Goal: Task Accomplishment & Management: Use online tool/utility

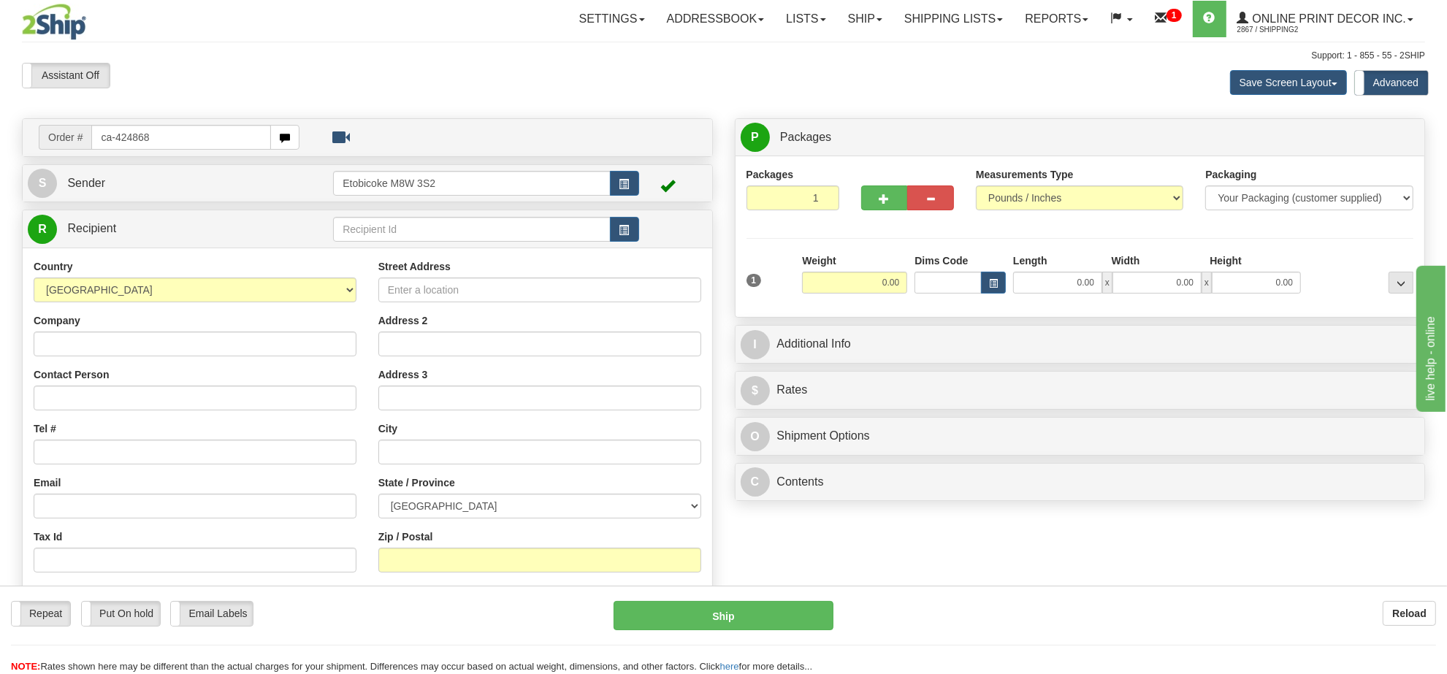
type input "ca-424868"
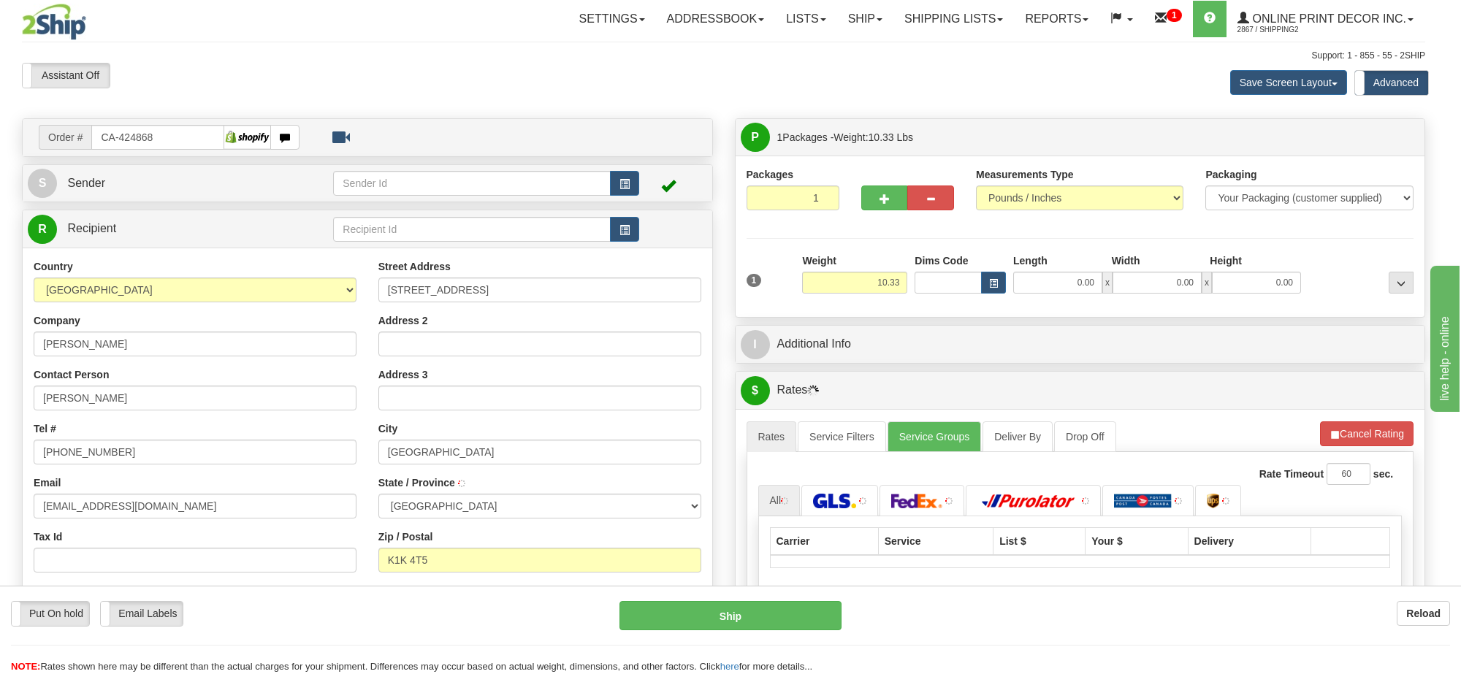
type input "OTTAWA"
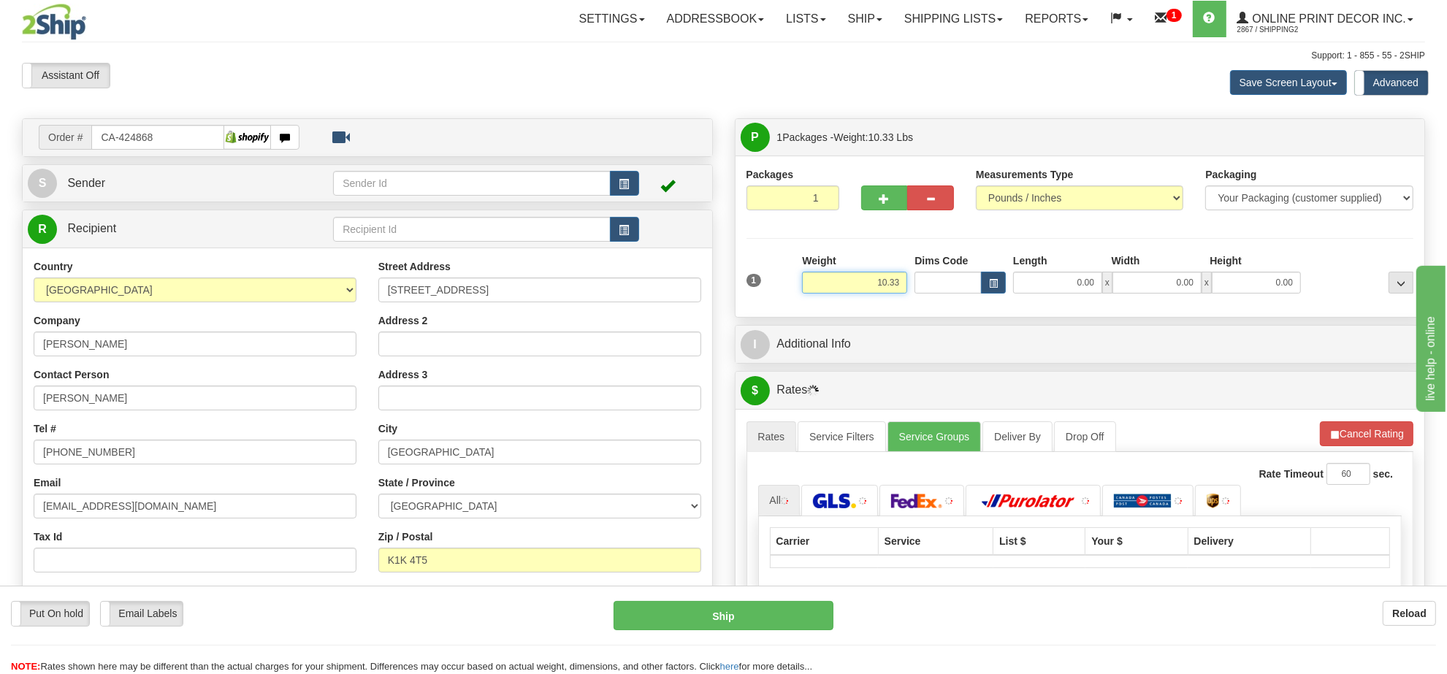
click at [877, 292] on input "10.33" at bounding box center [854, 283] width 105 height 22
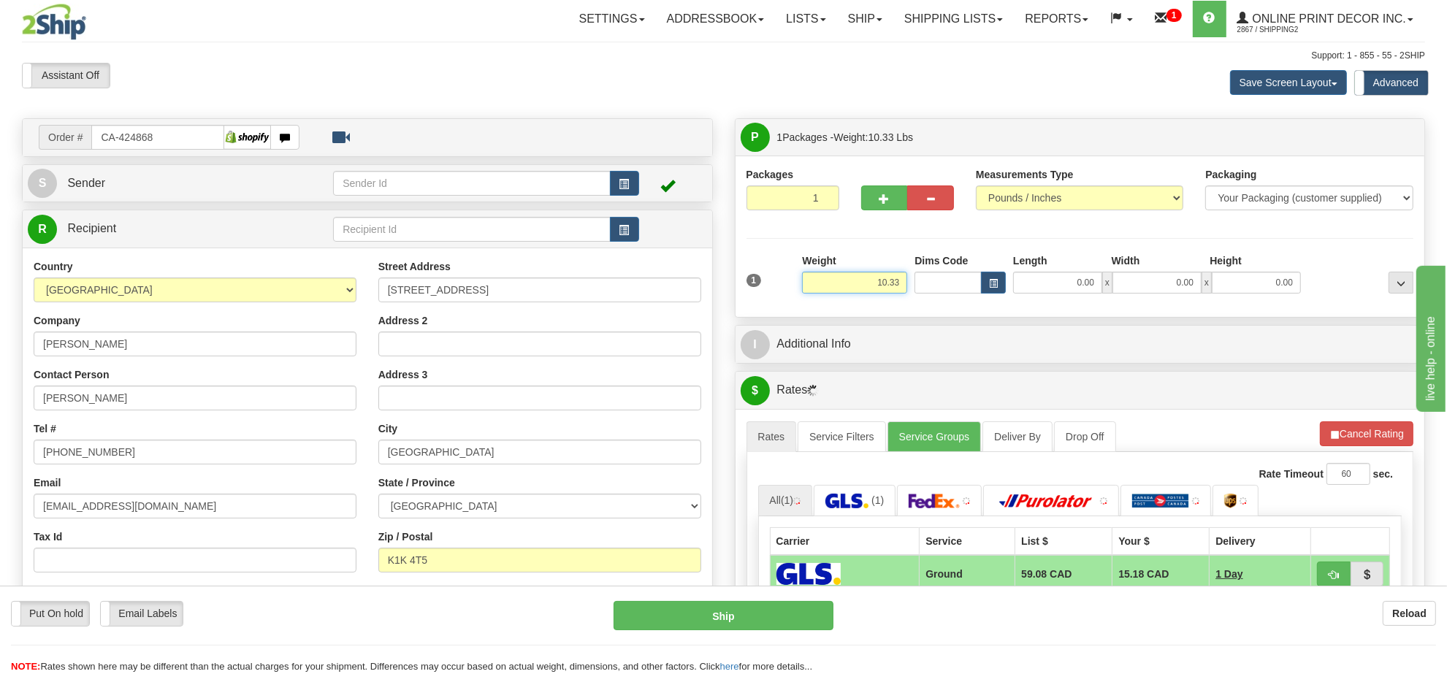
click at [877, 292] on input "10.33" at bounding box center [854, 283] width 105 height 22
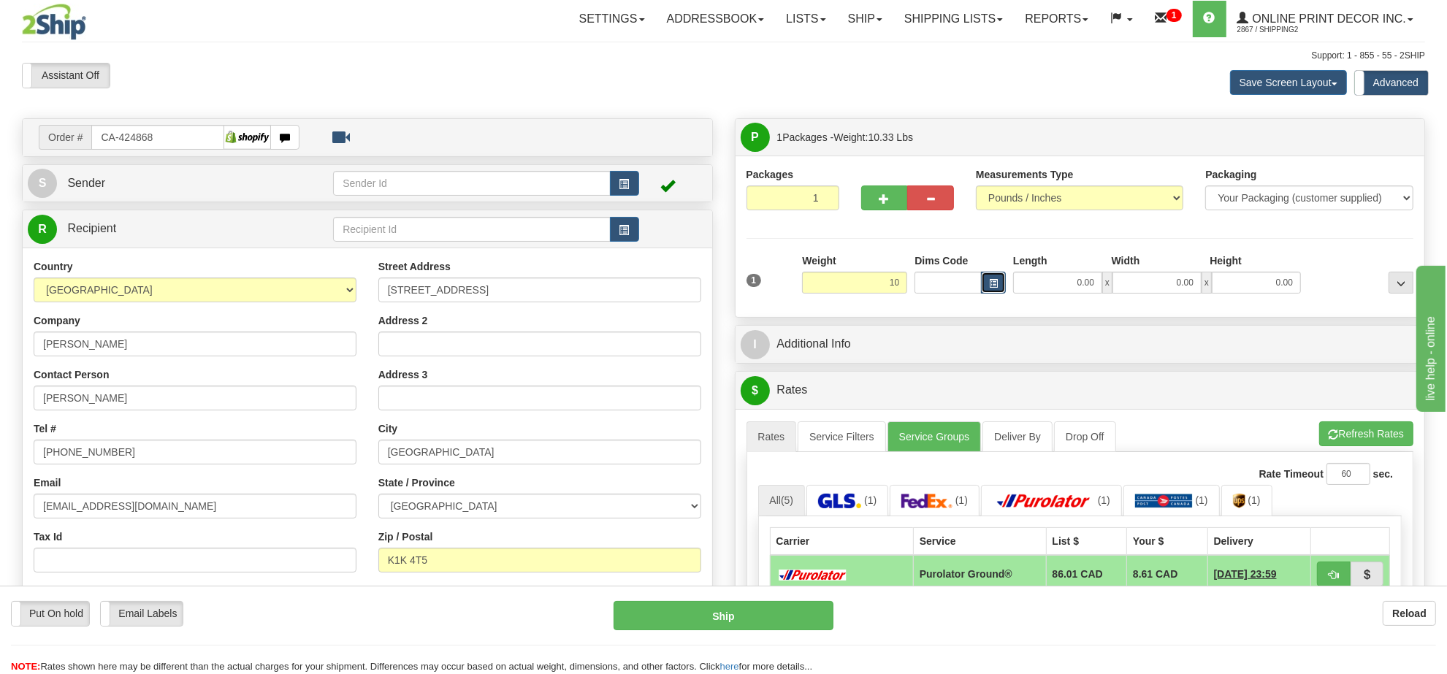
type input "10.00"
click at [994, 283] on span "button" at bounding box center [993, 284] width 9 height 8
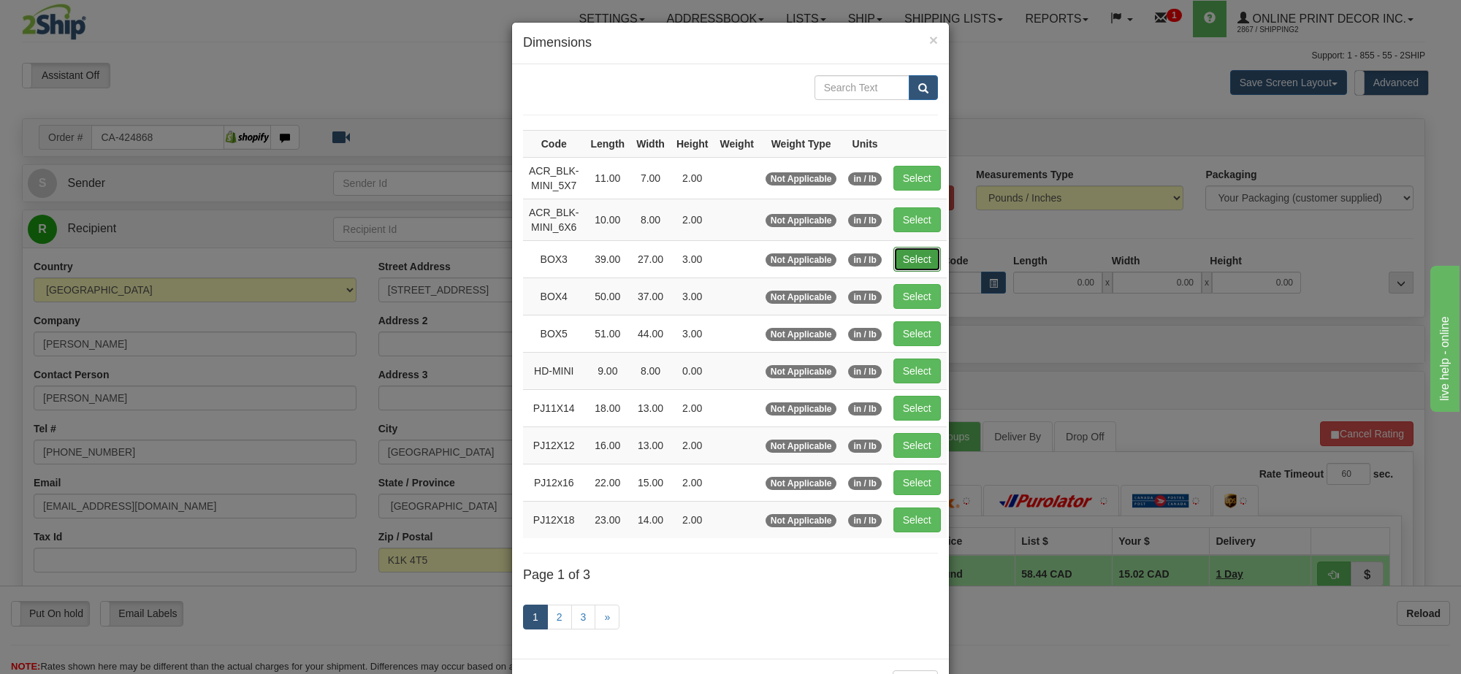
drag, startPoint x: 923, startPoint y: 254, endPoint x: 1192, endPoint y: 395, distance: 303.9
click at [924, 254] on button "Select" at bounding box center [917, 259] width 47 height 25
type input "BOX3"
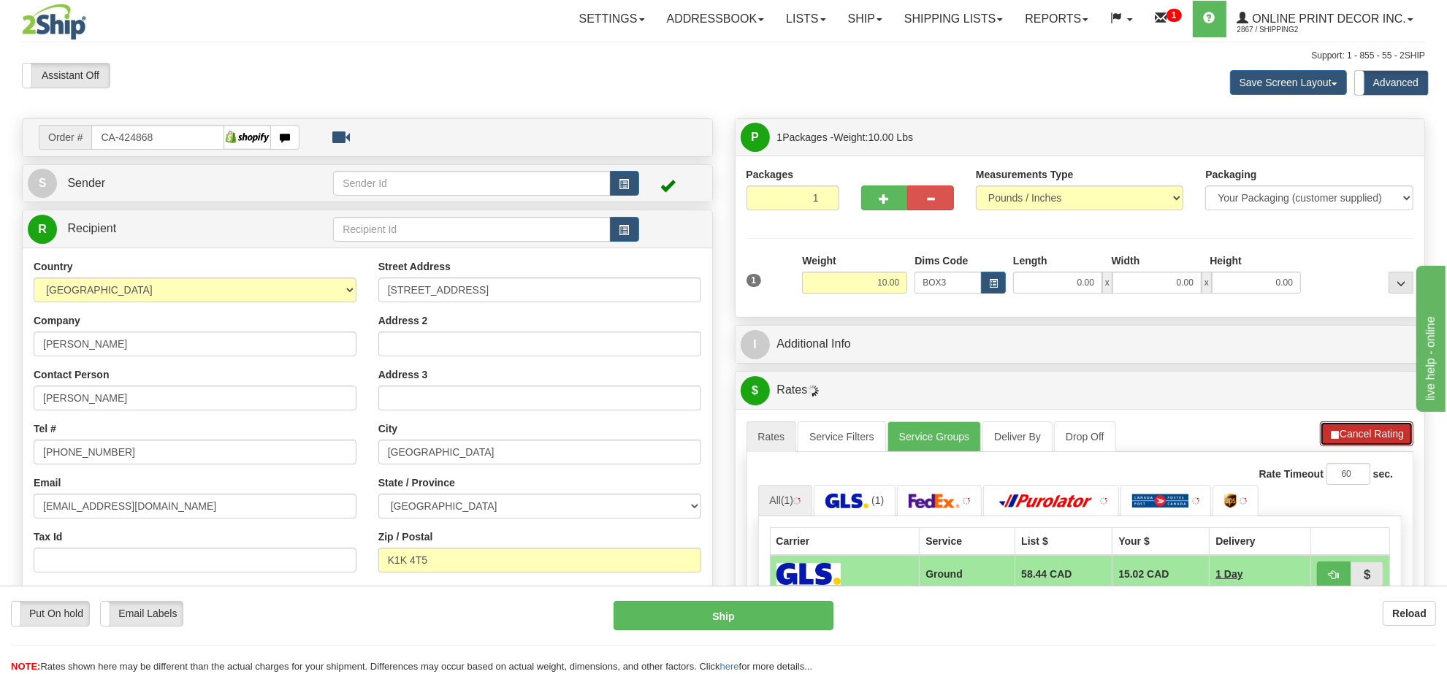
click at [1368, 436] on button "Cancel Rating" at bounding box center [1367, 434] width 94 height 25
type input "39.00"
type input "27.00"
type input "3.00"
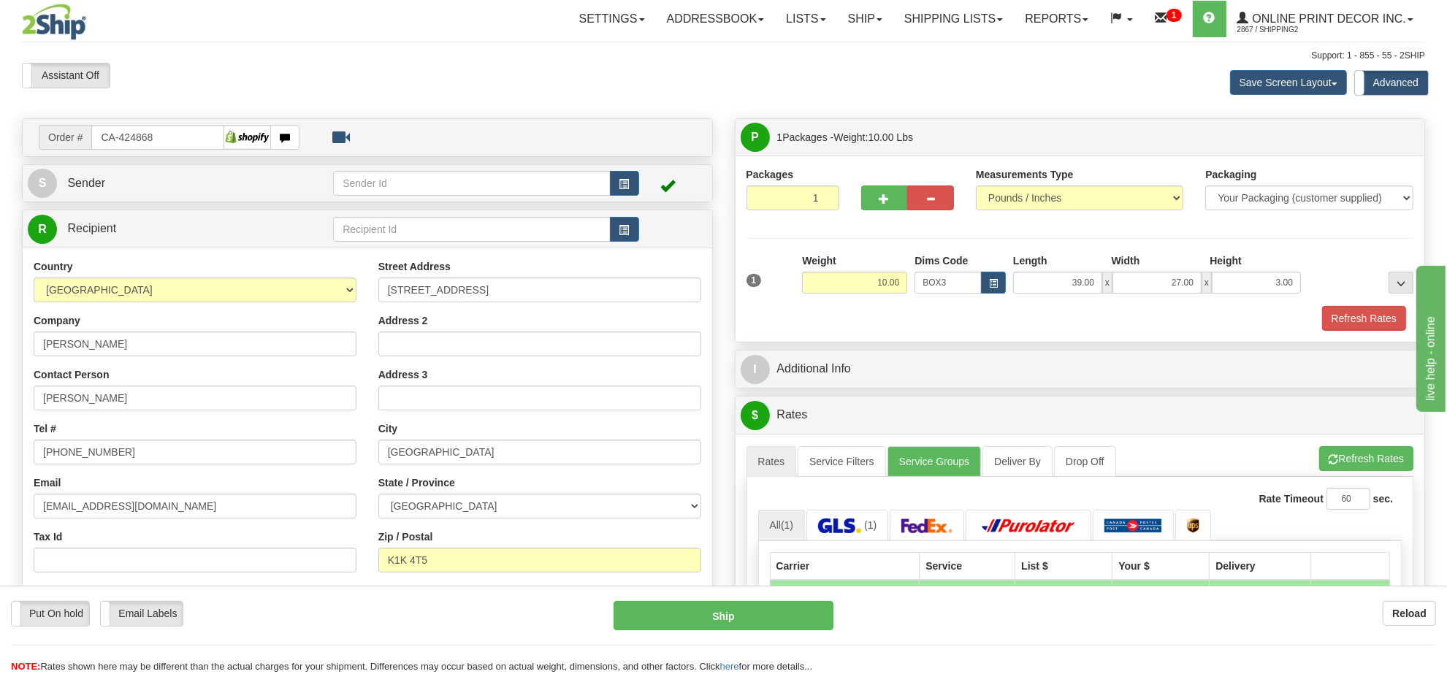
click at [1367, 434] on div "$ Rates Cancel" at bounding box center [1081, 415] width 690 height 37
click at [1374, 461] on button "Refresh Rates" at bounding box center [1367, 458] width 94 height 25
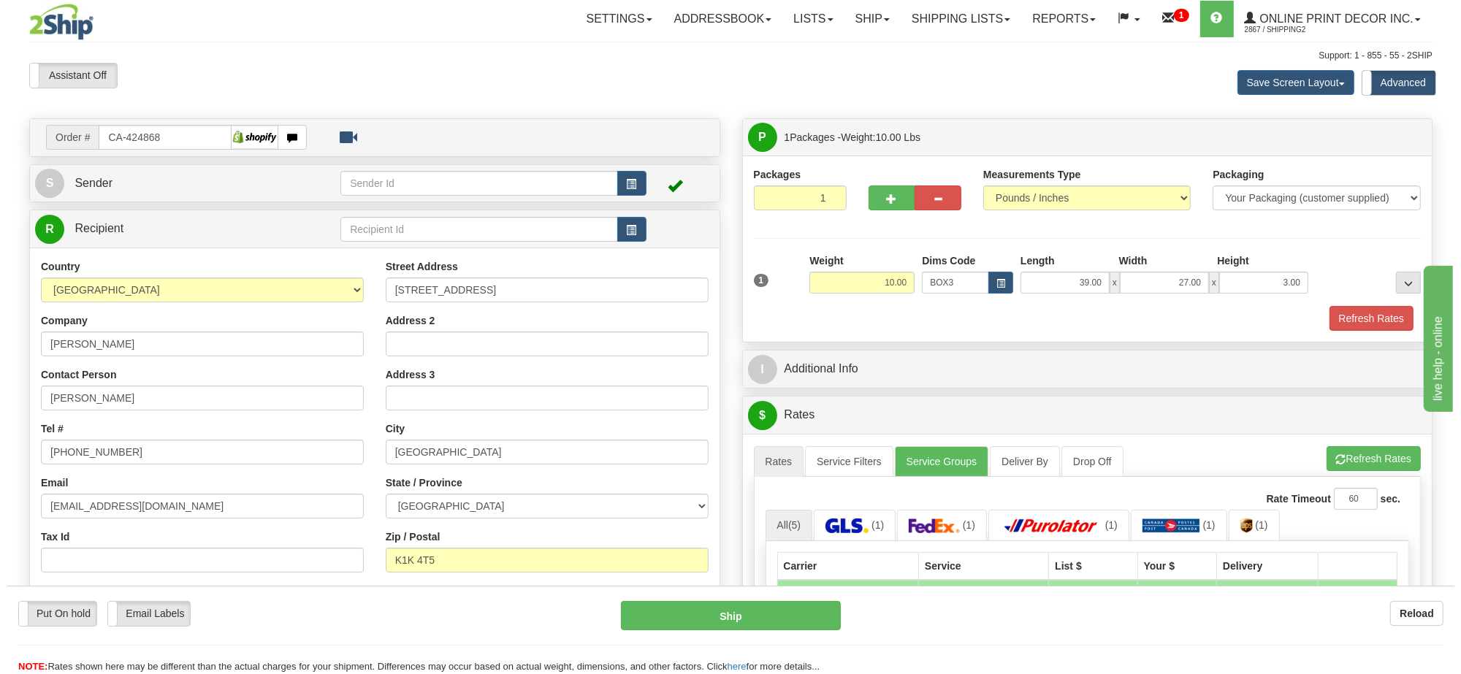
scroll to position [183, 0]
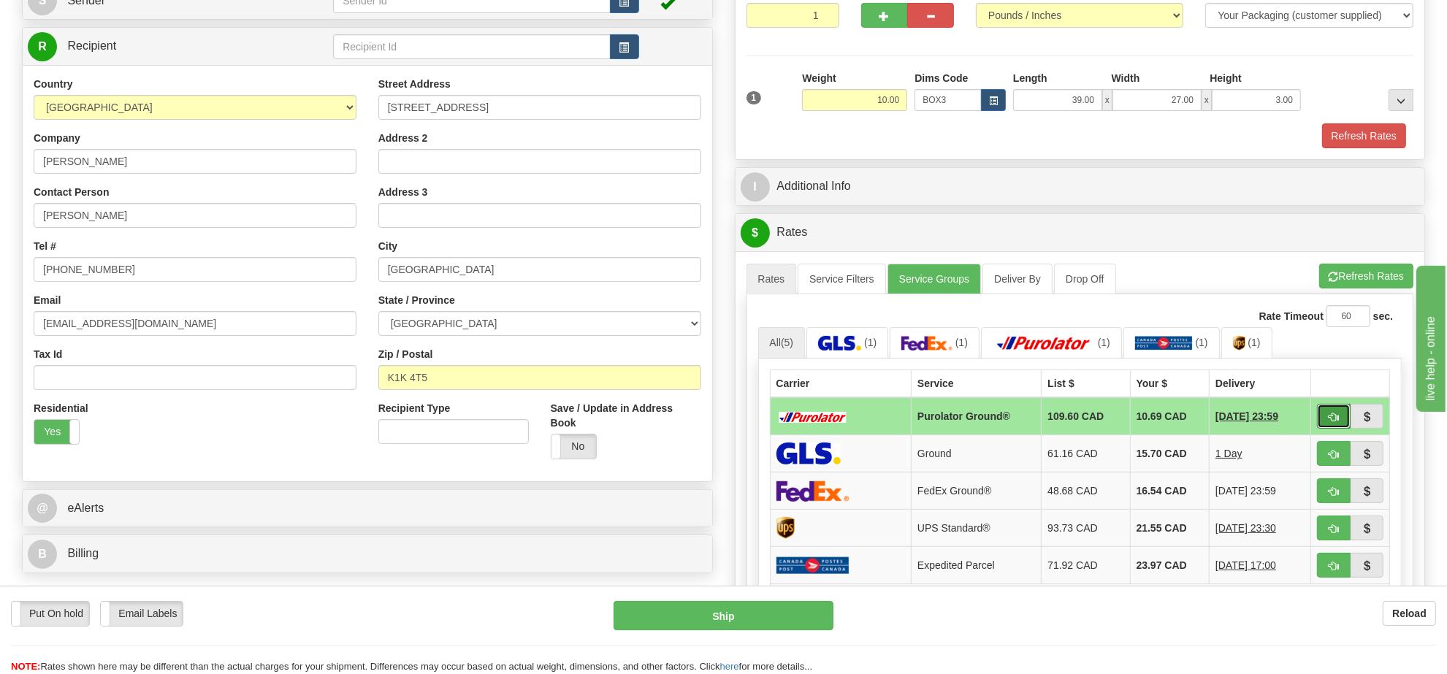
click at [1334, 422] on span "button" at bounding box center [1334, 417] width 10 height 9
type input "260"
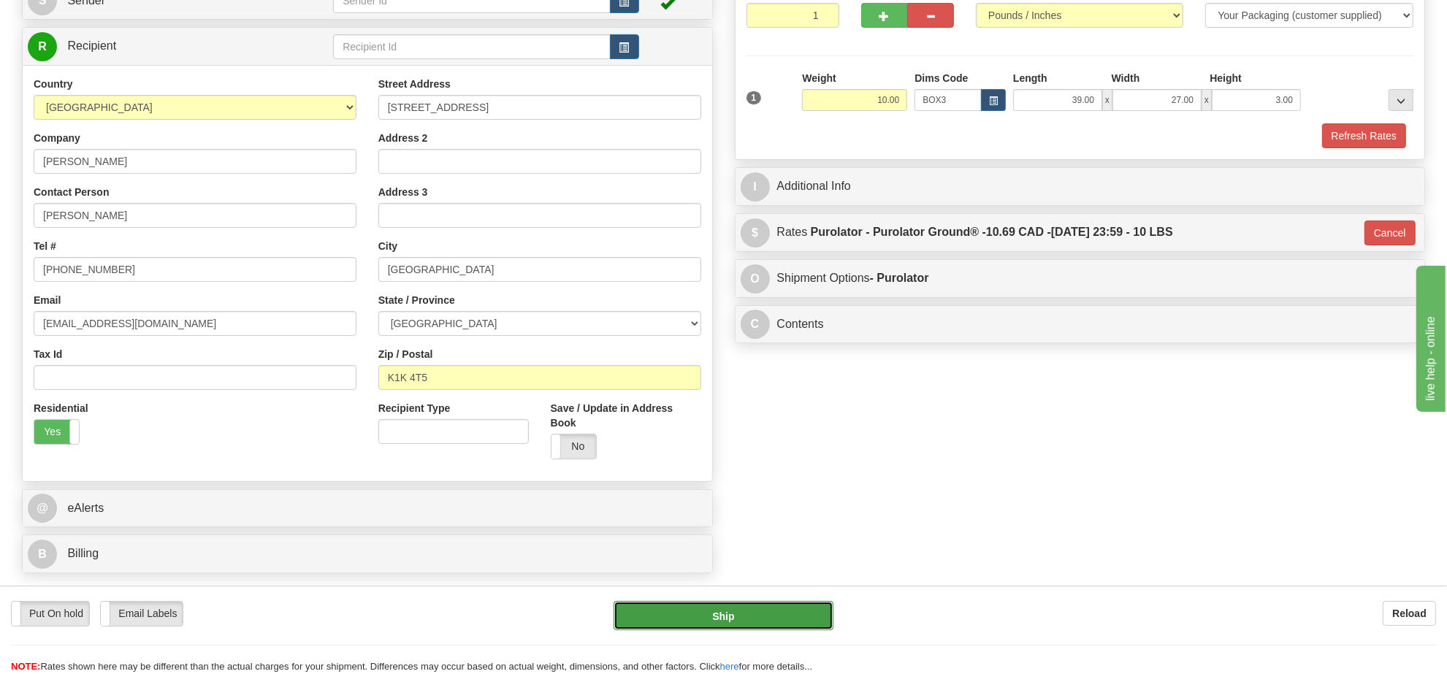
click at [769, 614] on button "Ship" at bounding box center [723, 615] width 219 height 29
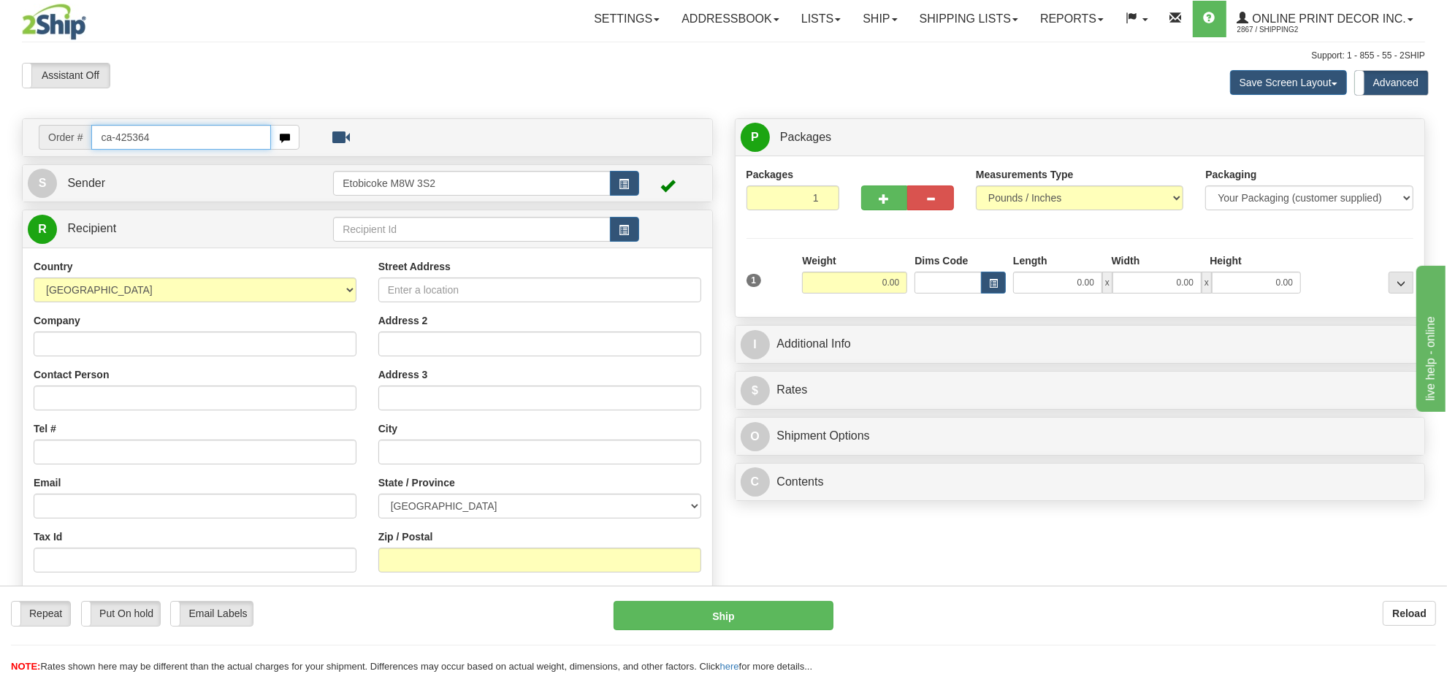
type input "ca-425364"
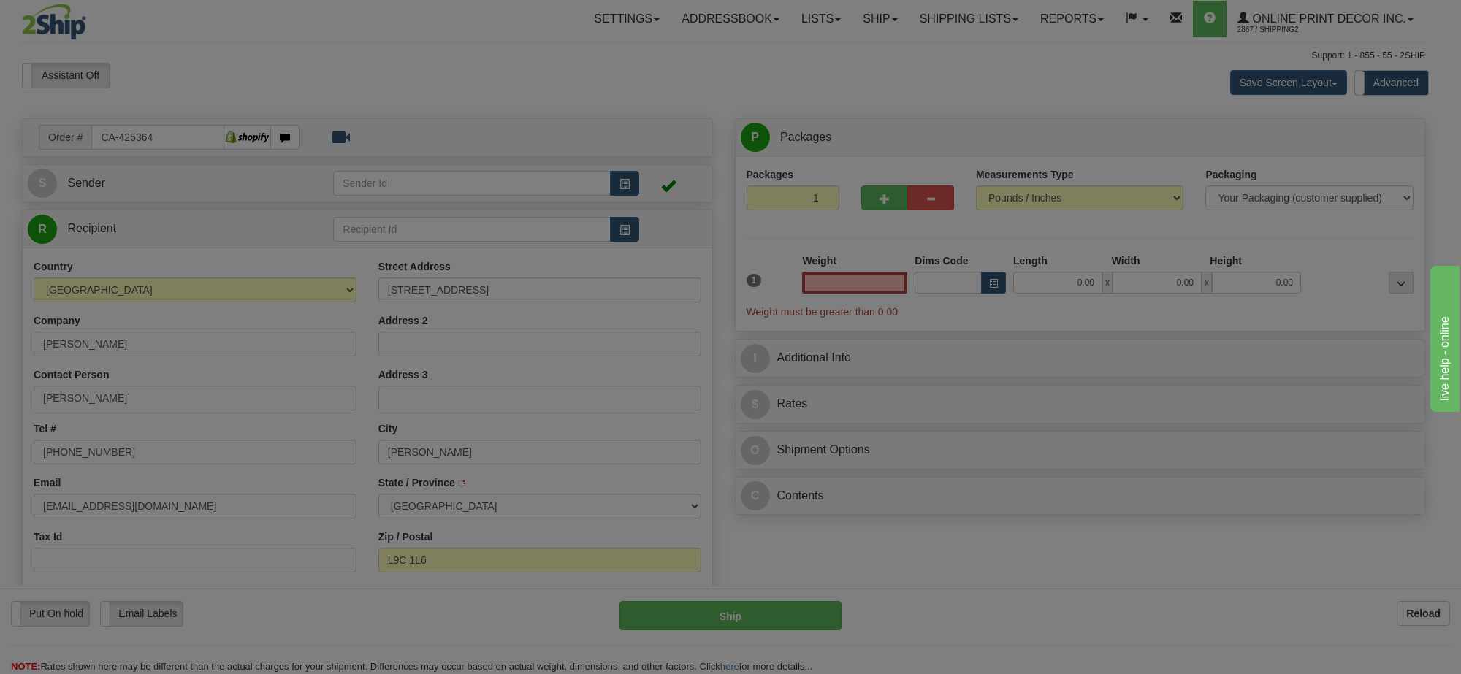
type input "HAMILTON"
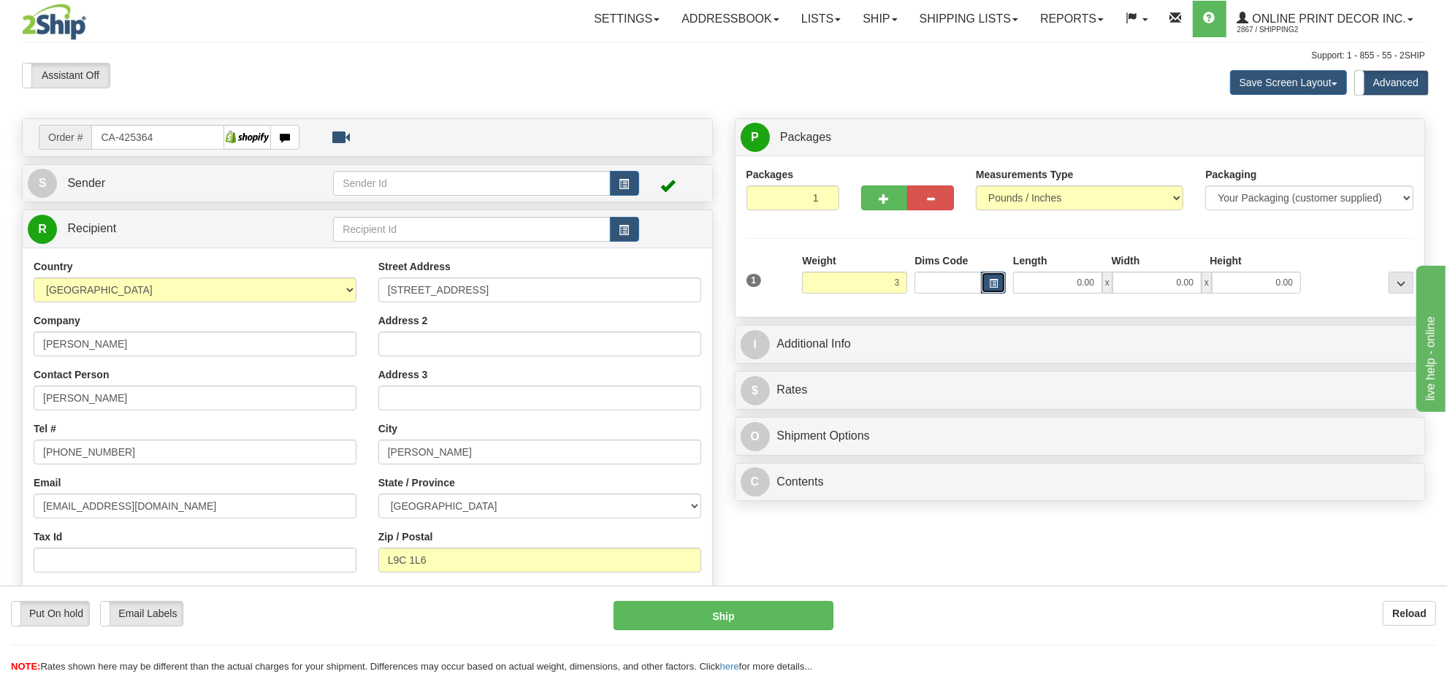
type input "3.00"
click at [983, 289] on button "button" at bounding box center [993, 283] width 25 height 22
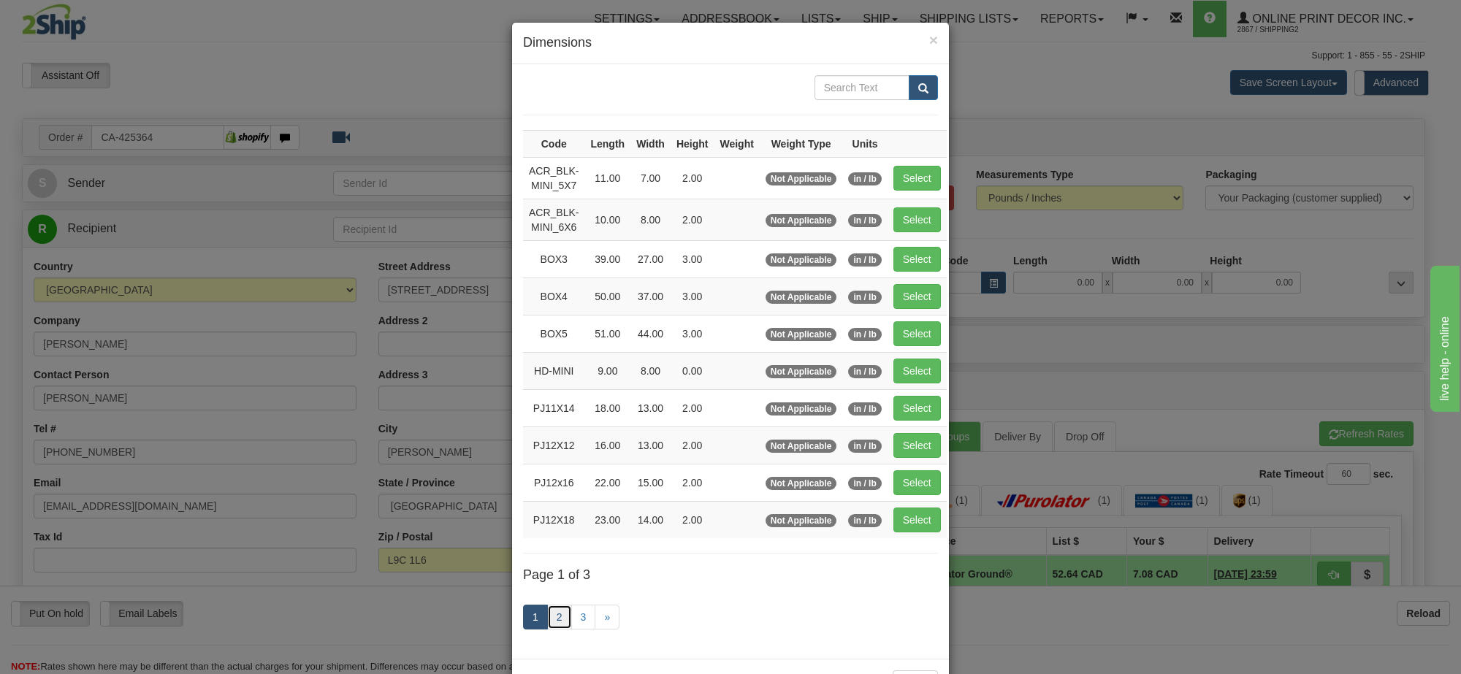
click at [553, 614] on link "2" at bounding box center [559, 617] width 25 height 25
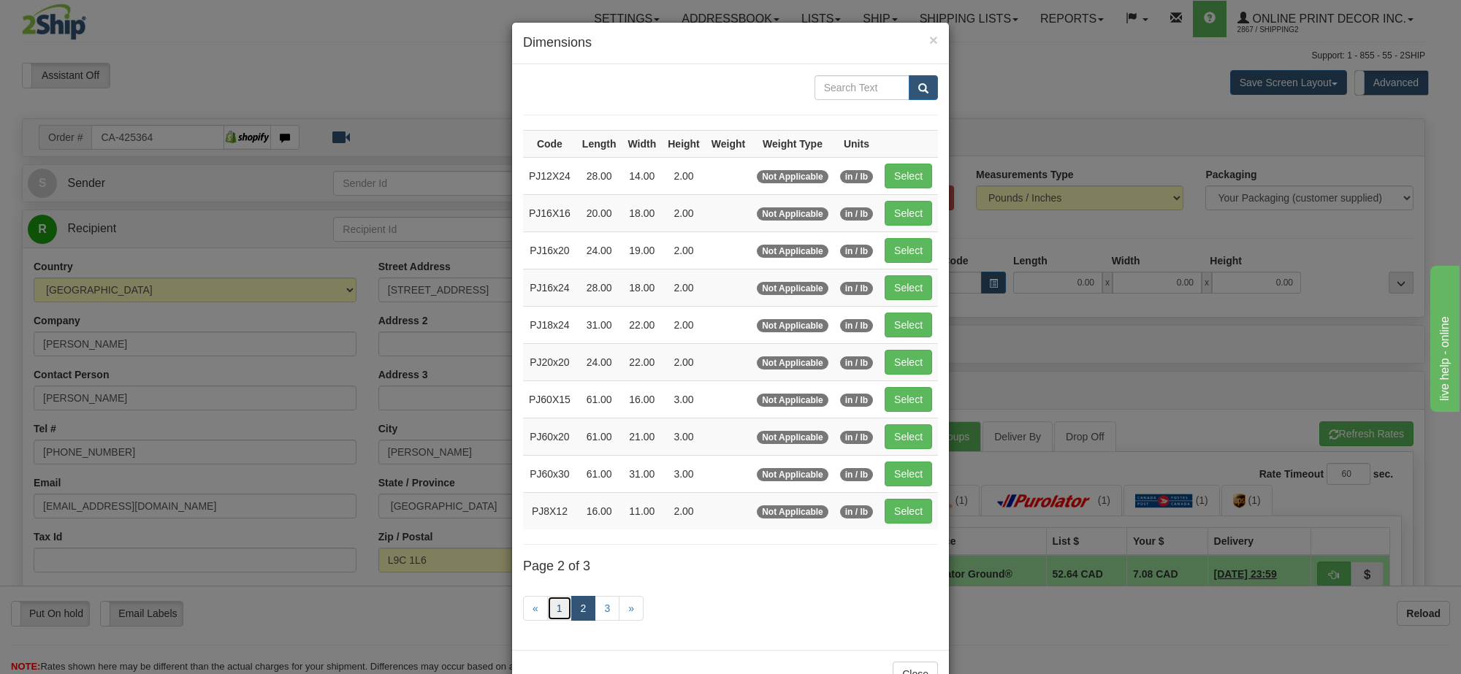
click at [552, 610] on link "1" at bounding box center [559, 608] width 25 height 25
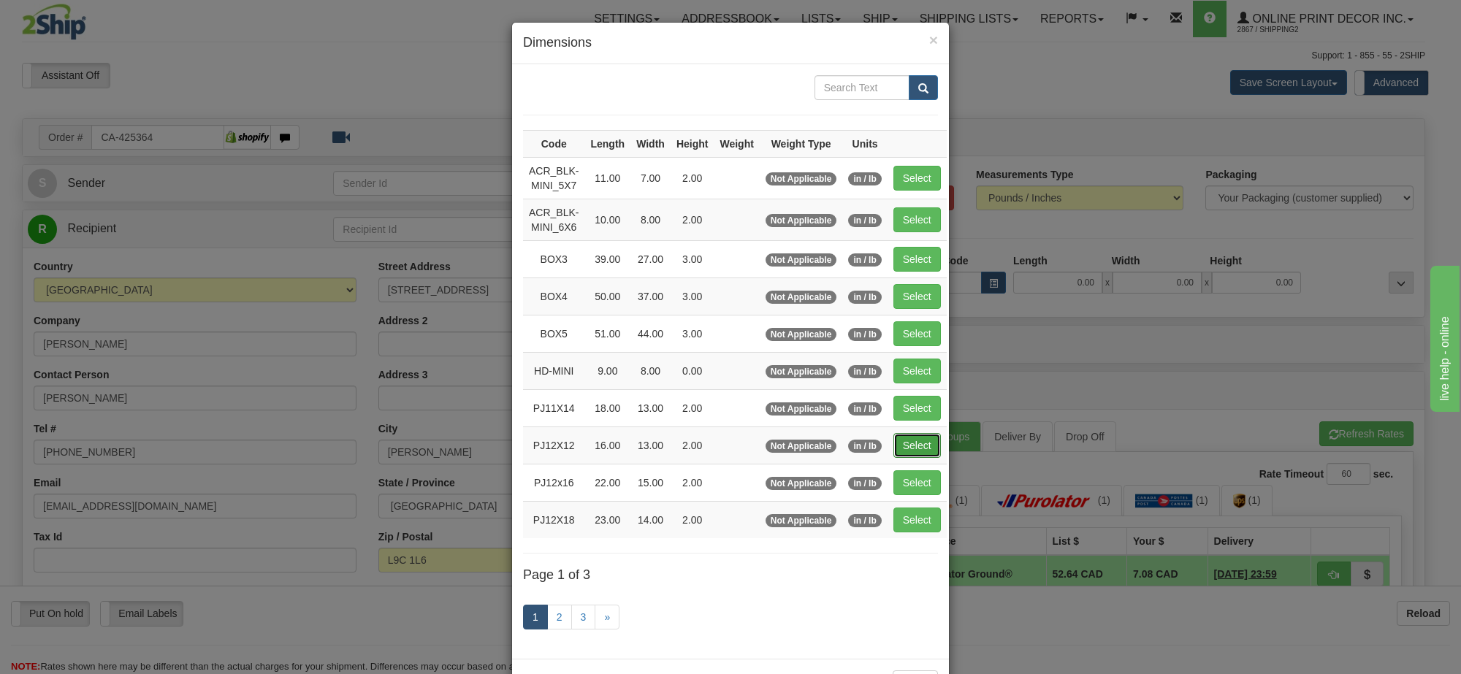
click at [905, 452] on button "Select" at bounding box center [917, 445] width 47 height 25
type input "PJ12X12"
type input "16.00"
type input "13.00"
type input "2.00"
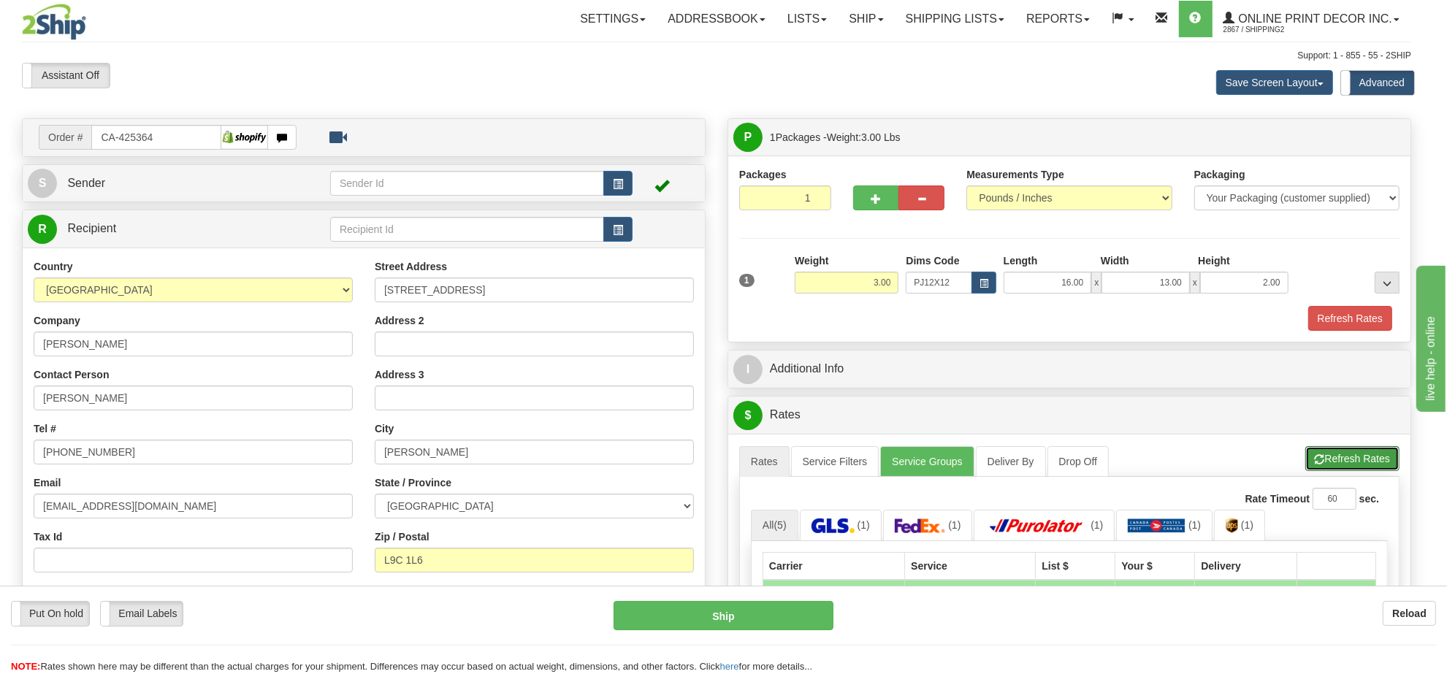
click at [1371, 453] on button "Refresh Rates" at bounding box center [1353, 458] width 94 height 25
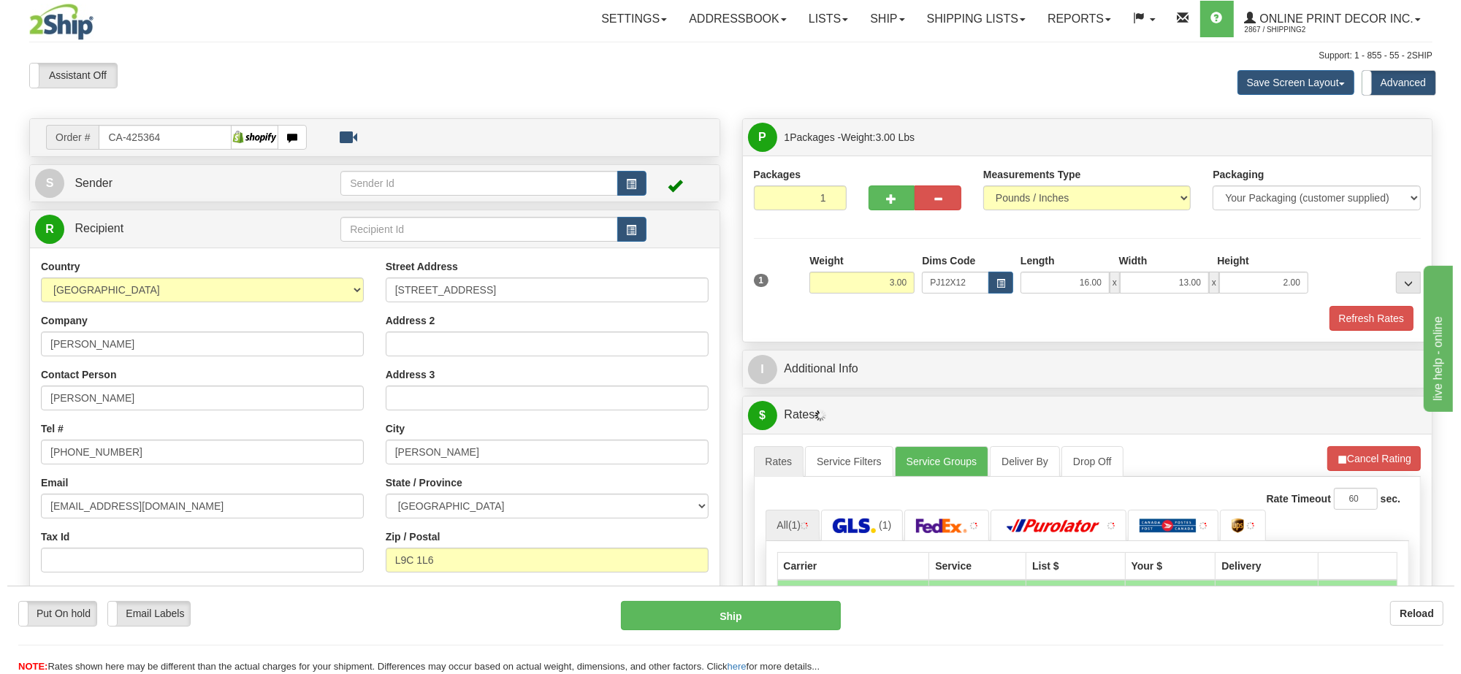
scroll to position [274, 0]
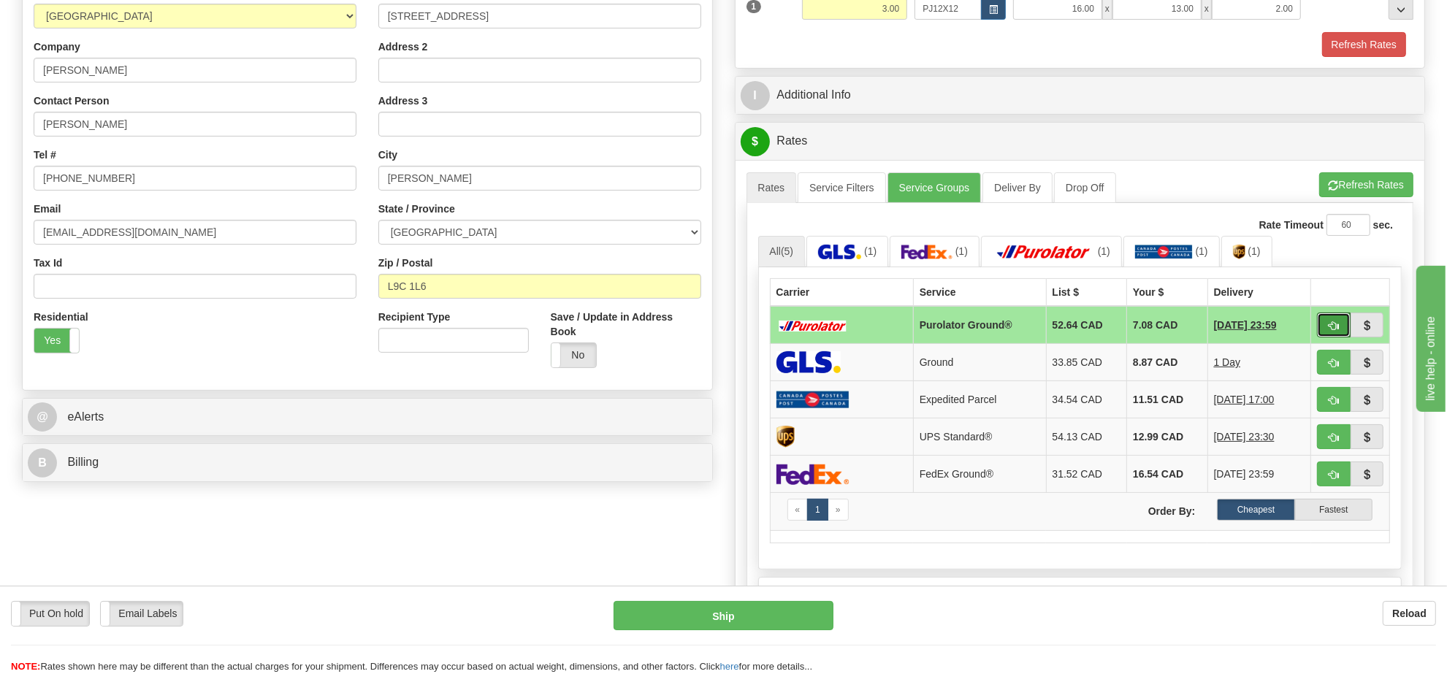
click at [1332, 331] on span "button" at bounding box center [1334, 325] width 10 height 9
type input "260"
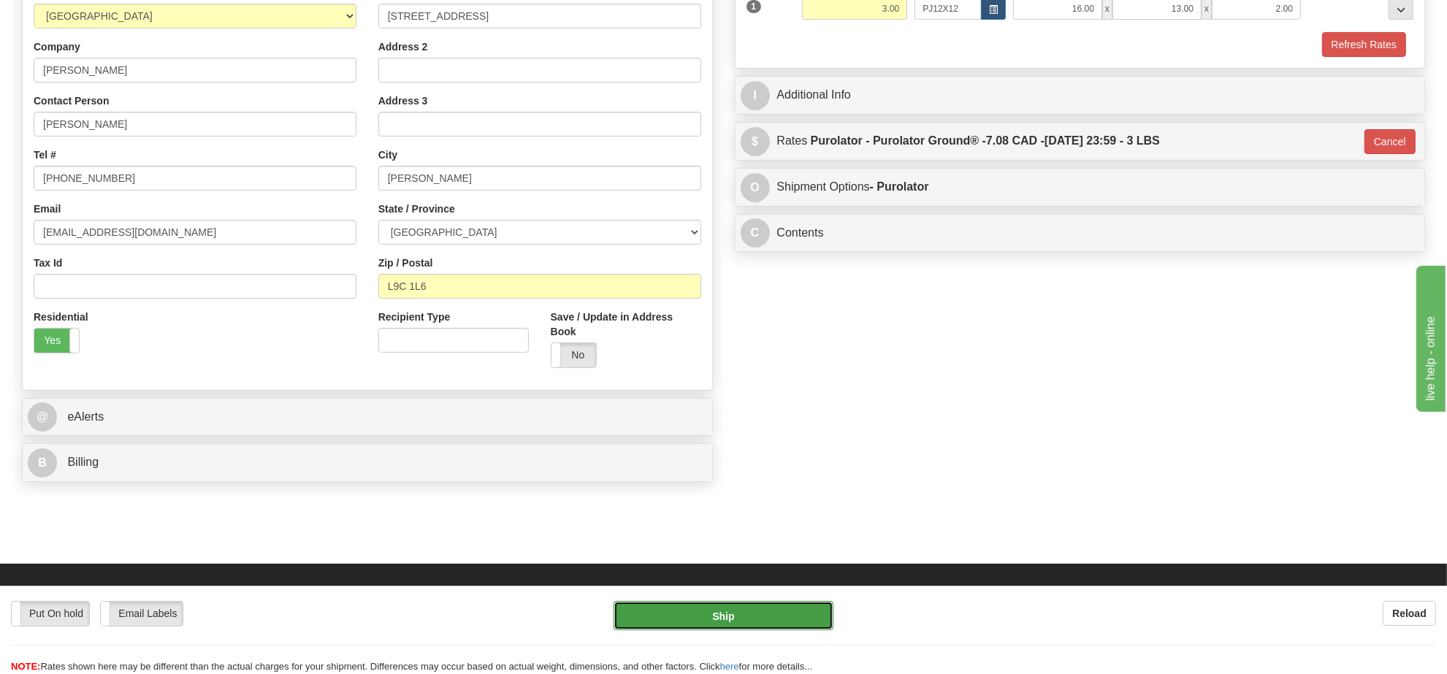
click at [778, 628] on button "Ship" at bounding box center [723, 615] width 219 height 29
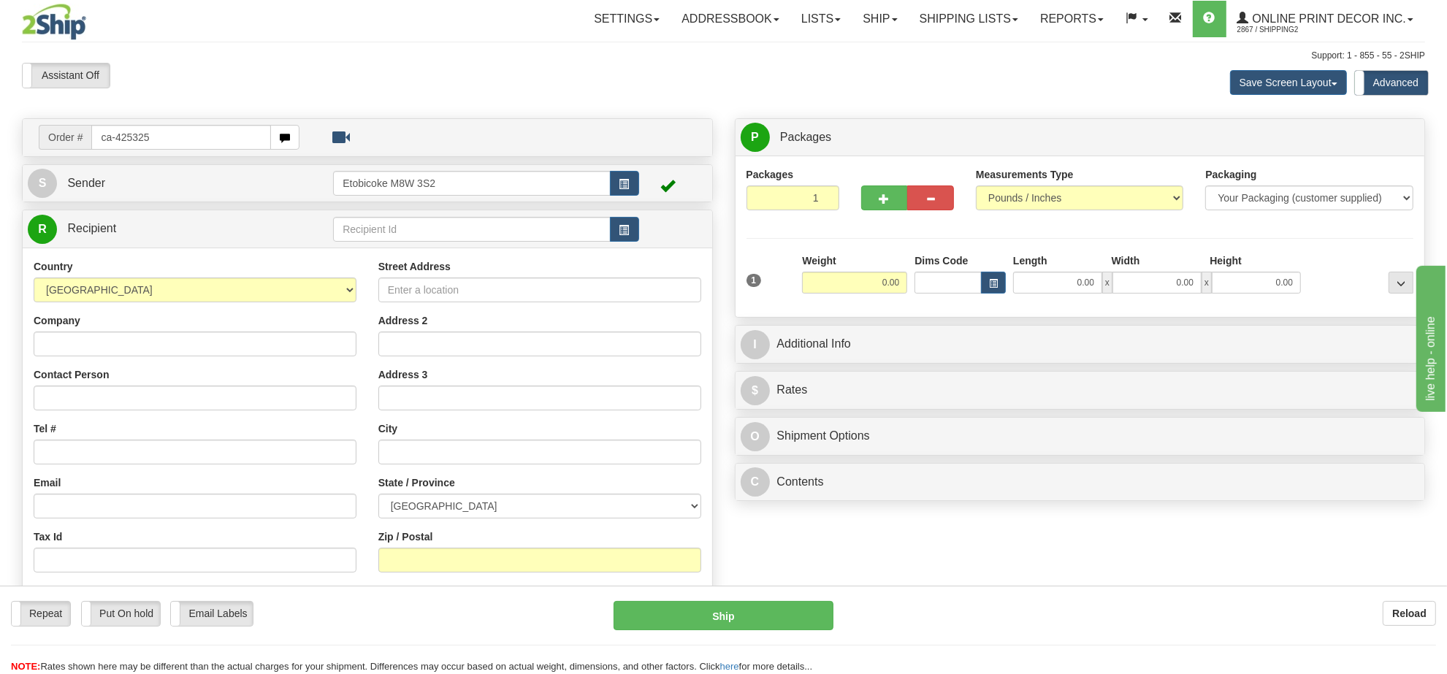
type input "ca-425325"
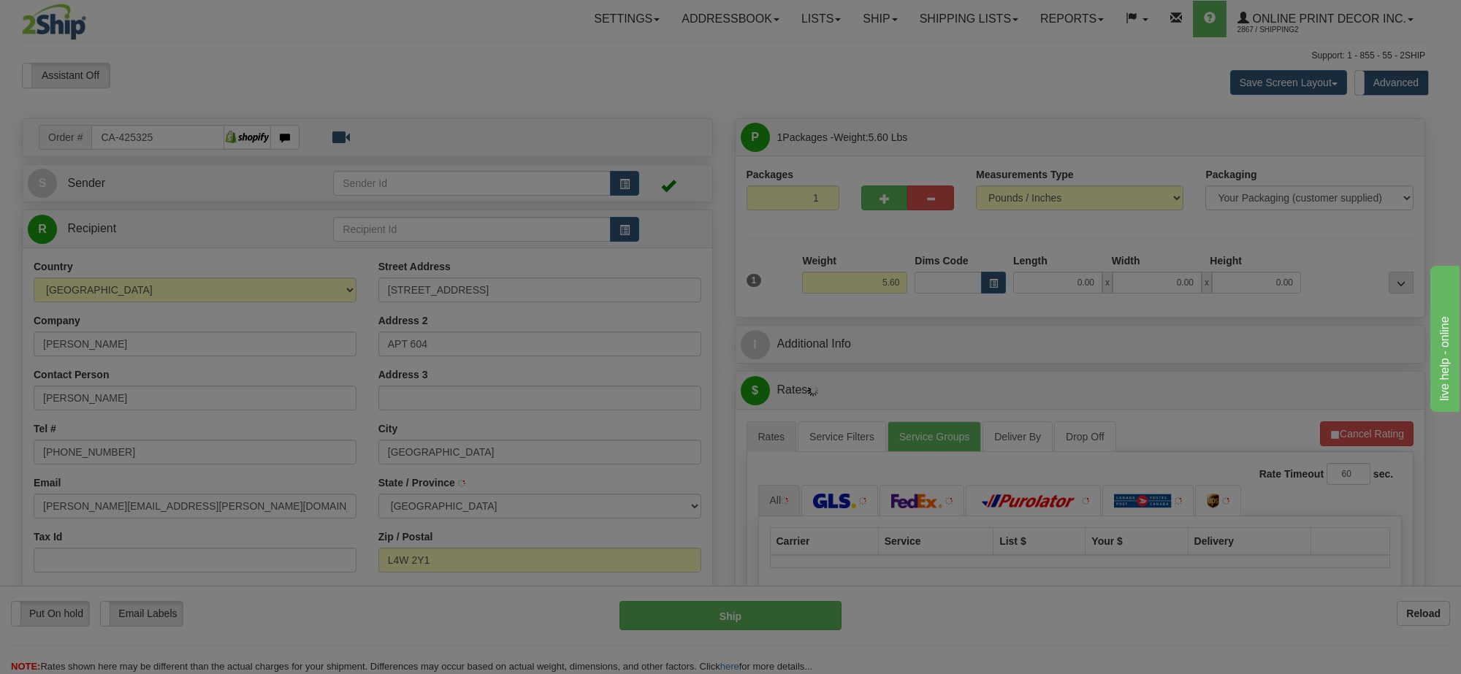
type input "[GEOGRAPHIC_DATA]"
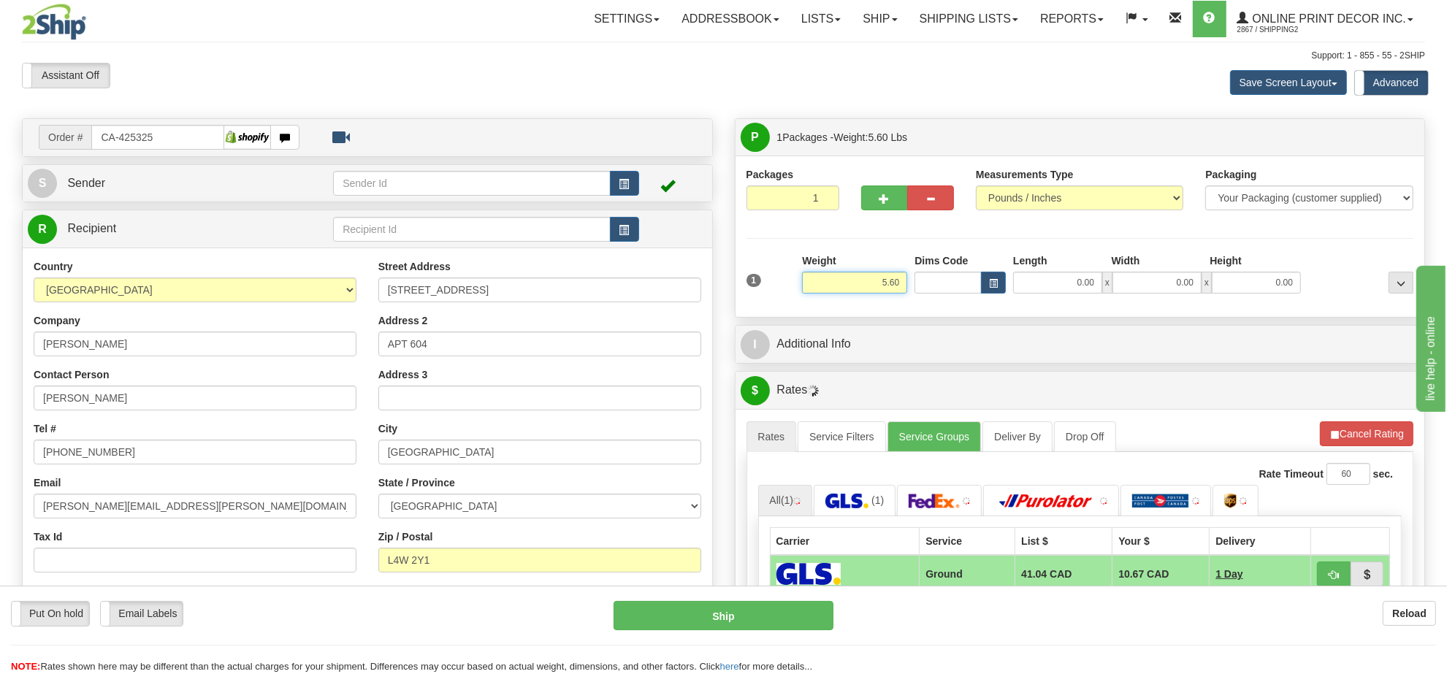
click at [891, 283] on input "5.60" at bounding box center [854, 283] width 105 height 22
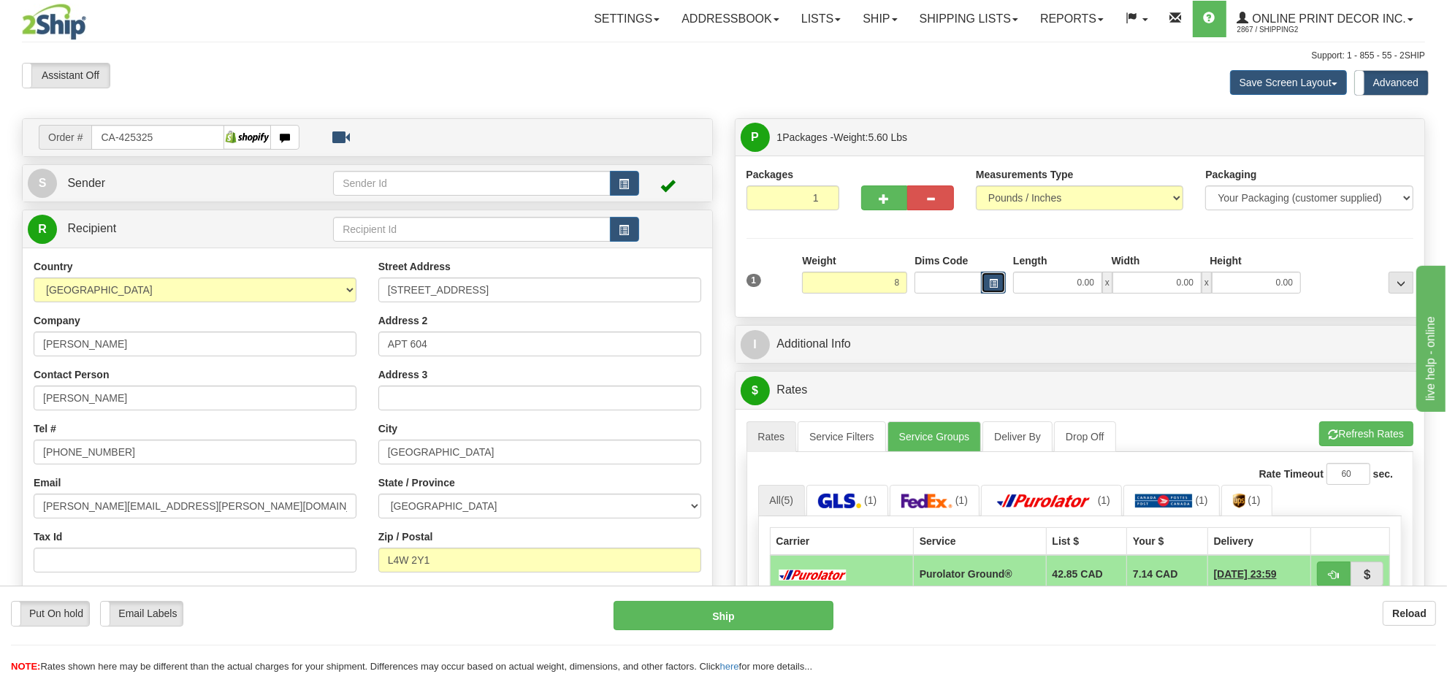
type input "8.00"
click at [981, 282] on button "button" at bounding box center [993, 283] width 25 height 22
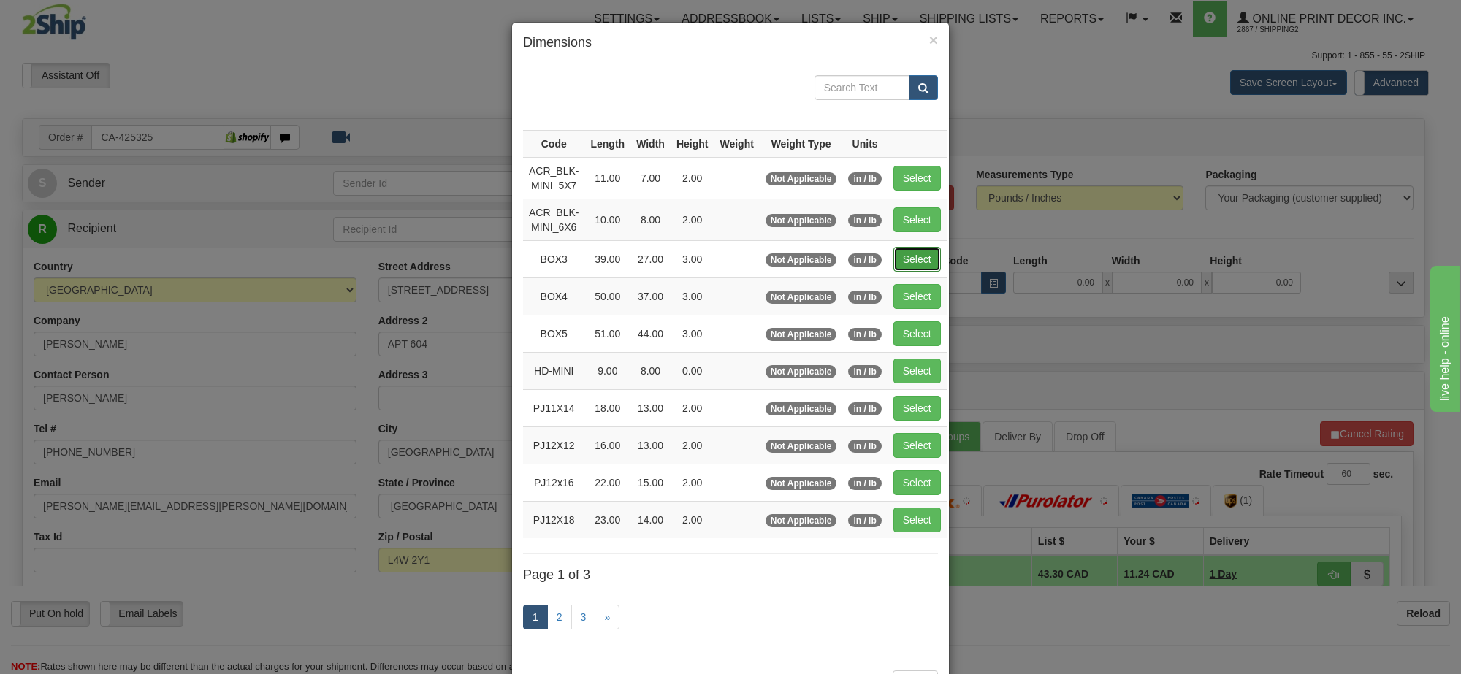
click at [917, 270] on button "Select" at bounding box center [917, 259] width 47 height 25
type input "BOX3"
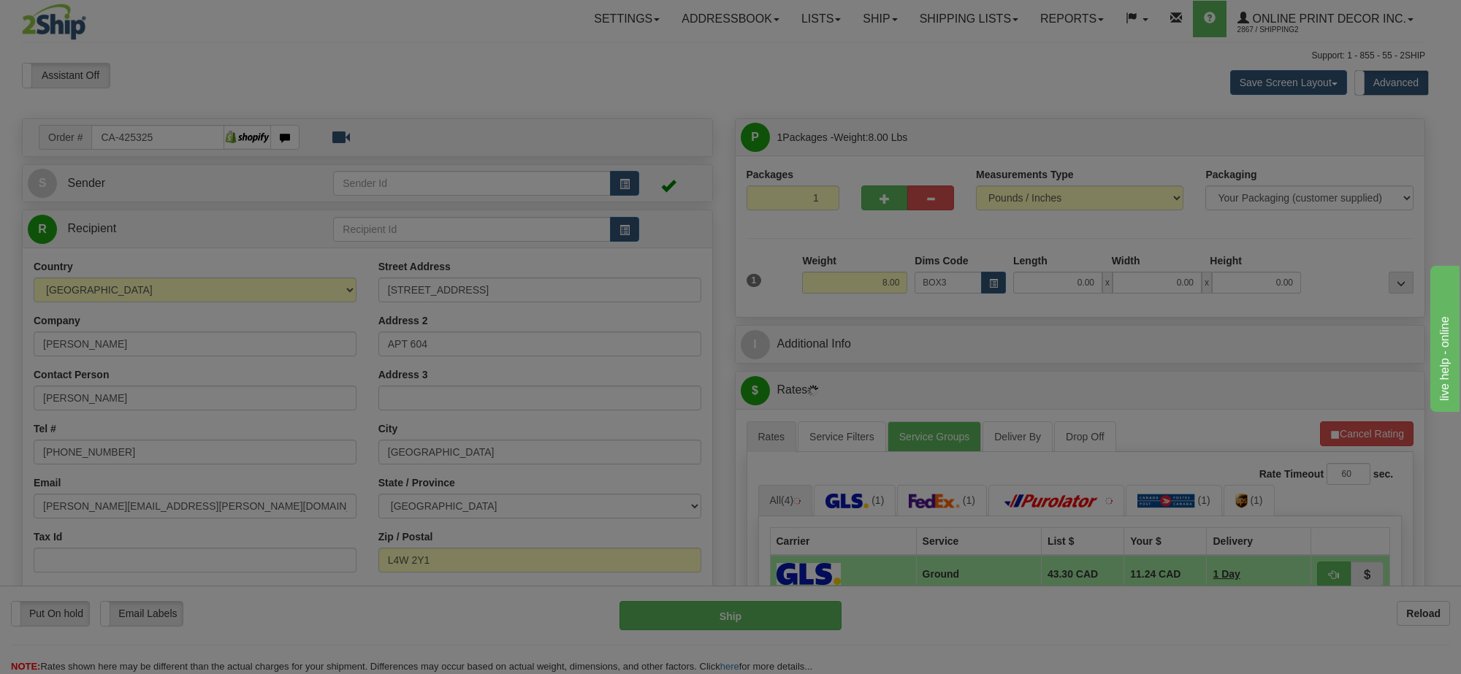
type input "39.00"
type input "27.00"
type input "3.00"
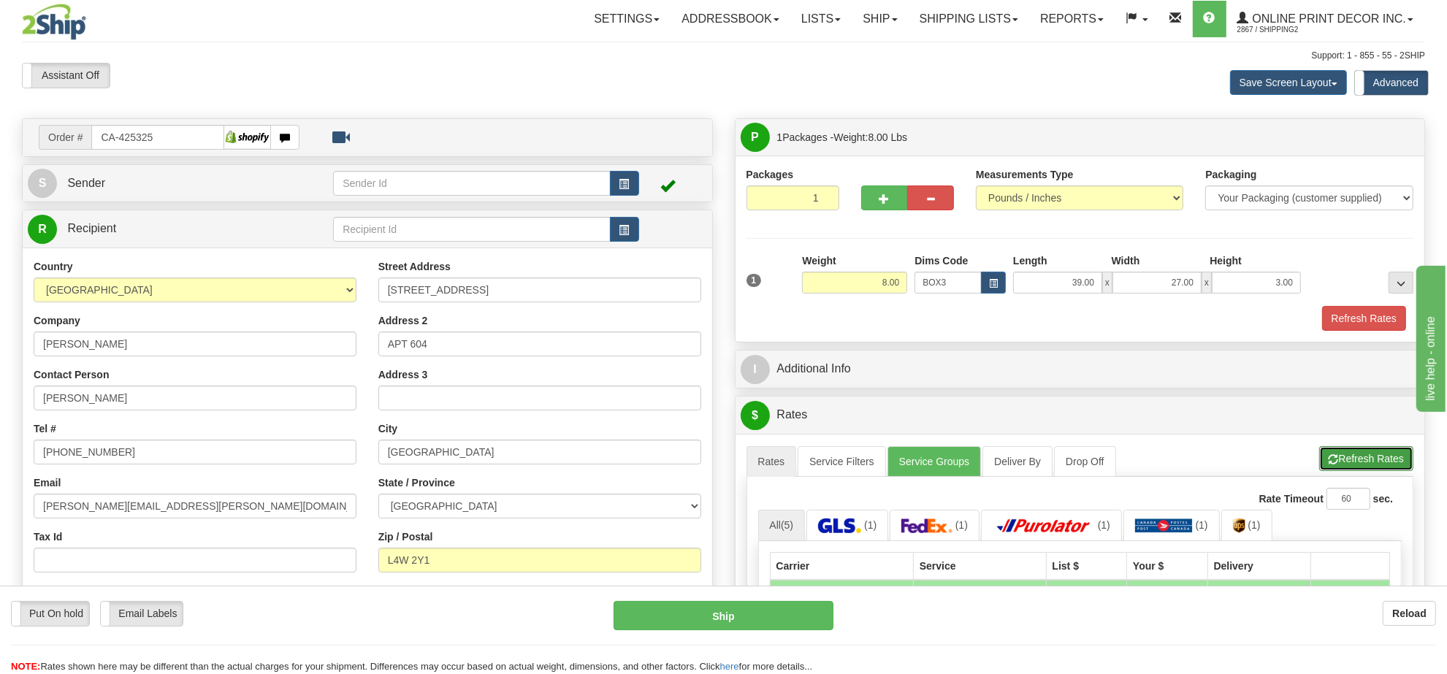
click at [1371, 455] on button "Refresh Rates" at bounding box center [1367, 458] width 94 height 25
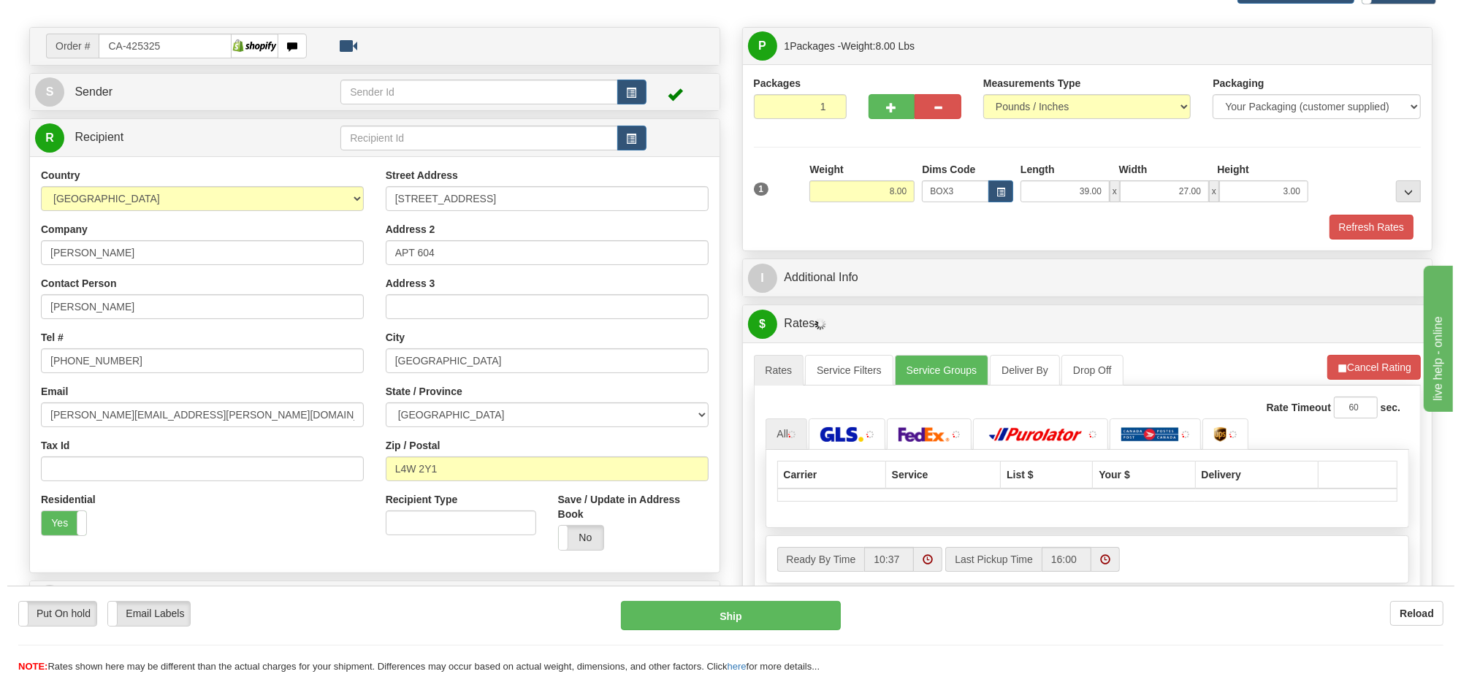
scroll to position [183, 0]
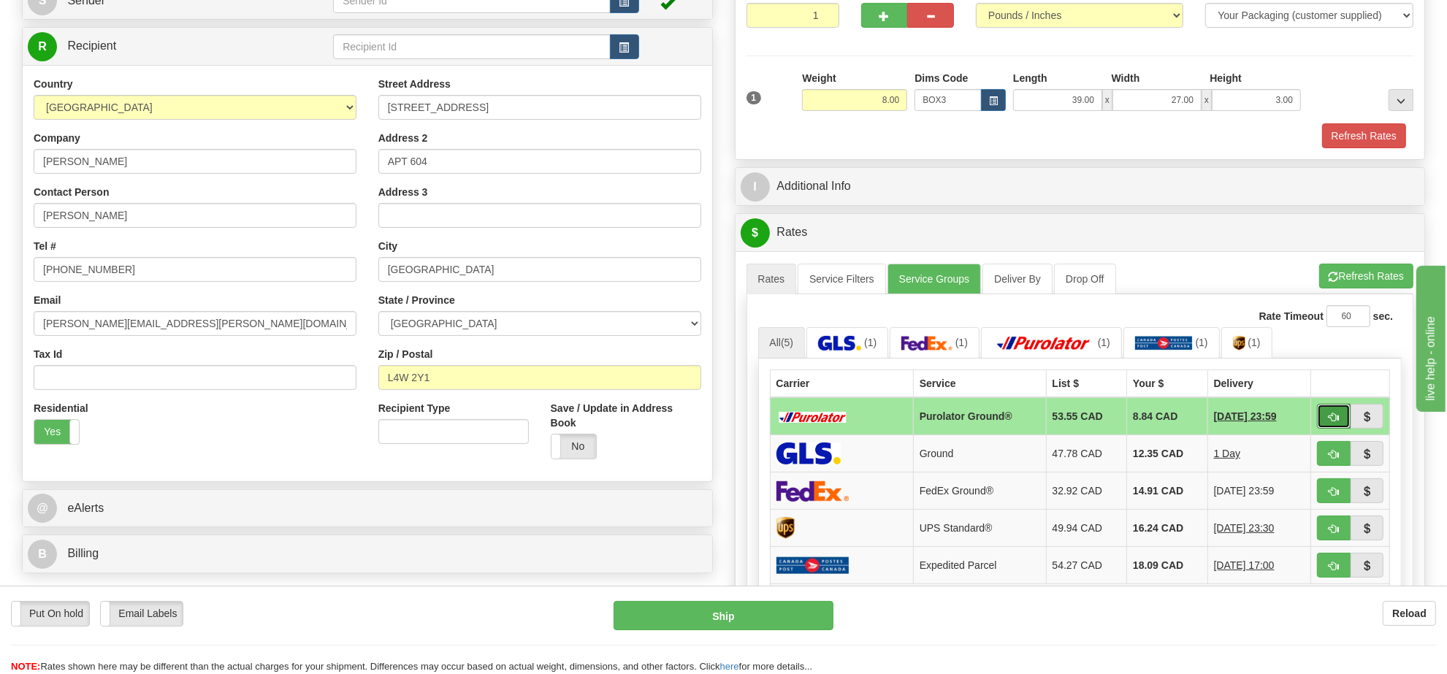
click at [1332, 422] on span "button" at bounding box center [1334, 417] width 10 height 9
type input "260"
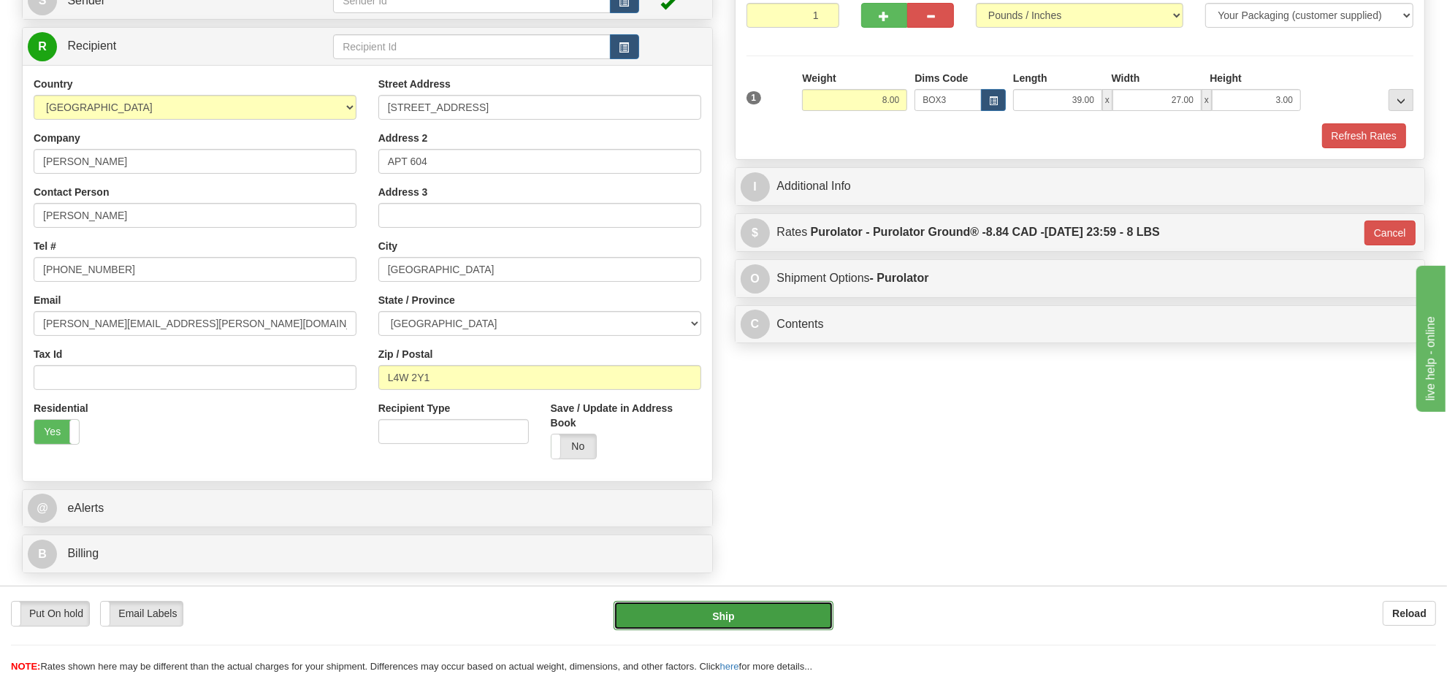
click at [734, 623] on button "Ship" at bounding box center [723, 615] width 219 height 29
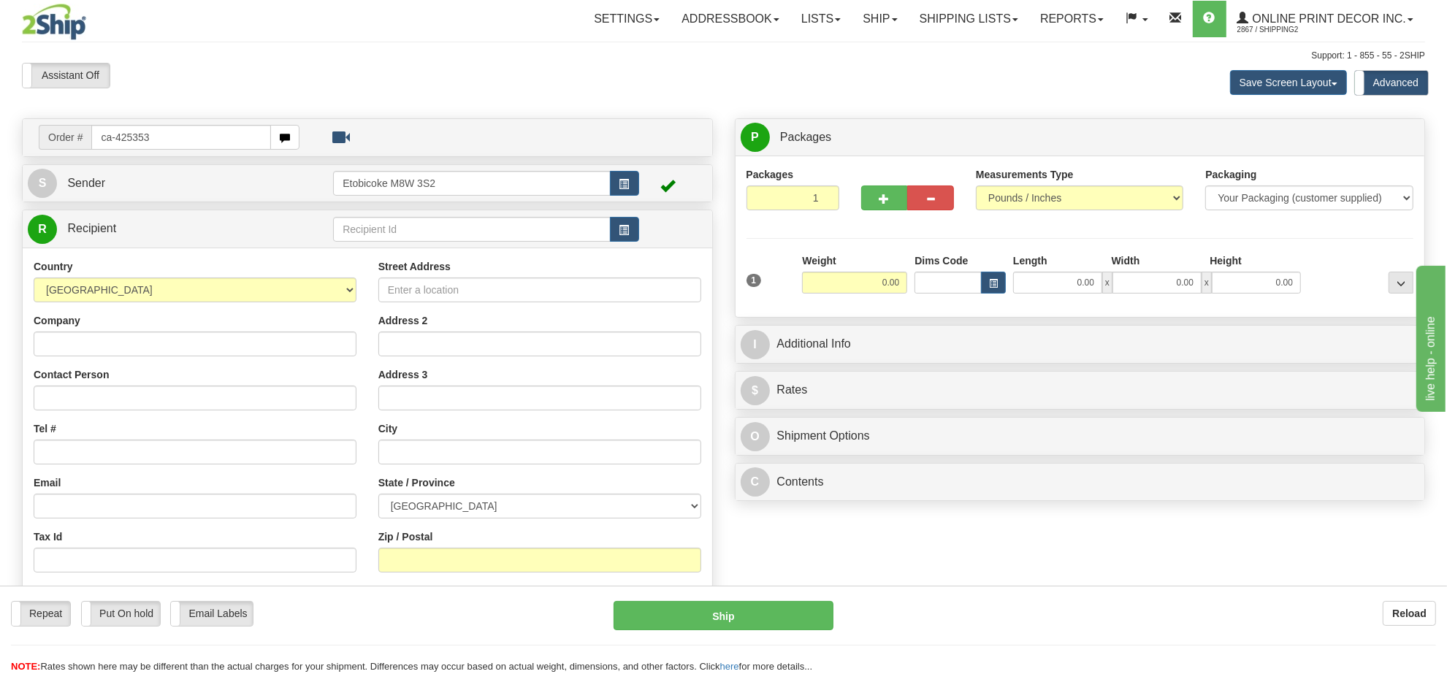
type input "ca-425353"
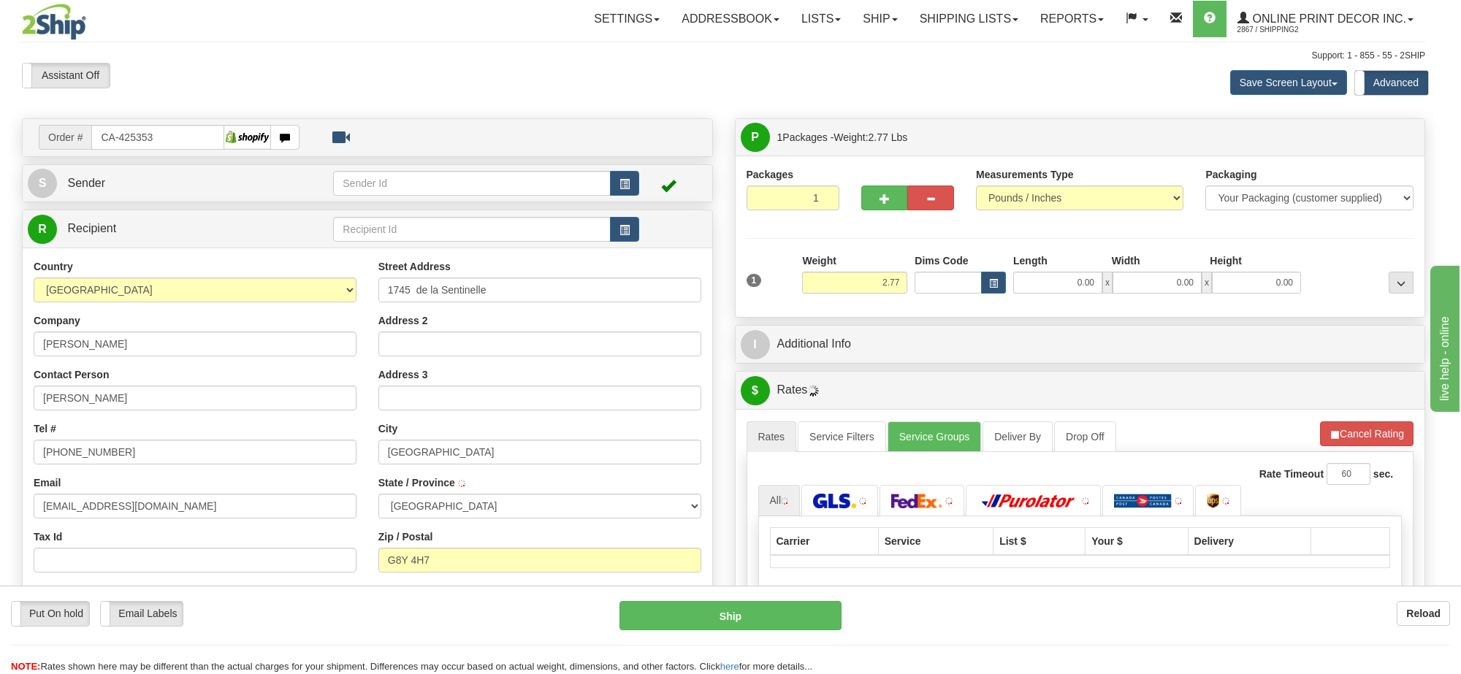
type input "TROIS-RIVIERES"
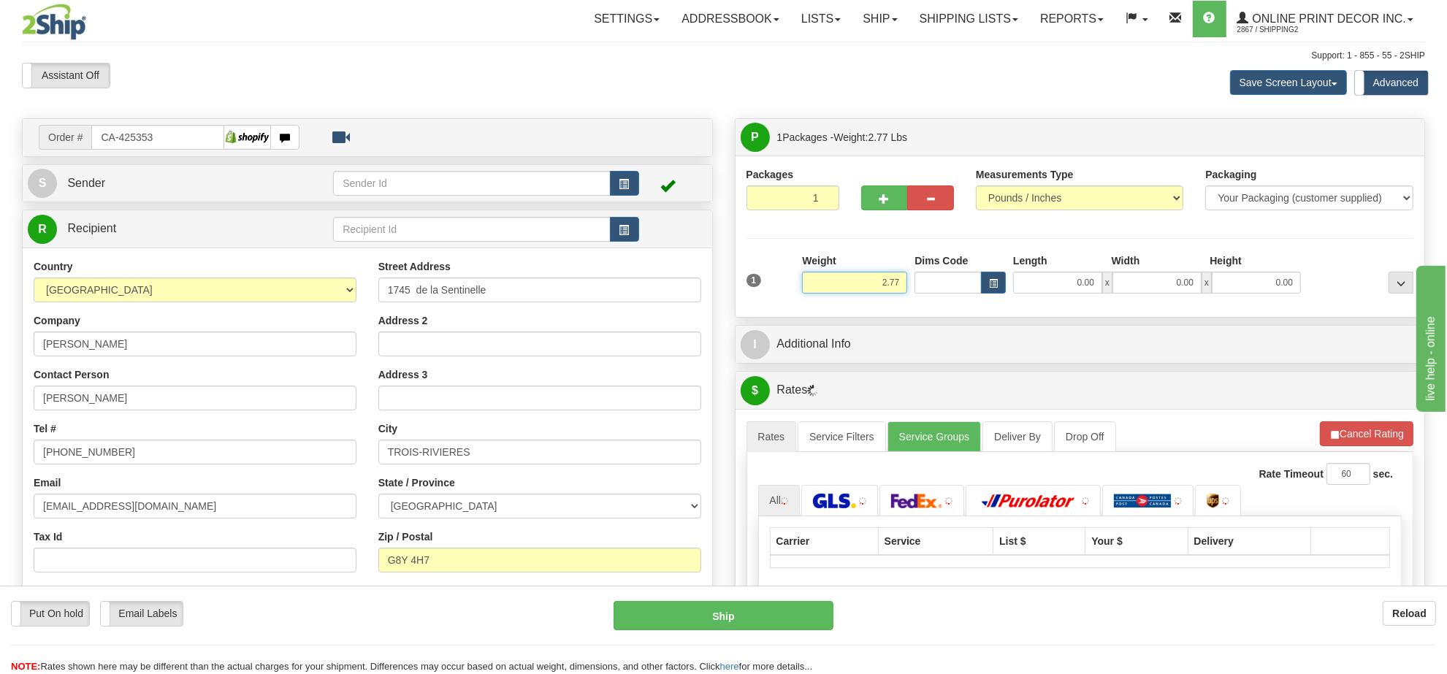
click at [899, 281] on input "2.77" at bounding box center [854, 283] width 105 height 22
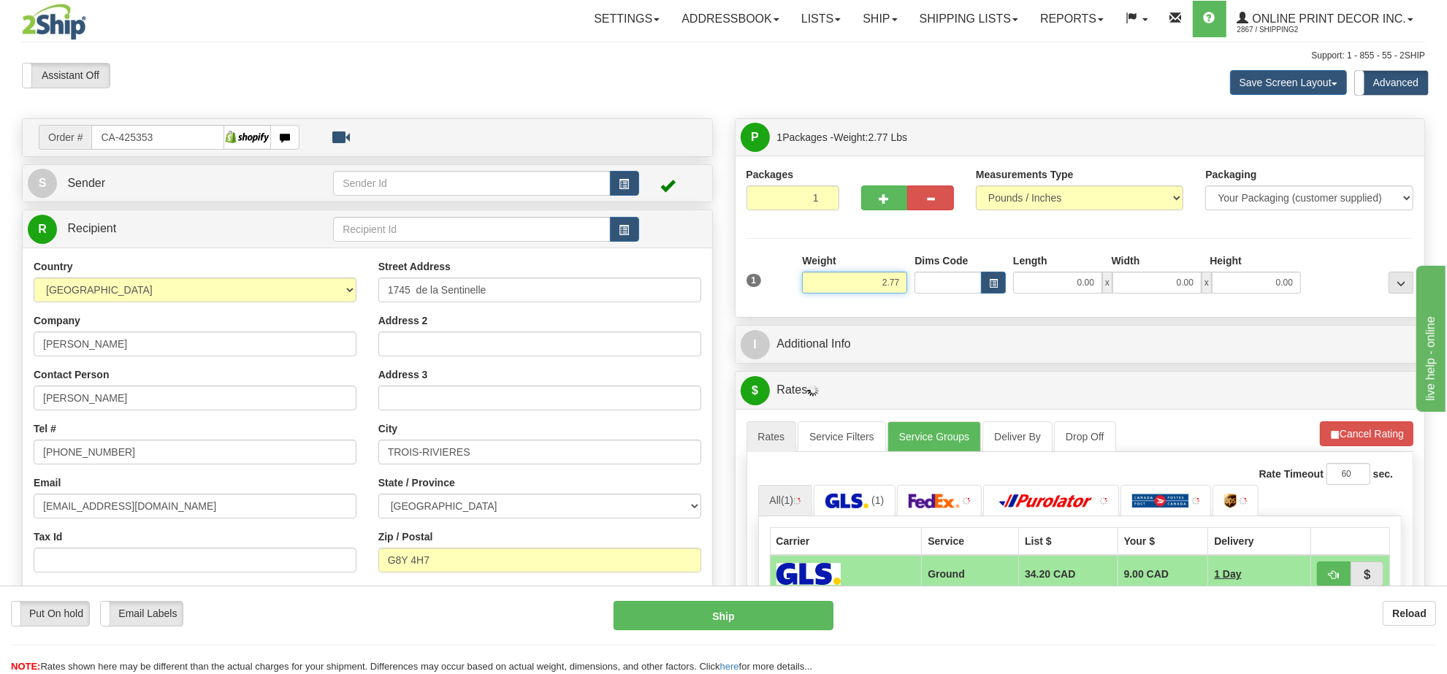
click at [899, 281] on input "2.77" at bounding box center [854, 283] width 105 height 22
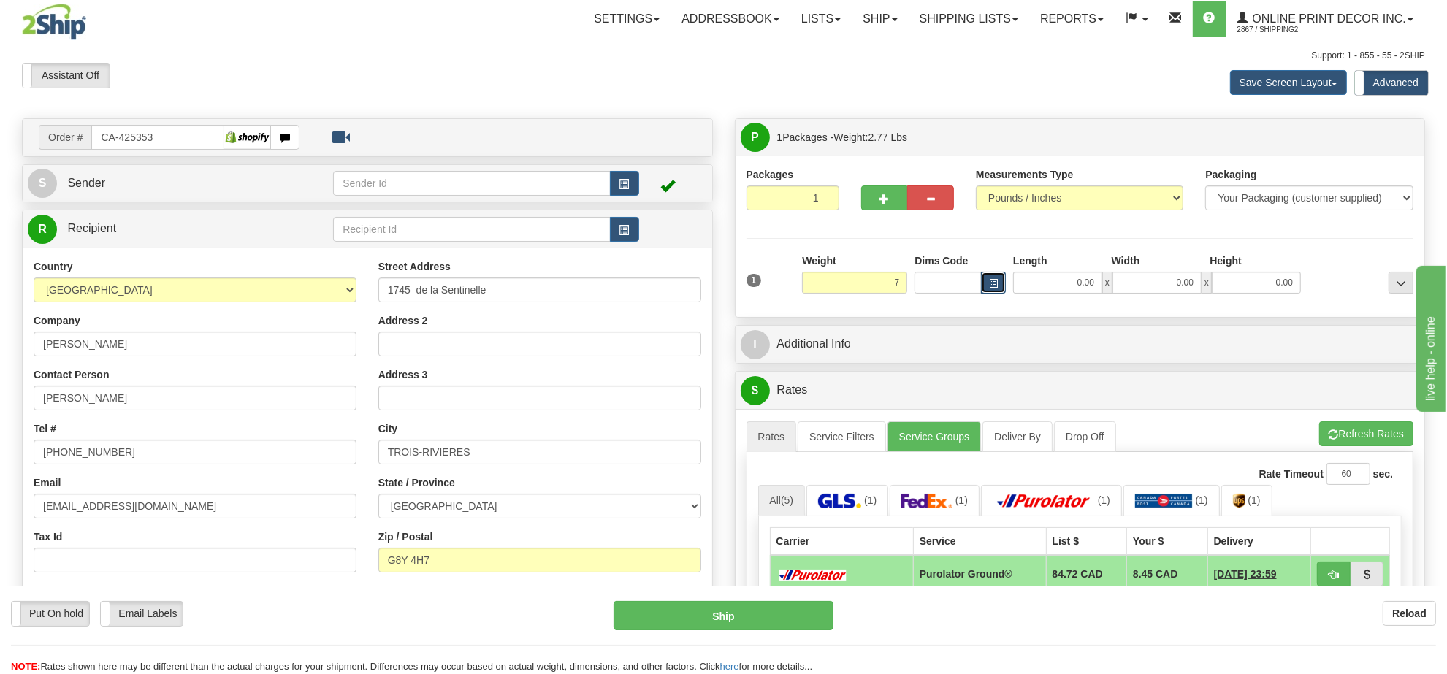
type input "7.00"
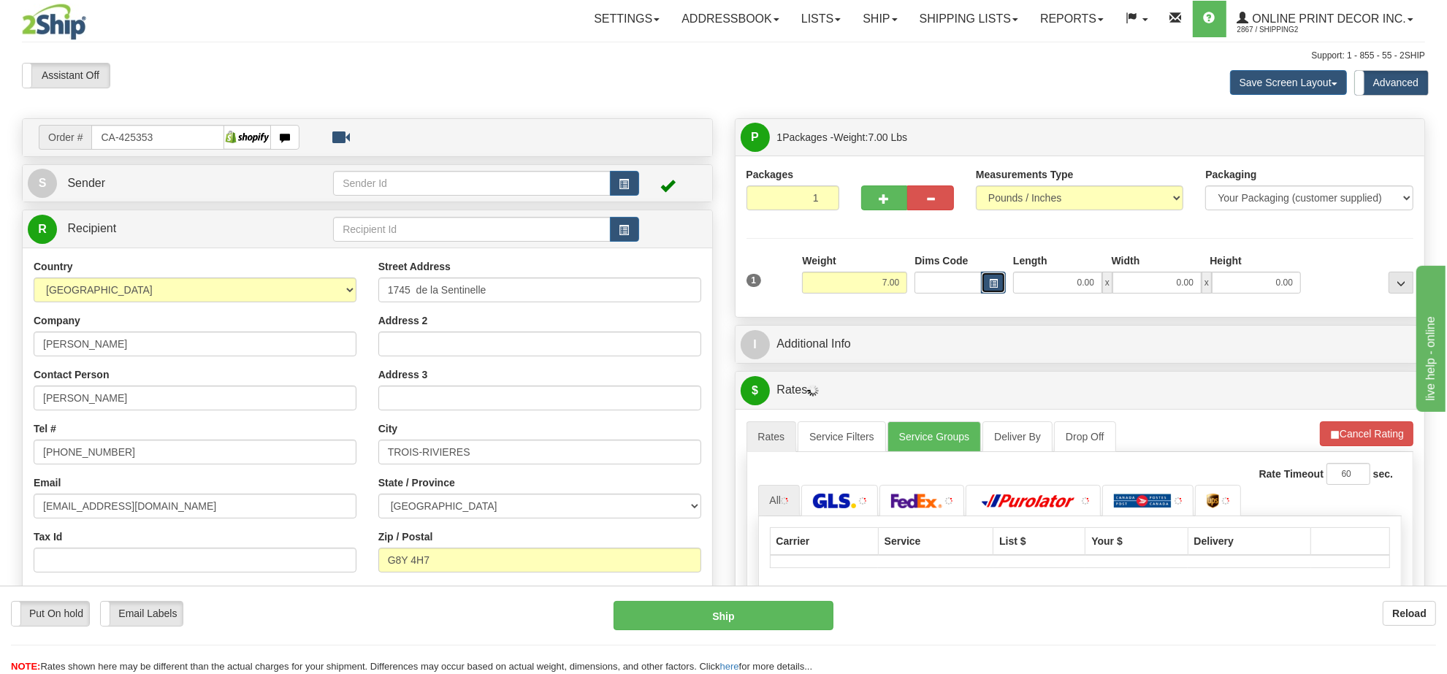
click at [989, 283] on span "button" at bounding box center [993, 284] width 9 height 8
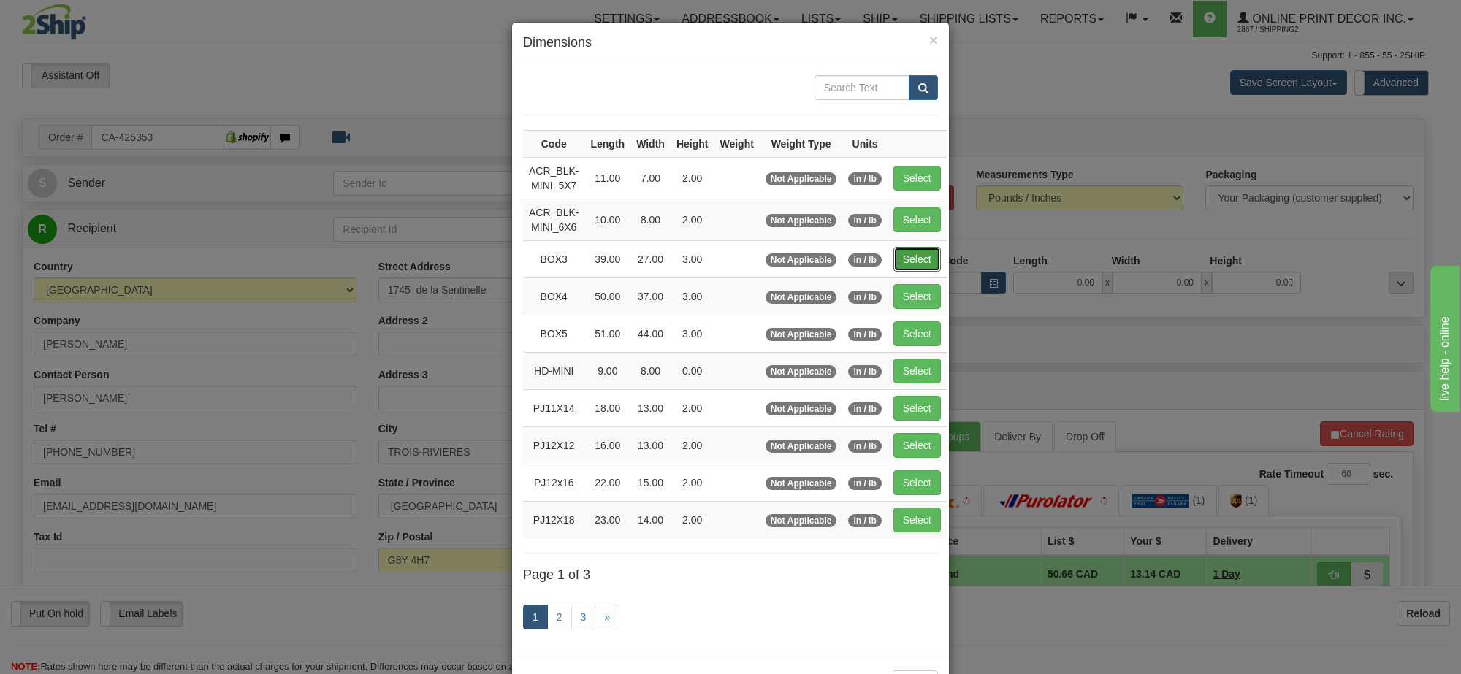
click at [915, 262] on button "Select" at bounding box center [917, 259] width 47 height 25
type input "BOX3"
type input "39.00"
type input "27.00"
type input "3.00"
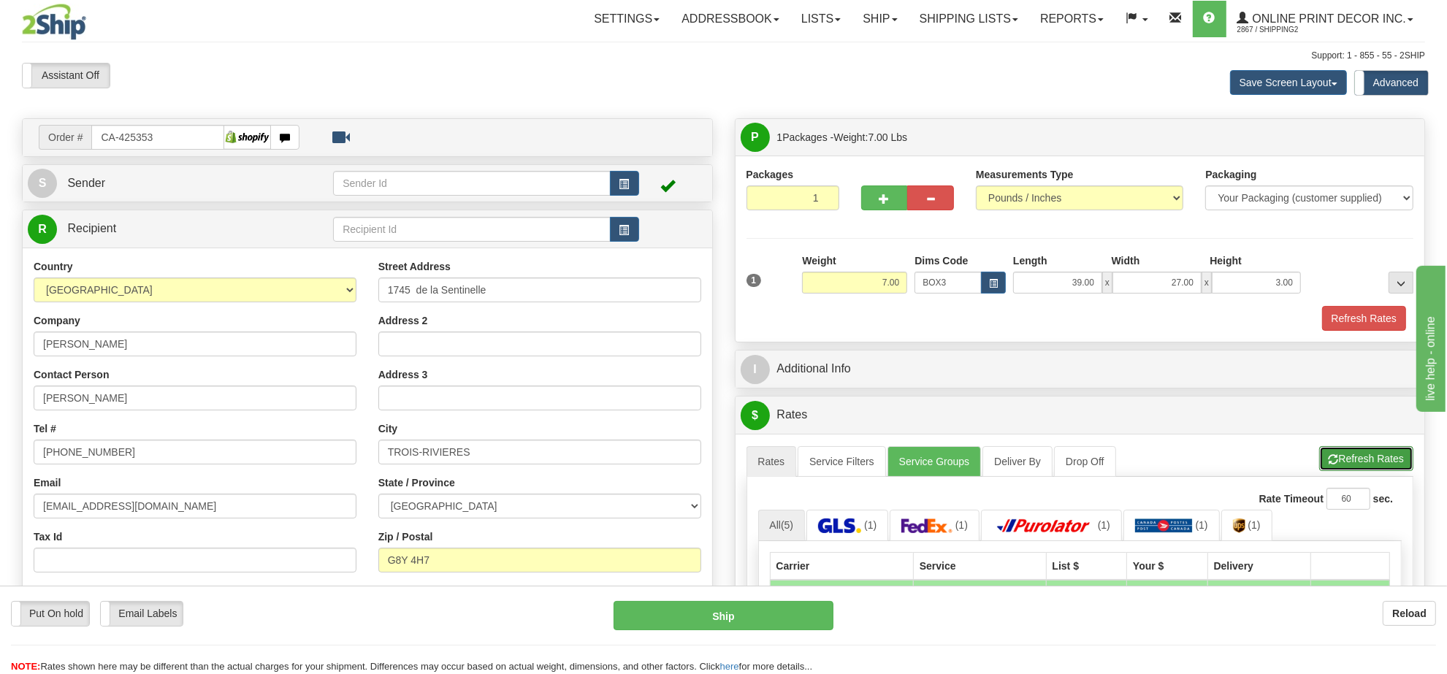
click at [1364, 471] on button "Refresh Rates" at bounding box center [1367, 458] width 94 height 25
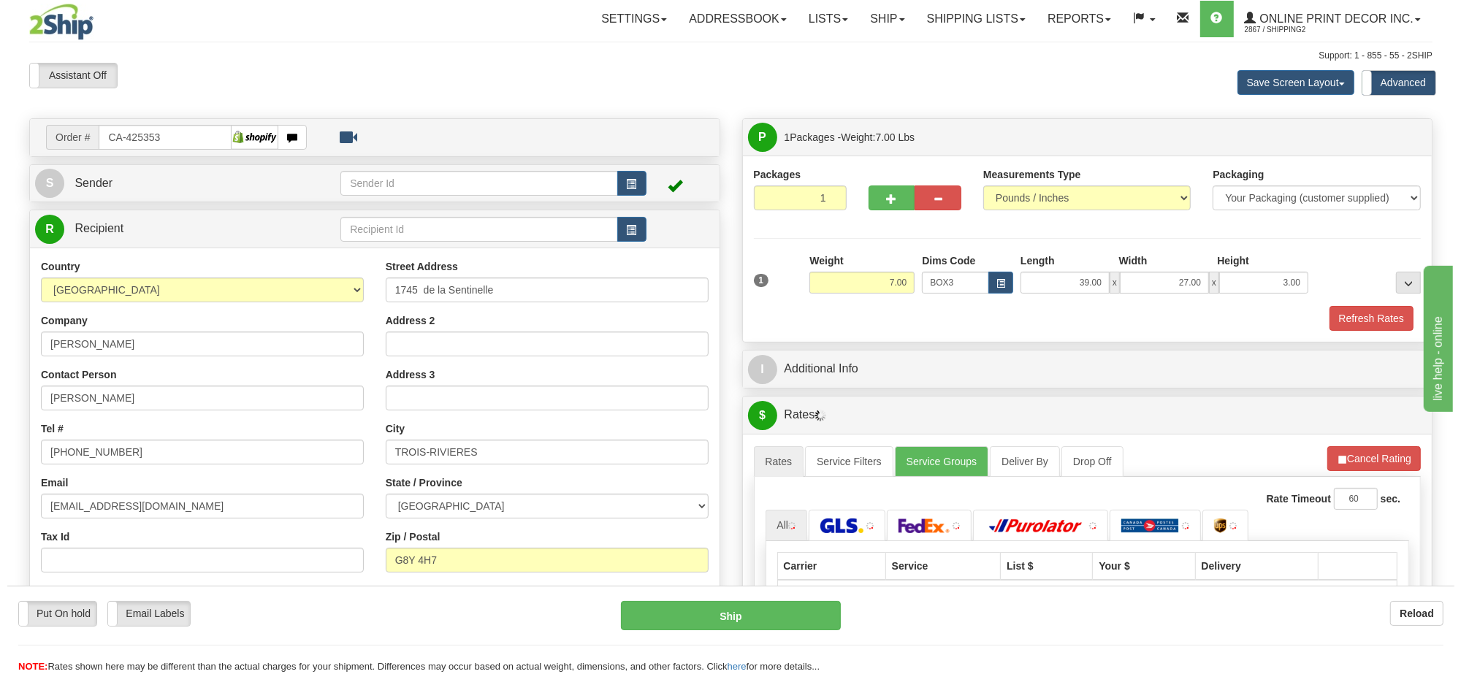
scroll to position [183, 0]
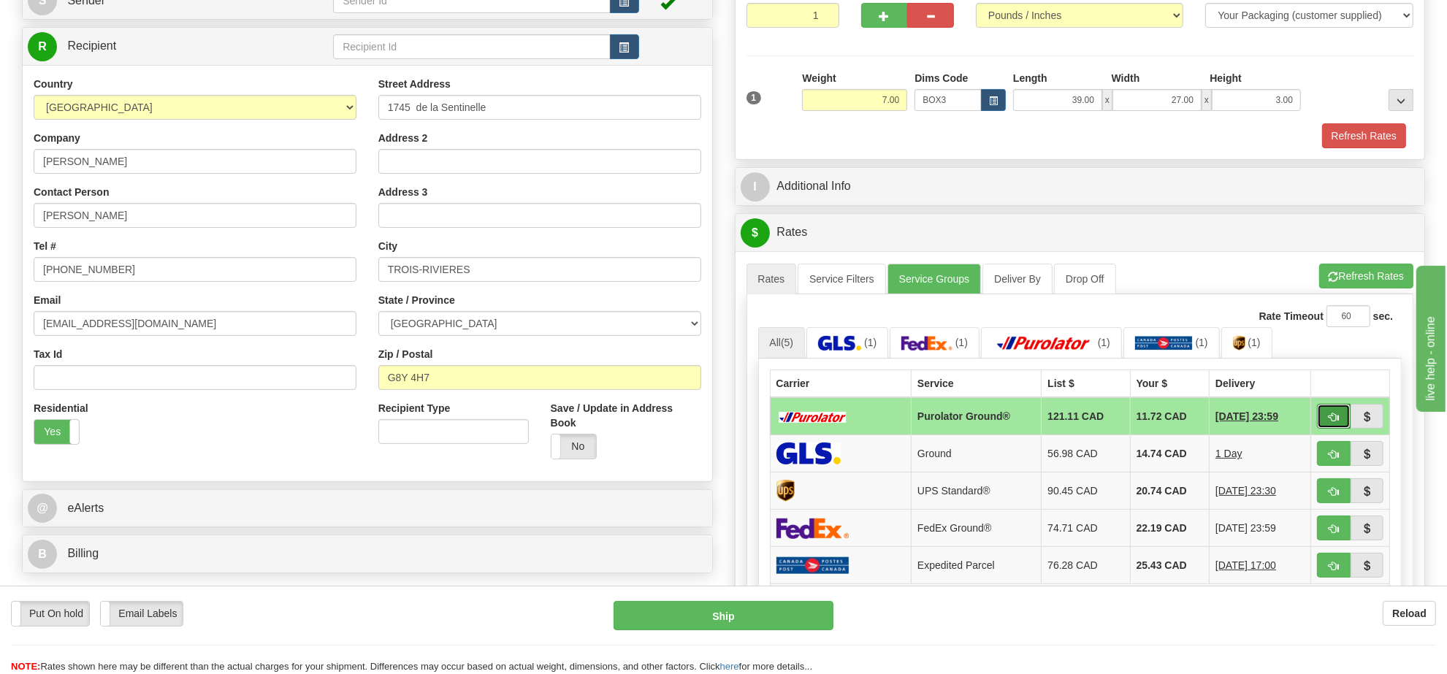
click at [1329, 417] on span "button" at bounding box center [1334, 417] width 10 height 9
type input "260"
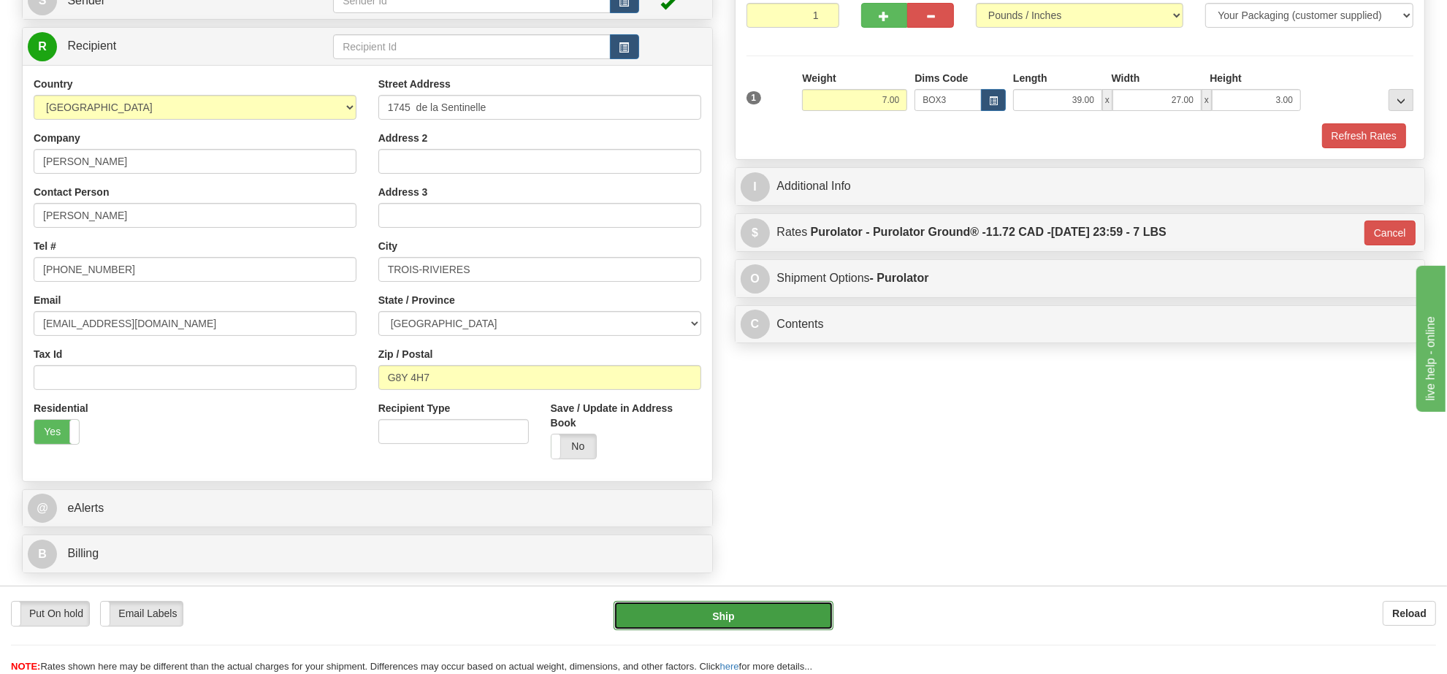
click at [709, 622] on button "Ship" at bounding box center [723, 615] width 219 height 29
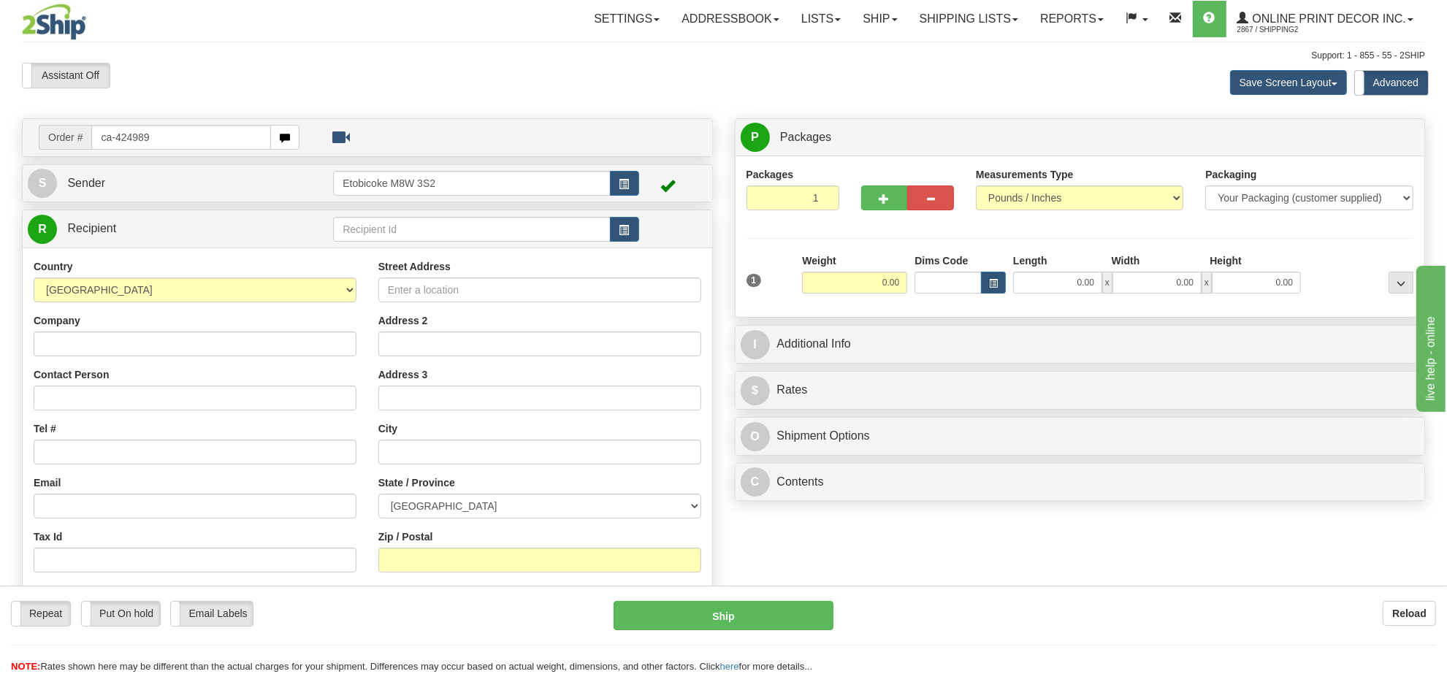
type input "ca-424989"
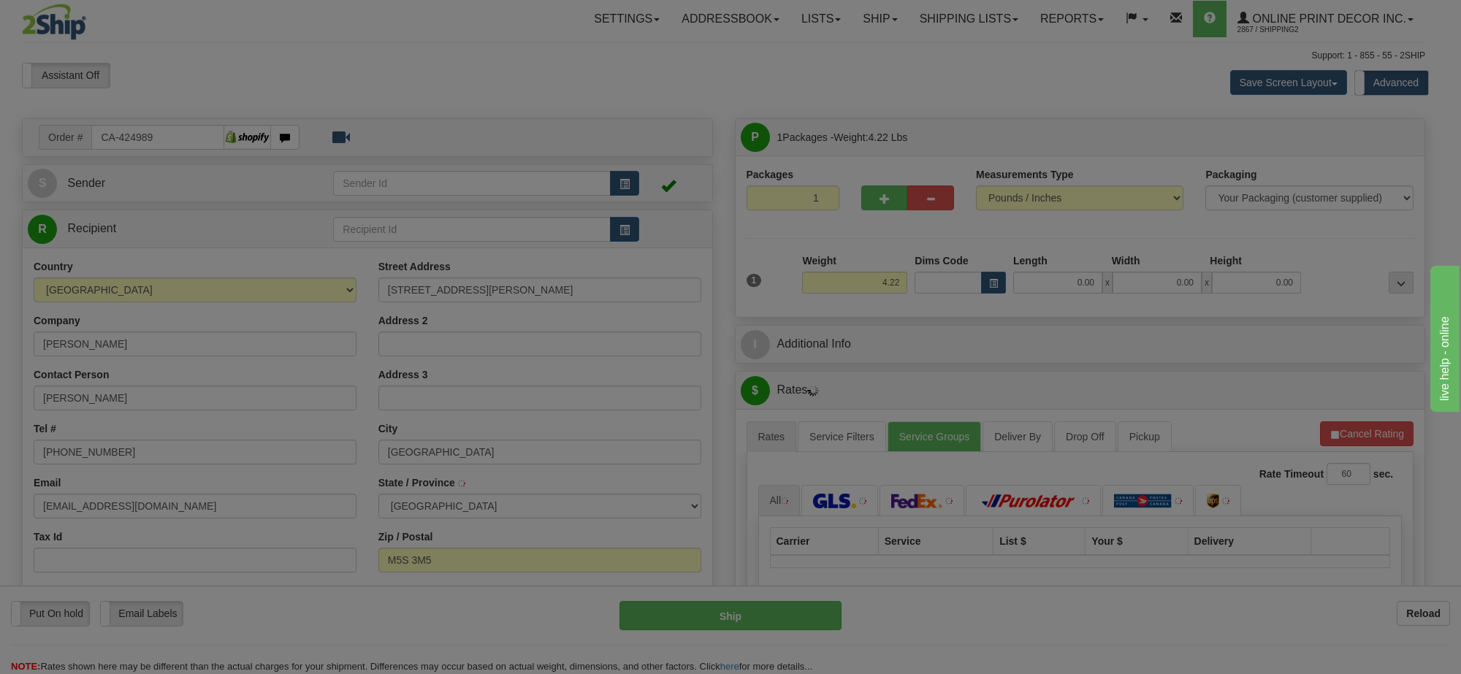
type input "TORONTO"
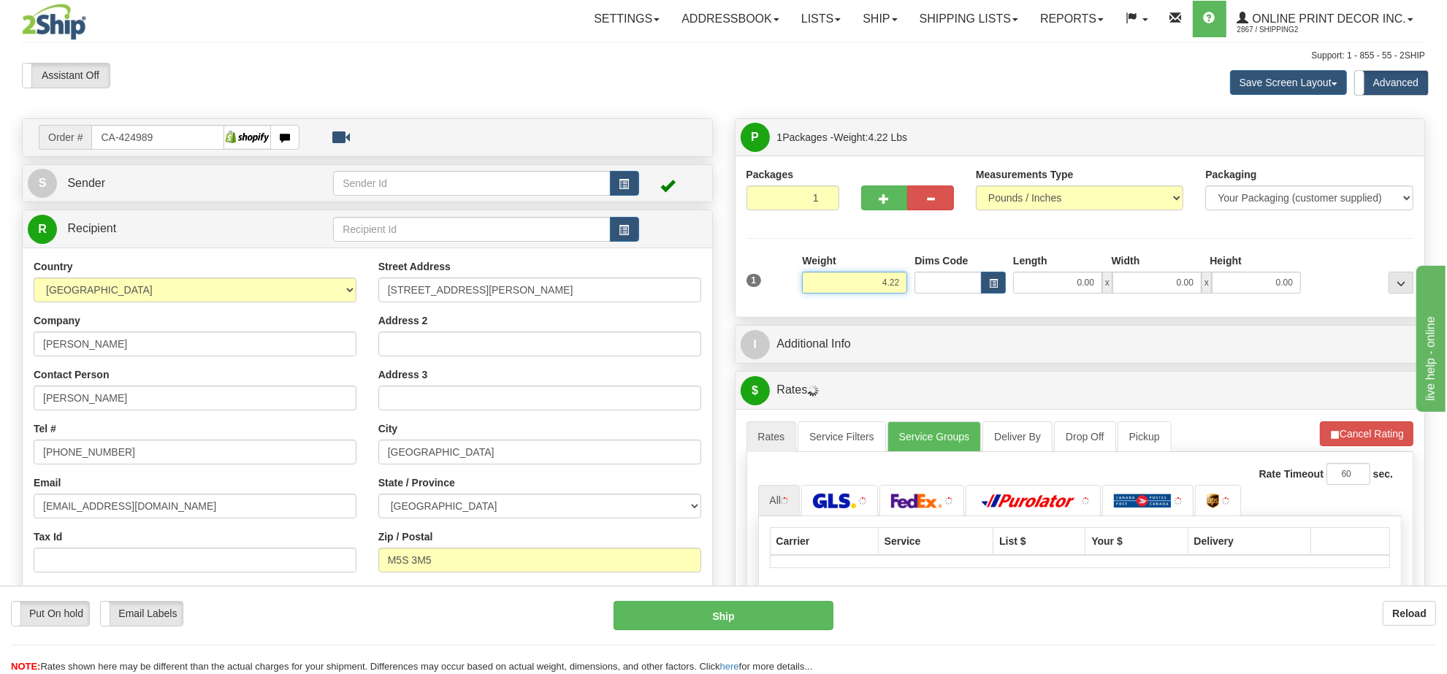
click at [873, 293] on input "4.22" at bounding box center [854, 283] width 105 height 22
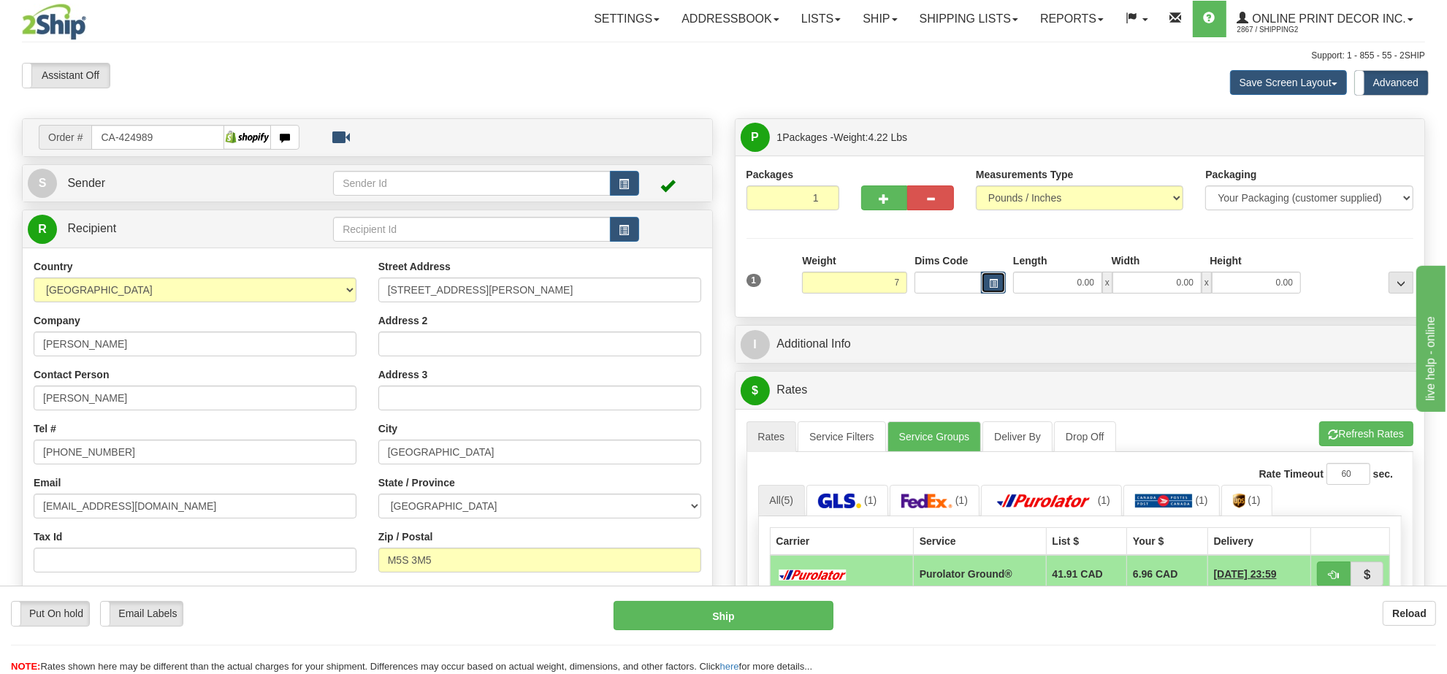
type input "7.00"
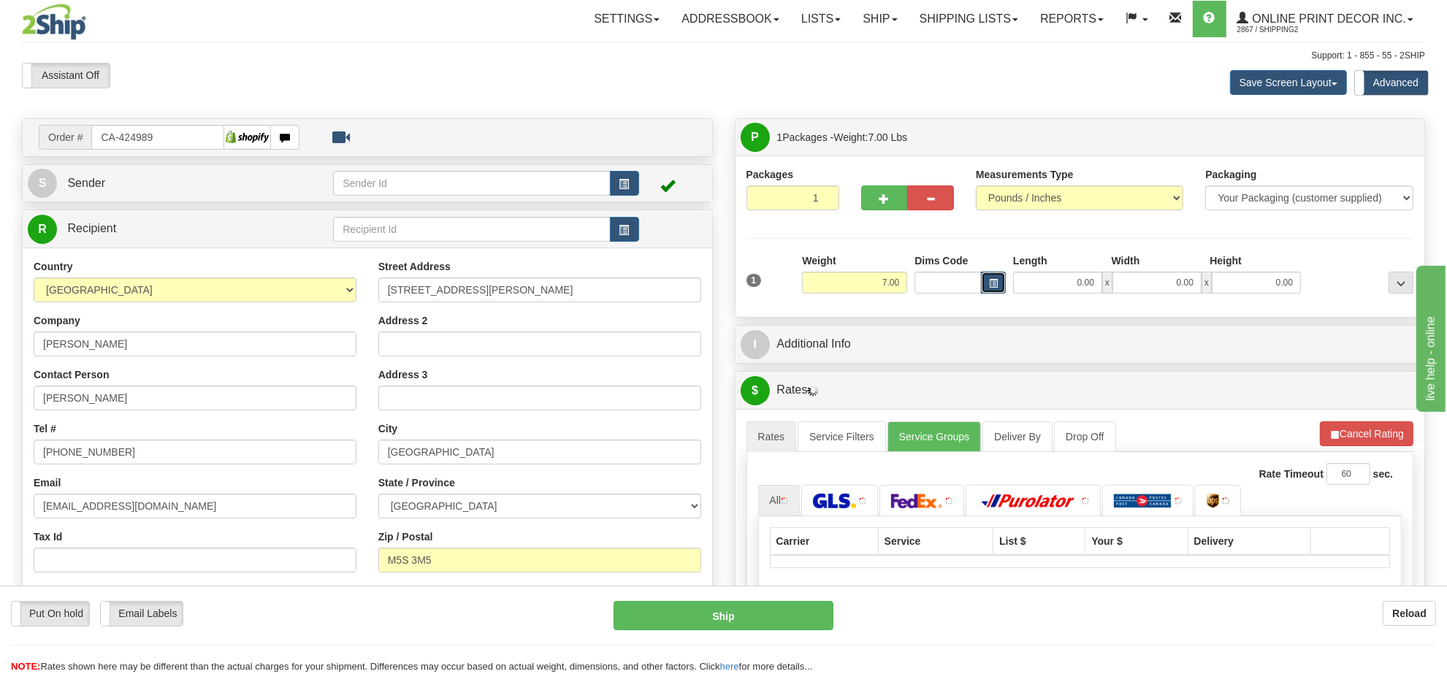
click at [981, 278] on button "button" at bounding box center [993, 283] width 25 height 22
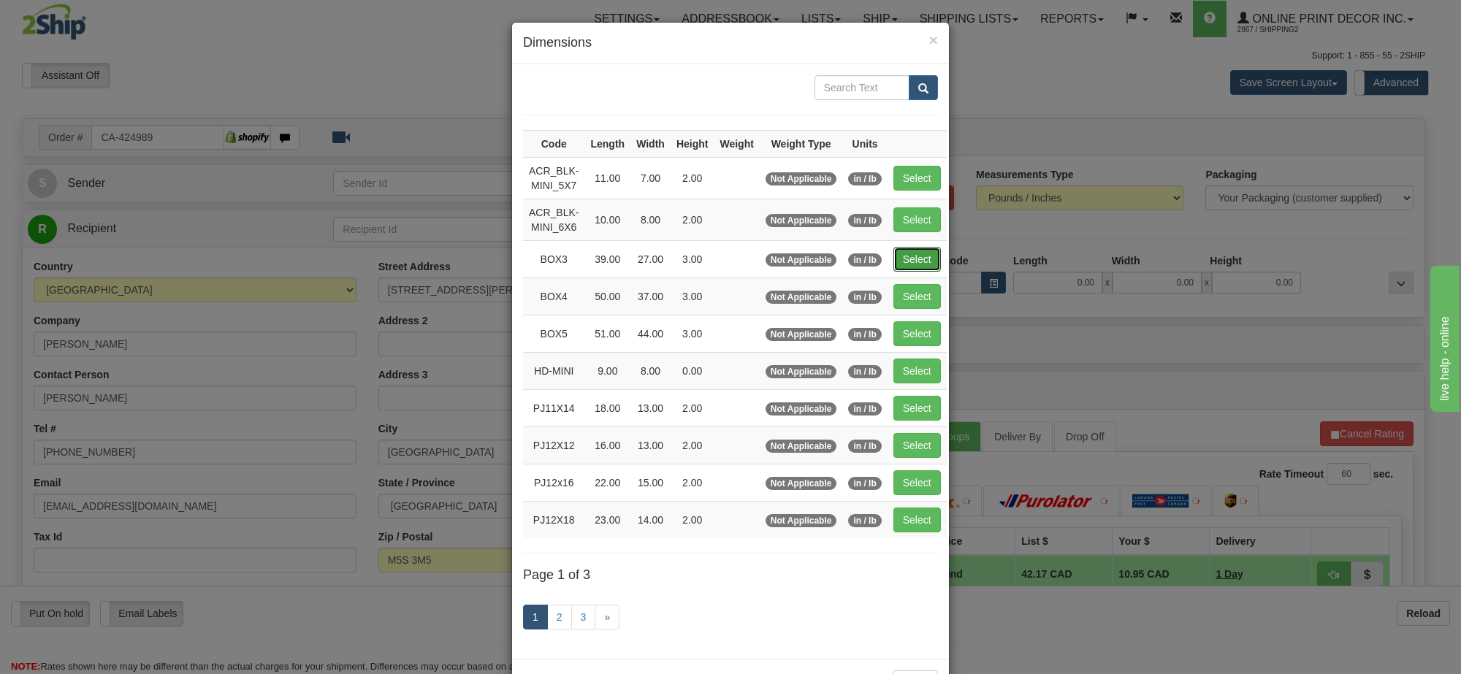
click at [914, 251] on button "Select" at bounding box center [917, 259] width 47 height 25
type input "BOX3"
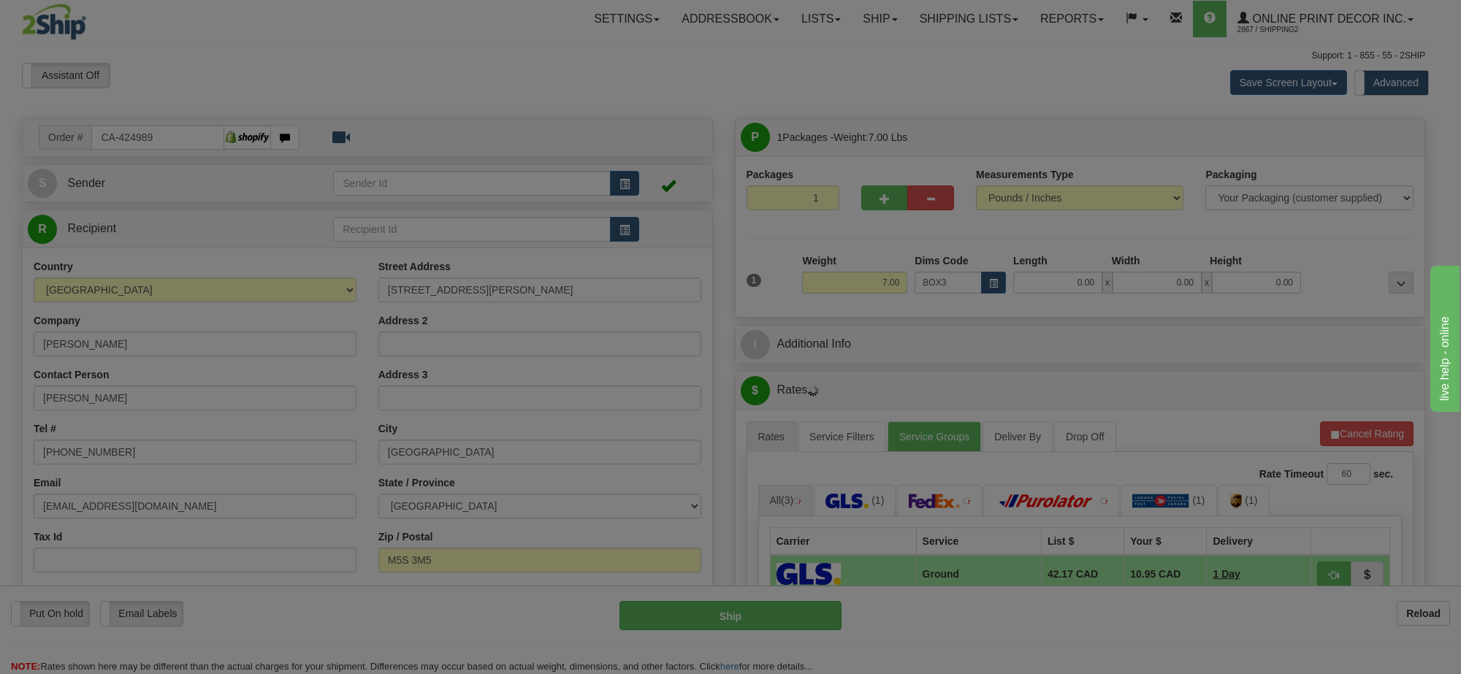
type input "39.00"
type input "27.00"
type input "3.00"
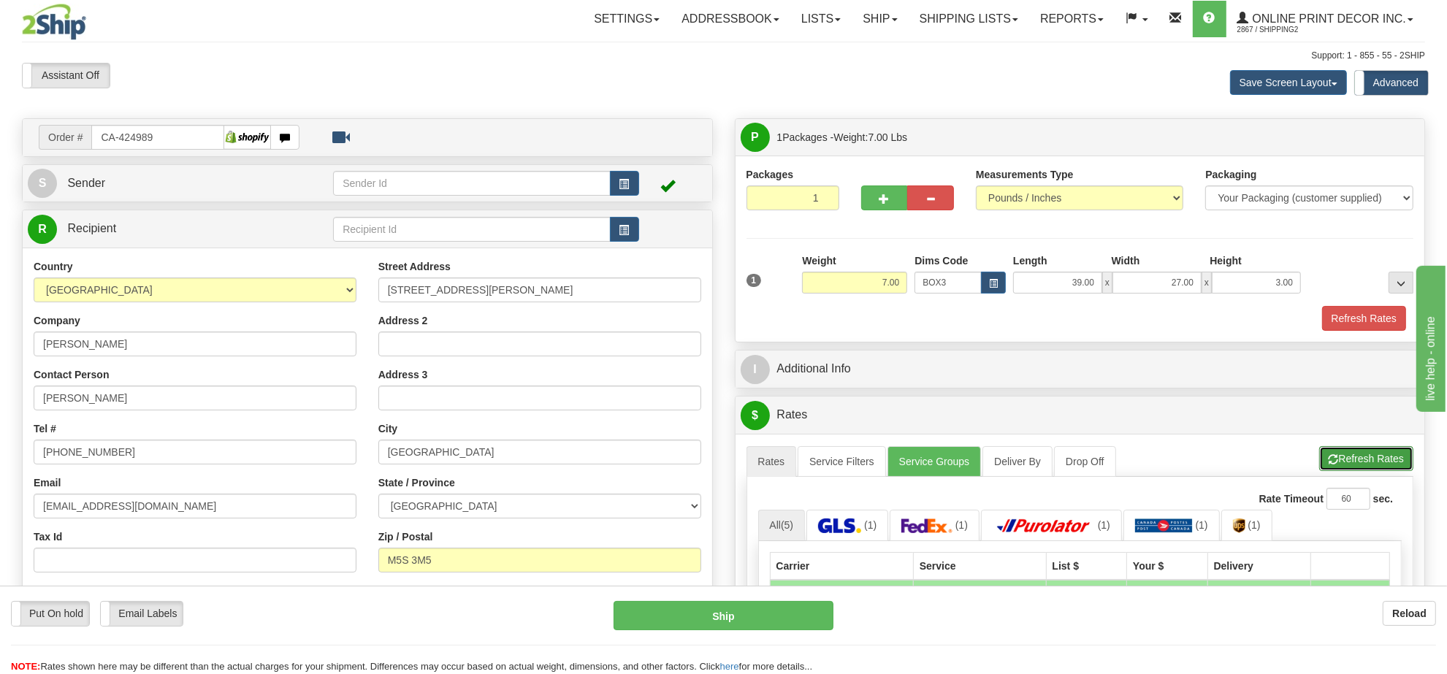
click at [1333, 461] on span "button" at bounding box center [1334, 459] width 10 height 9
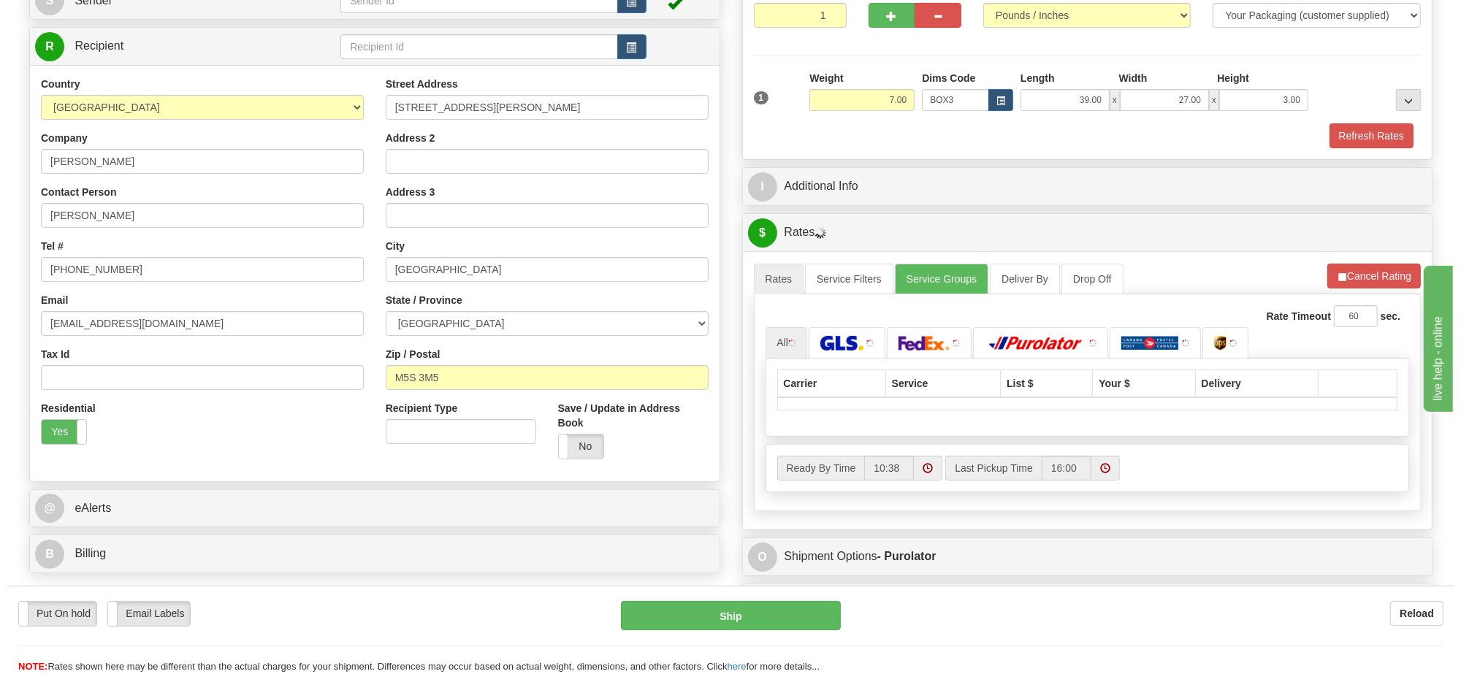
scroll to position [274, 0]
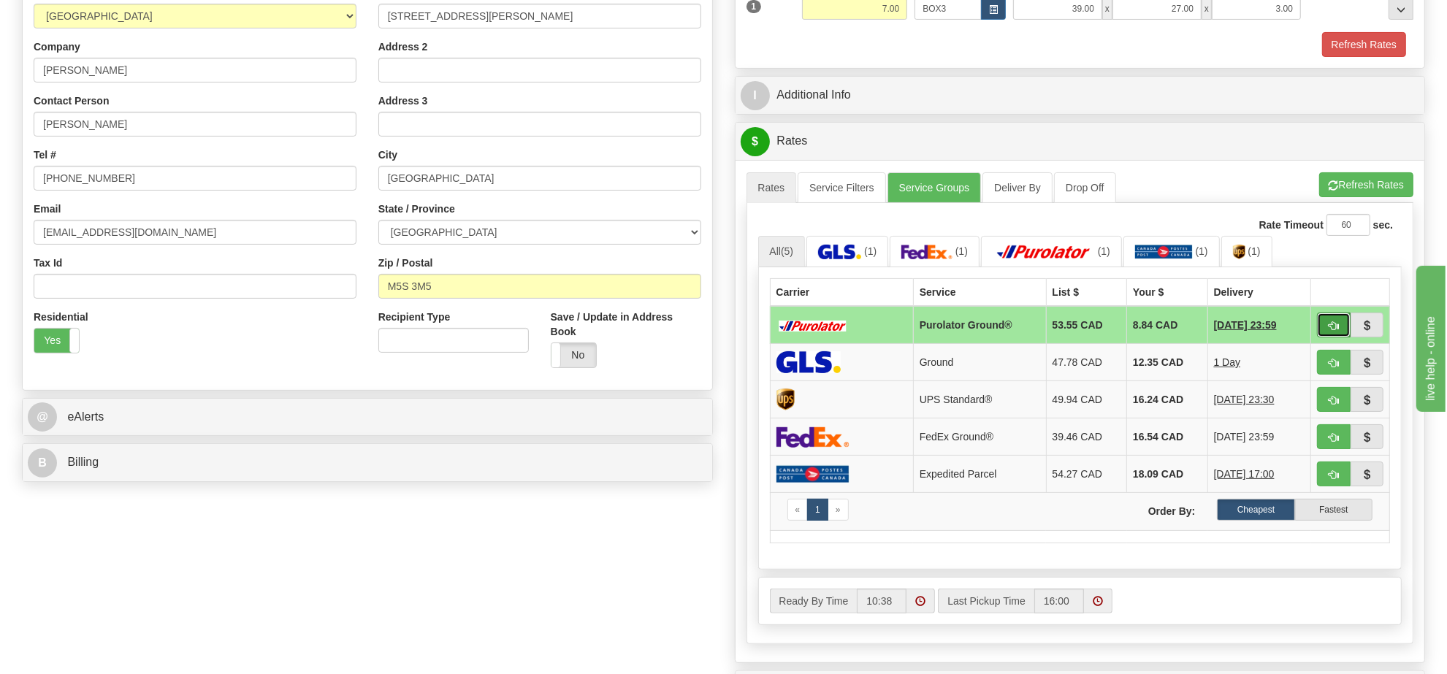
click at [1334, 331] on span "button" at bounding box center [1334, 325] width 10 height 9
type input "260"
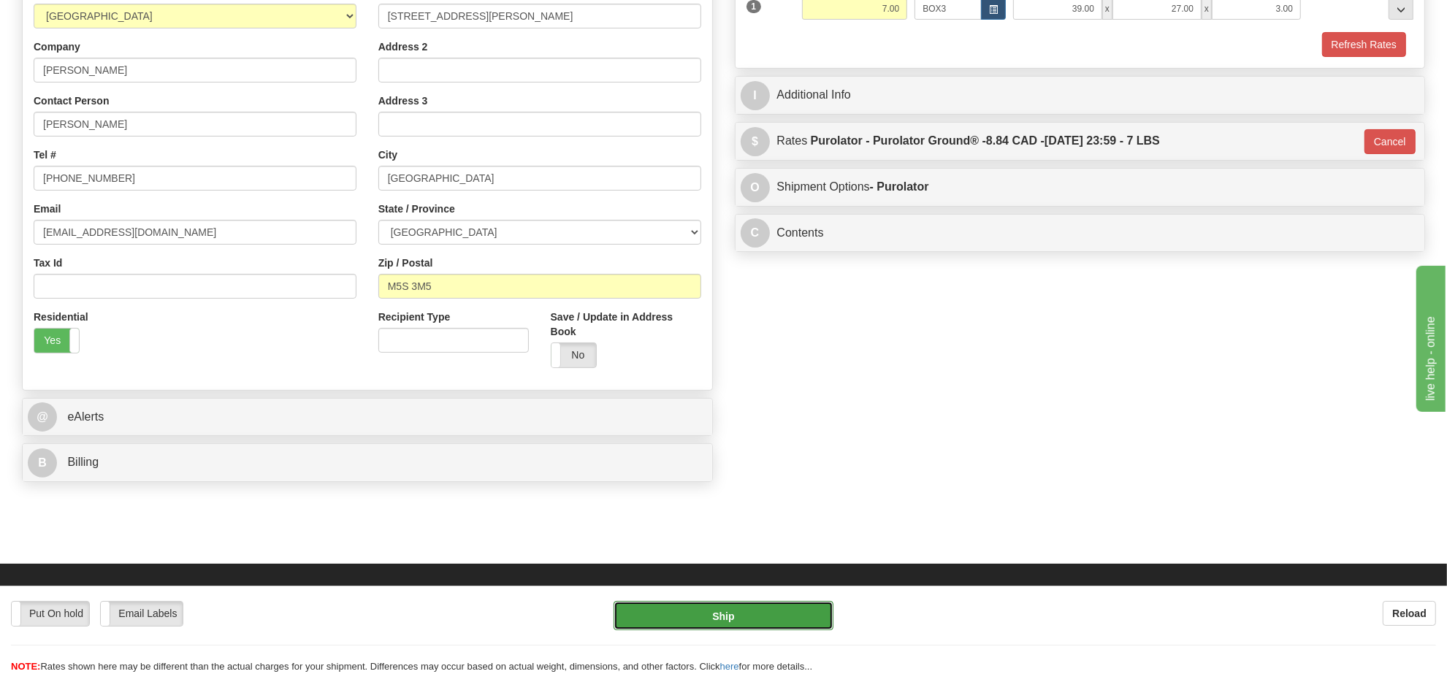
click at [793, 614] on button "Ship" at bounding box center [723, 615] width 219 height 29
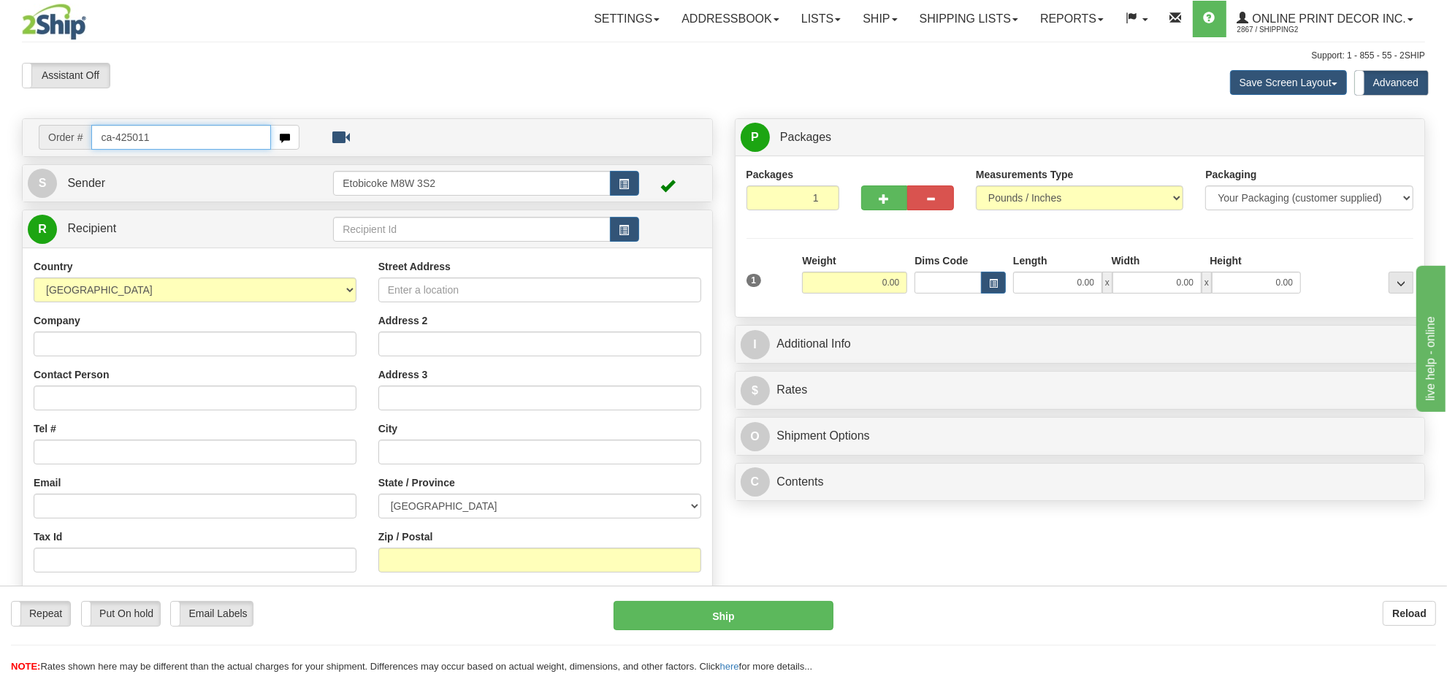
type input "ca-425011"
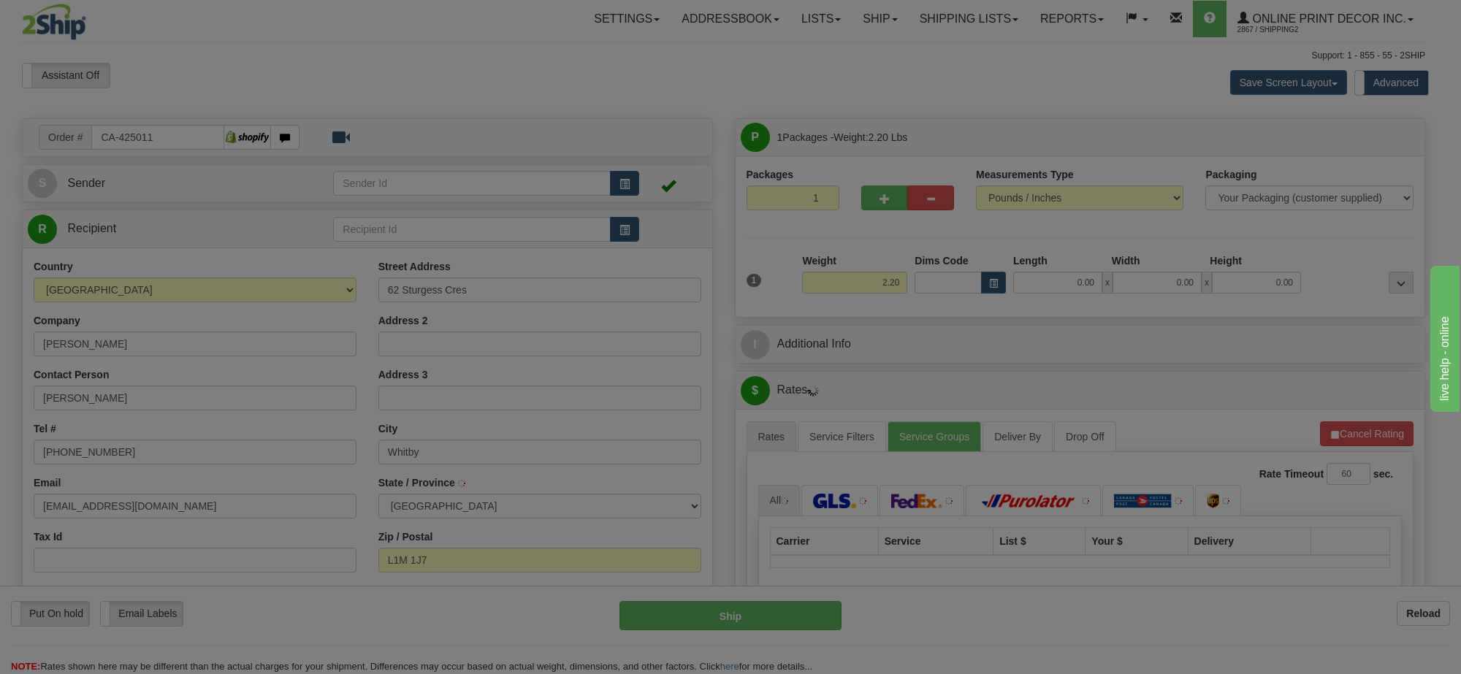
type input "WHITBY"
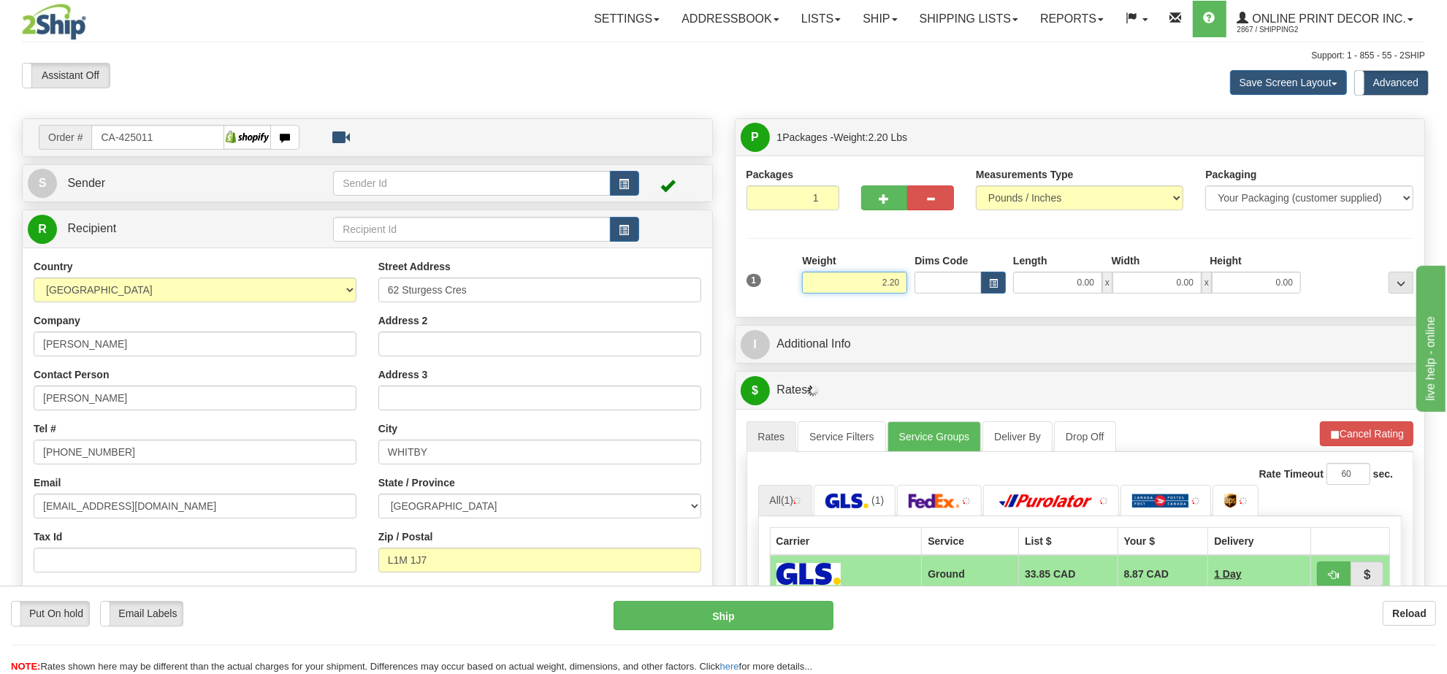
click at [890, 279] on input "2.20" at bounding box center [854, 283] width 105 height 22
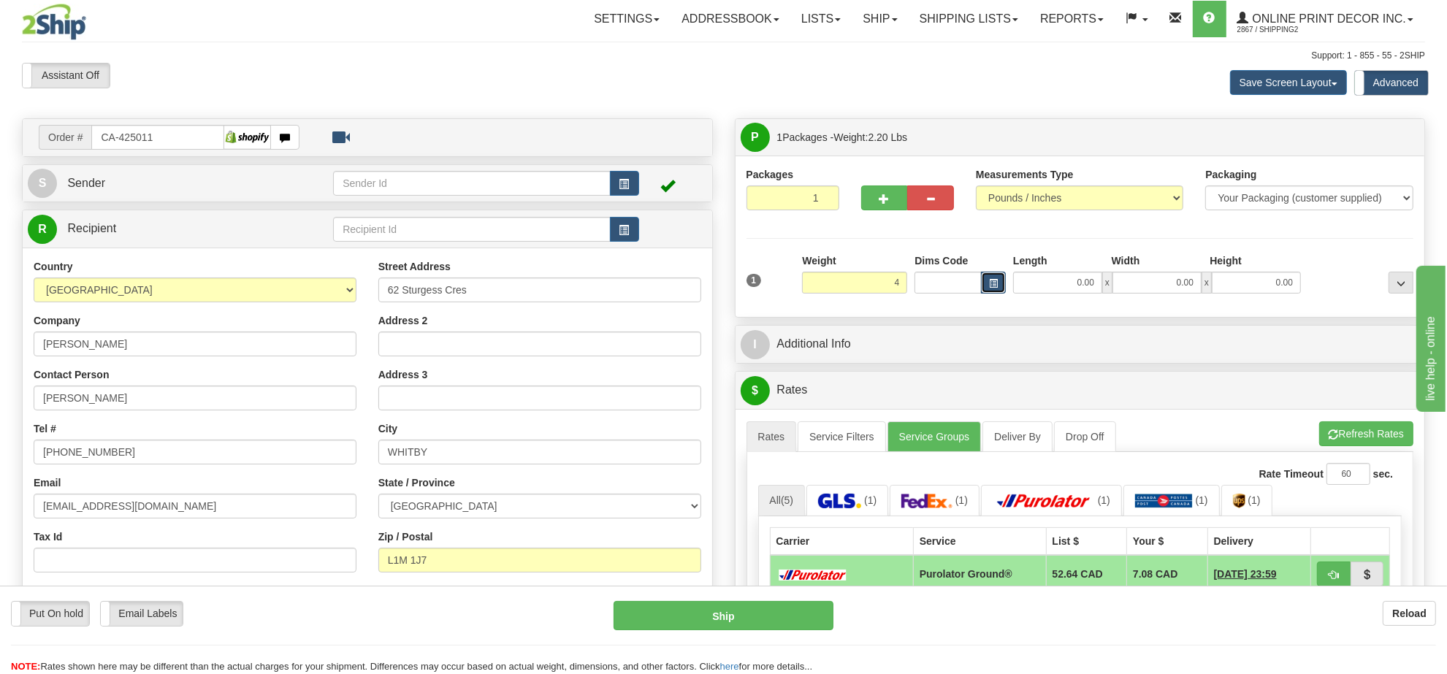
type input "4.00"
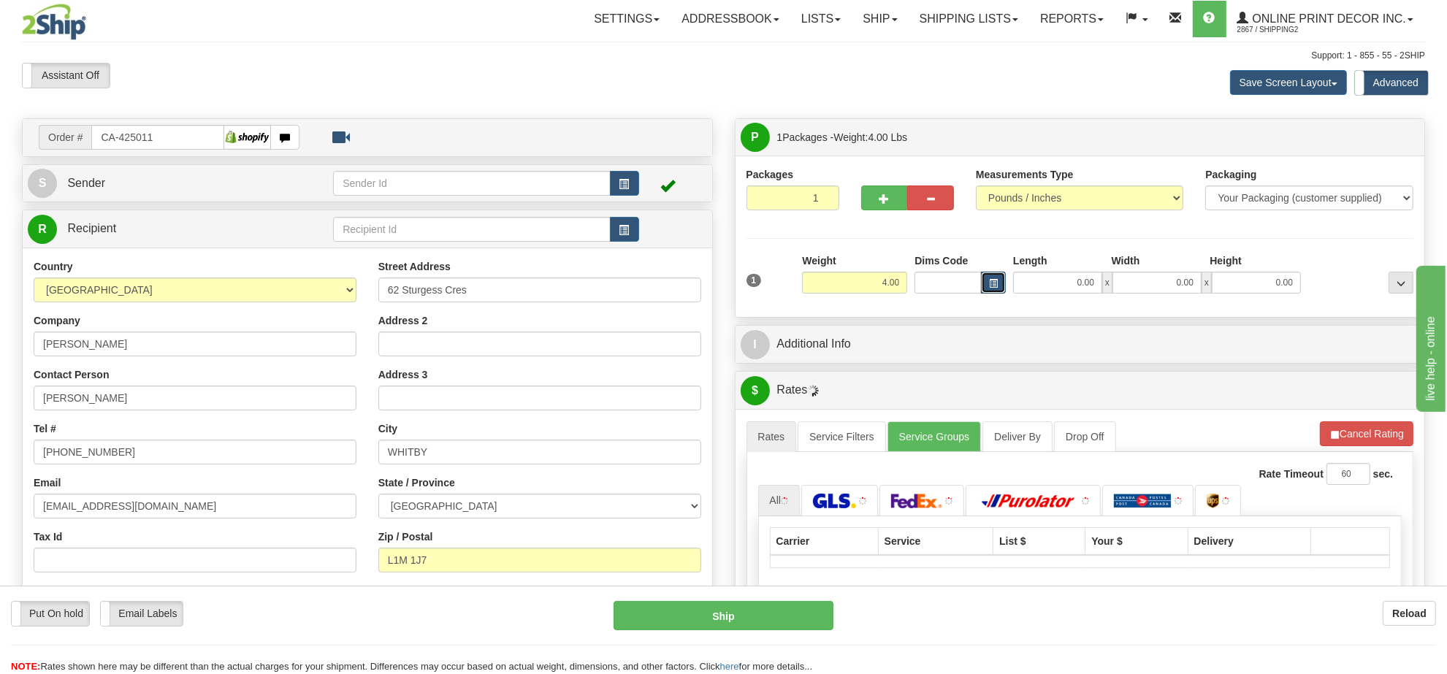
click at [998, 289] on button "button" at bounding box center [993, 283] width 25 height 22
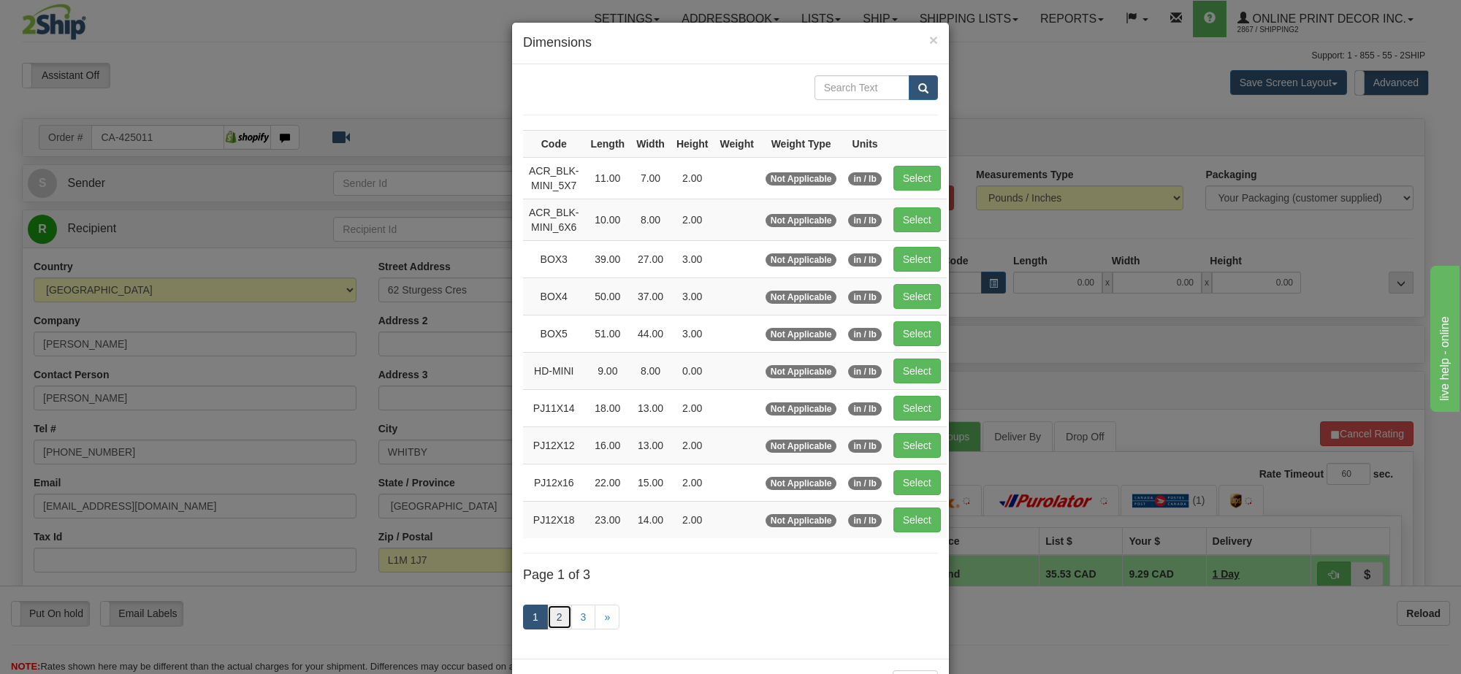
click at [552, 623] on link "2" at bounding box center [559, 617] width 25 height 25
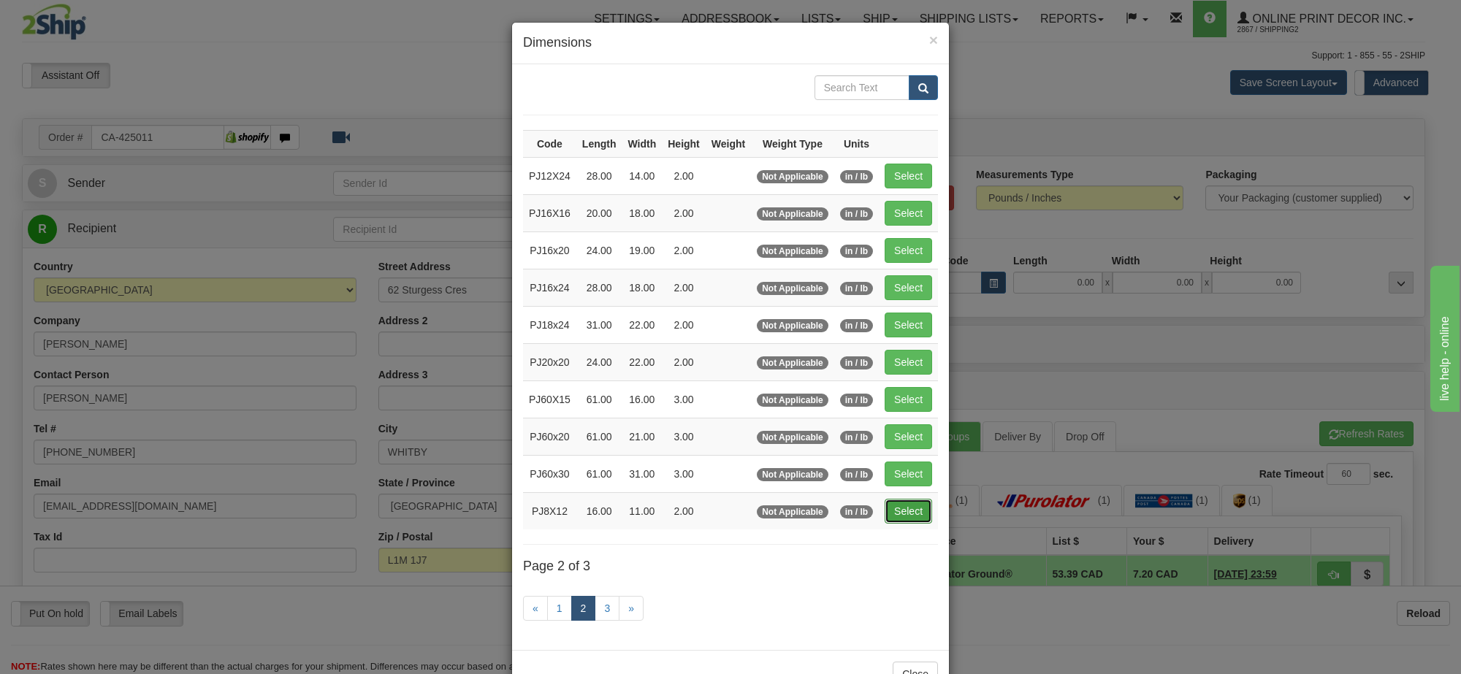
click at [911, 515] on button "Select" at bounding box center [908, 511] width 47 height 25
type input "PJ8X12"
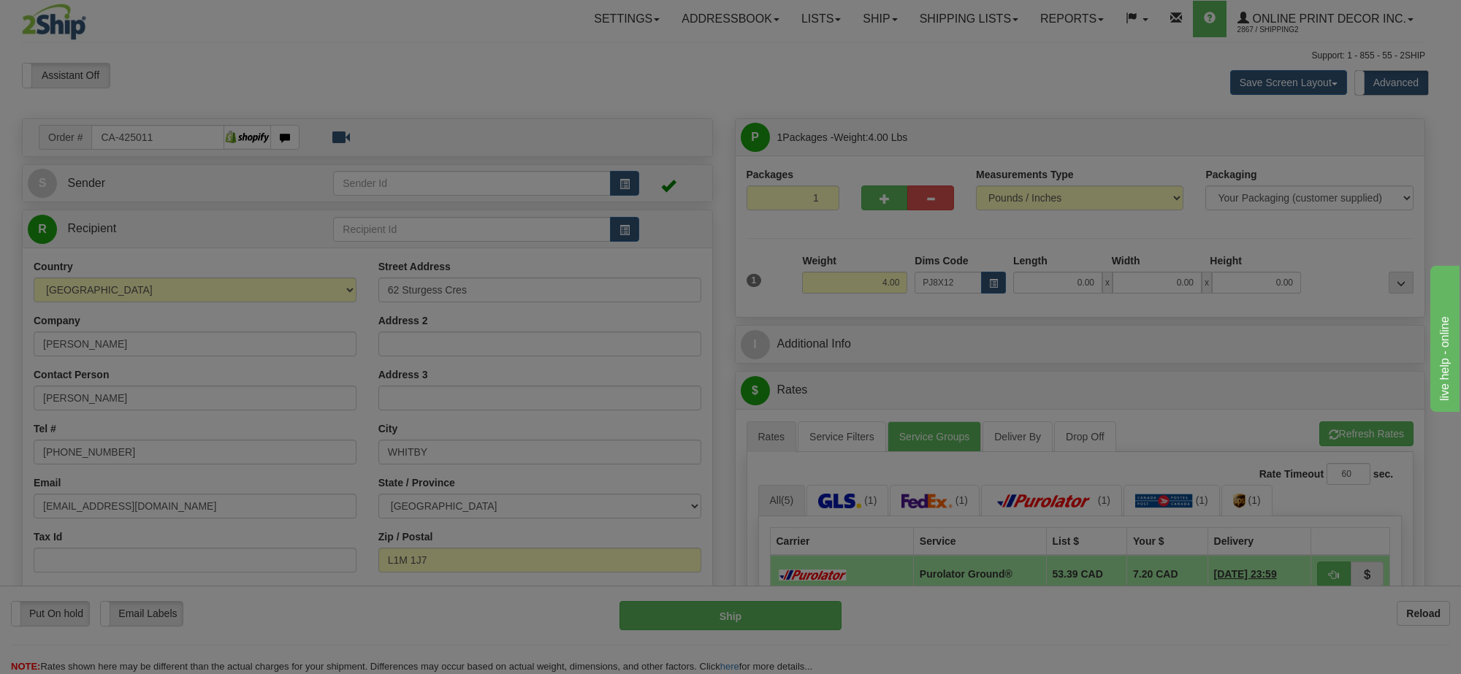
type input "16.00"
type input "11.00"
type input "2.00"
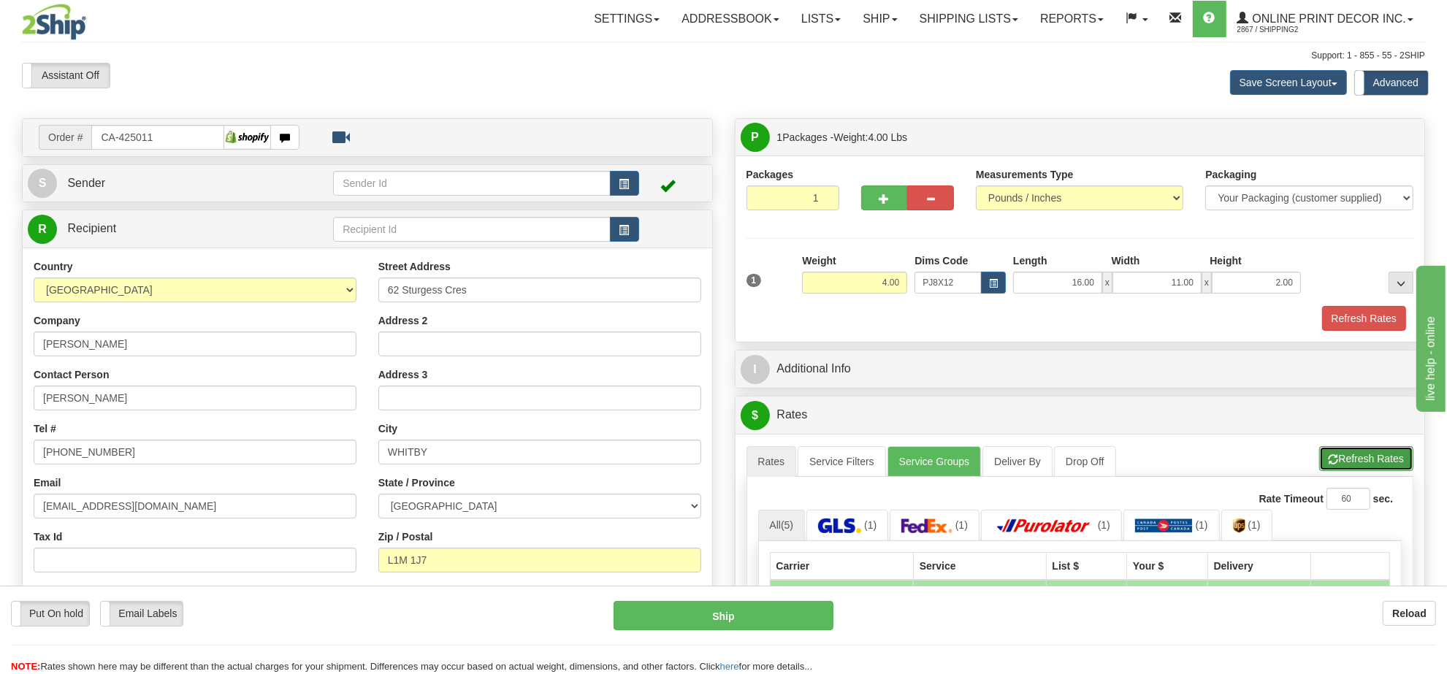
click at [1377, 471] on button "Refresh Rates" at bounding box center [1367, 458] width 94 height 25
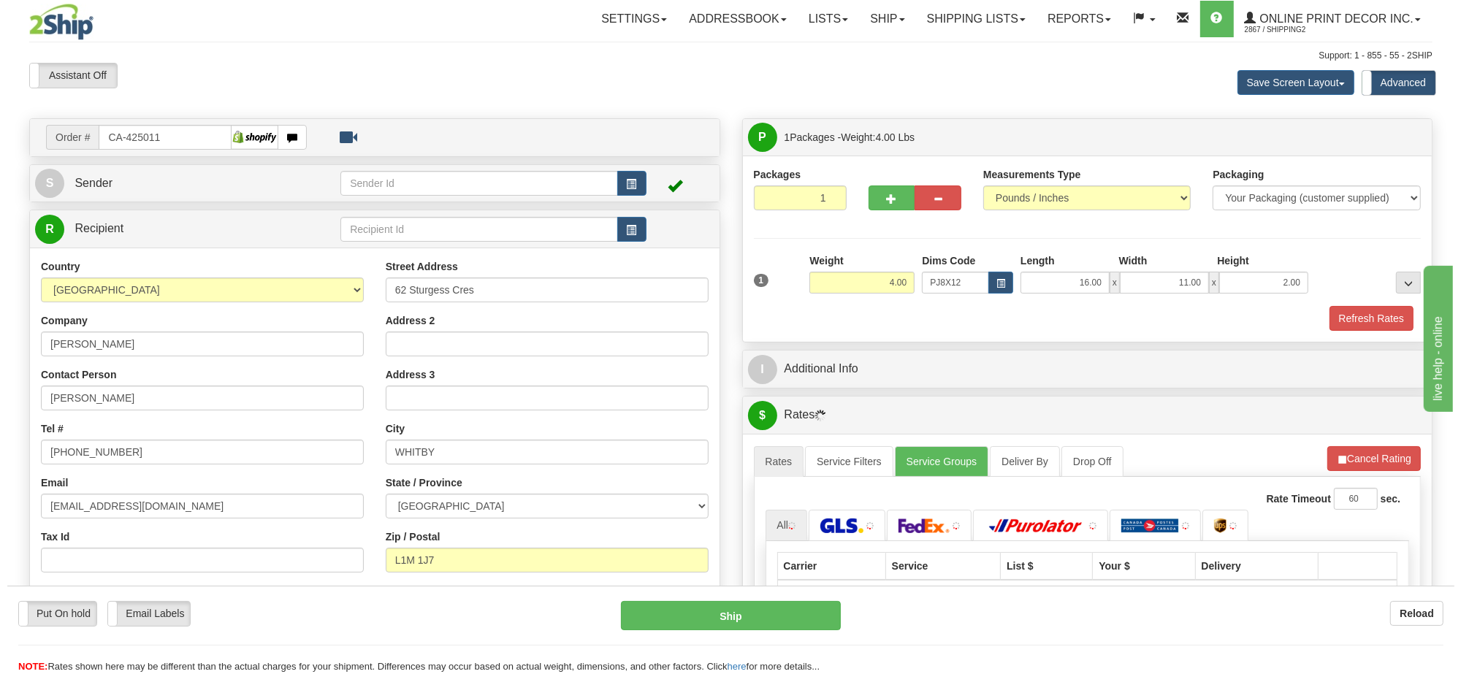
scroll to position [183, 0]
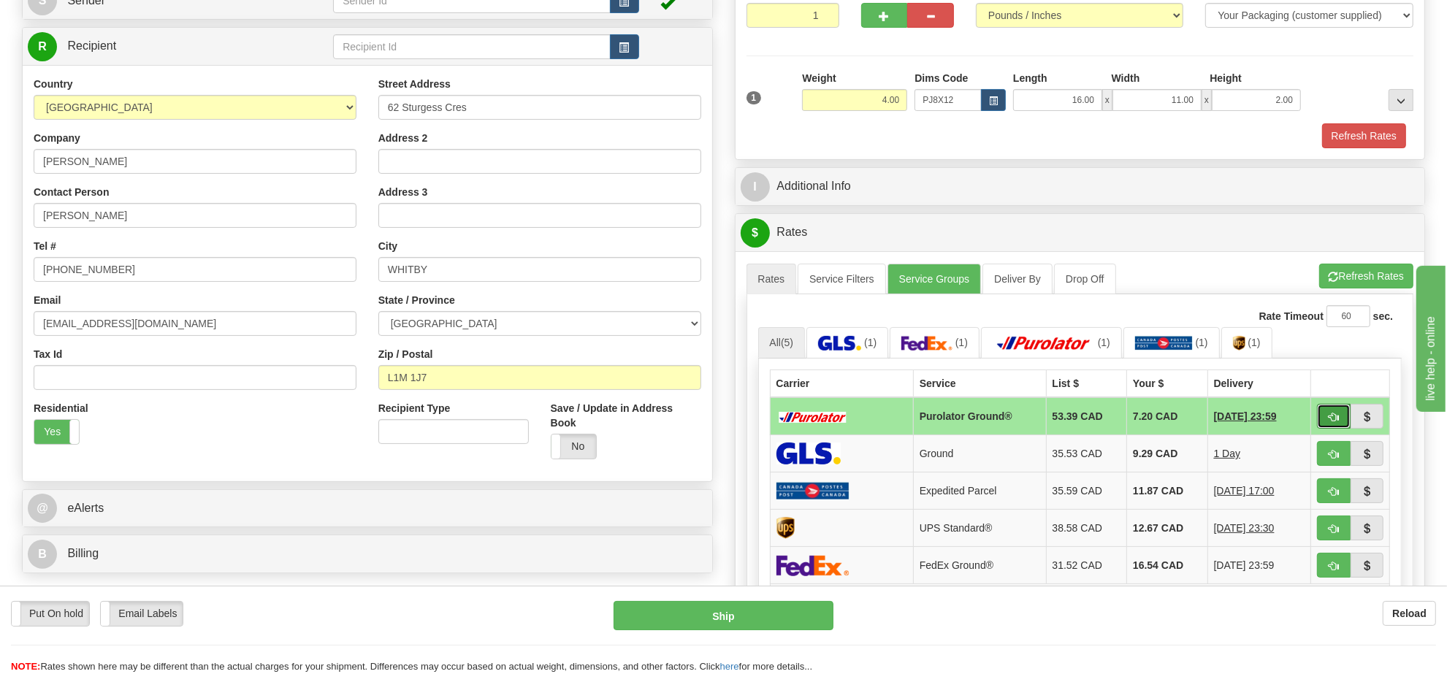
click at [1329, 422] on span "button" at bounding box center [1334, 417] width 10 height 9
type input "260"
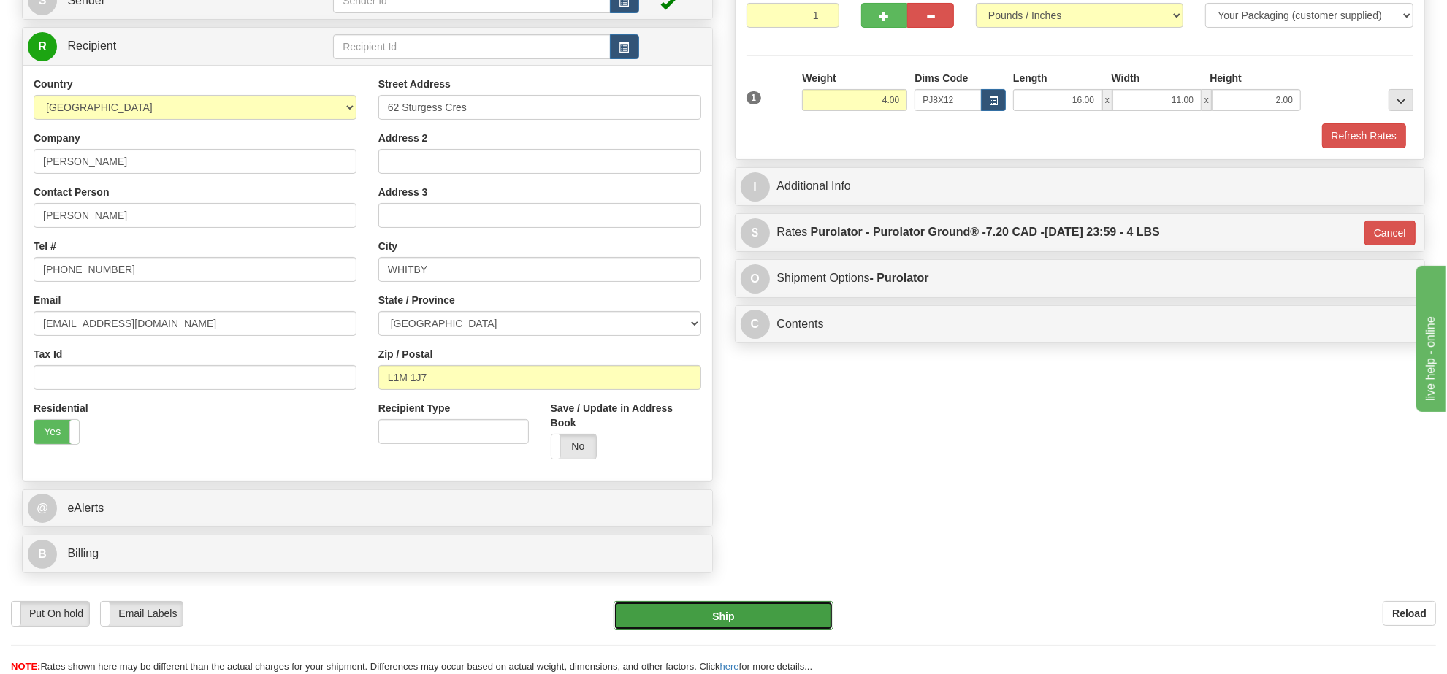
click at [772, 620] on button "Ship" at bounding box center [723, 615] width 219 height 29
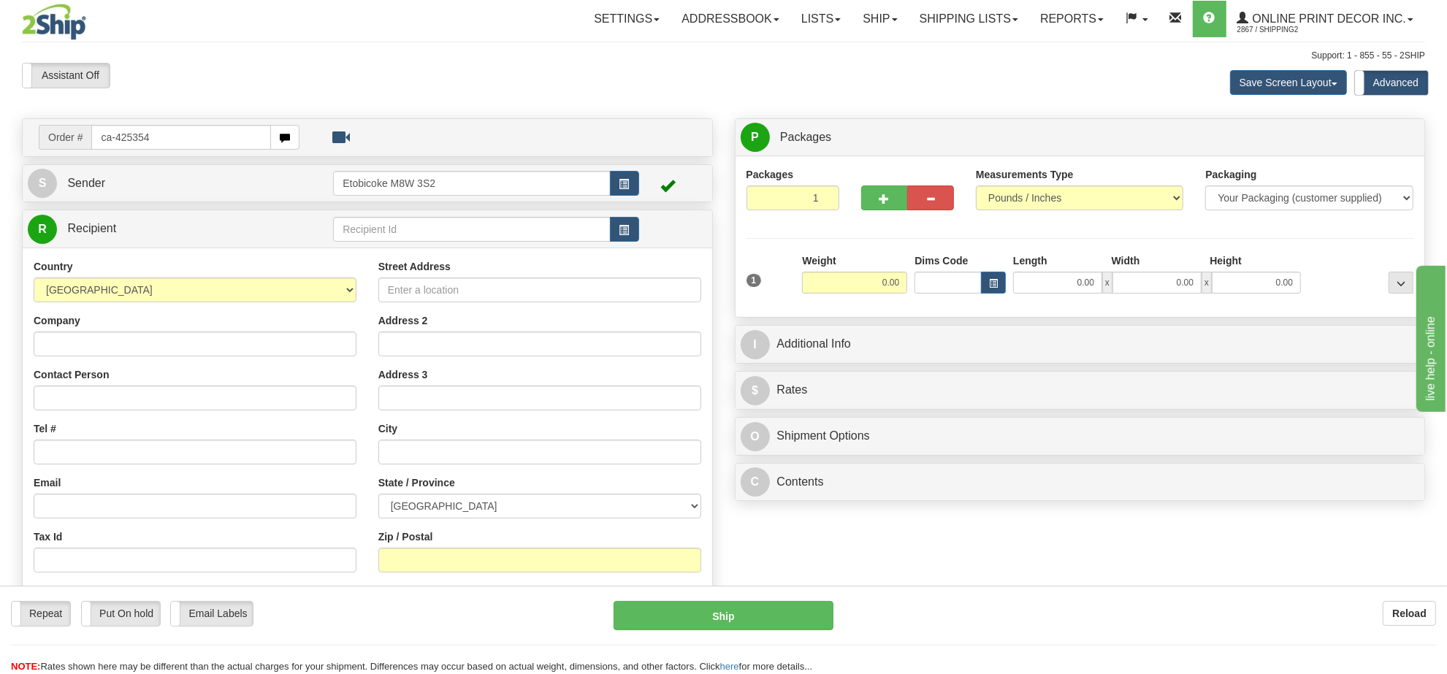
type input "ca-425354"
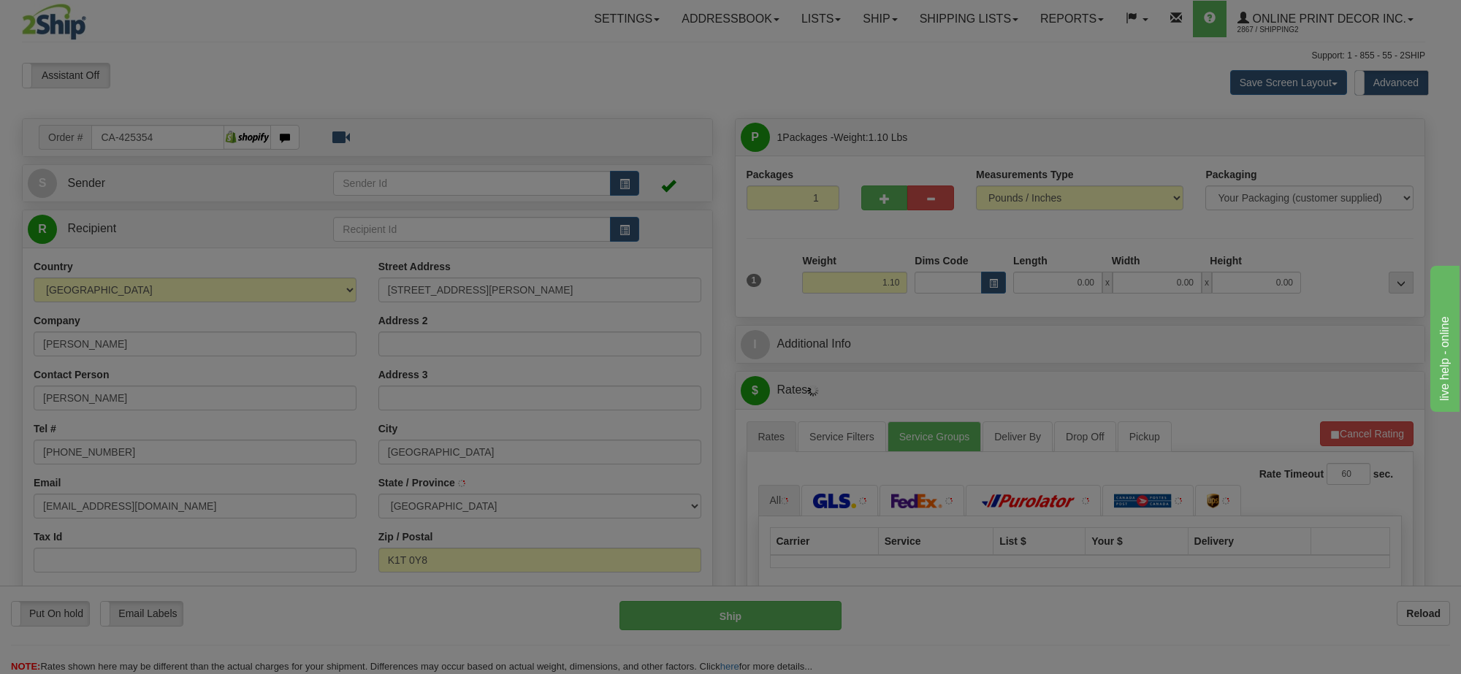
type input "[GEOGRAPHIC_DATA]"
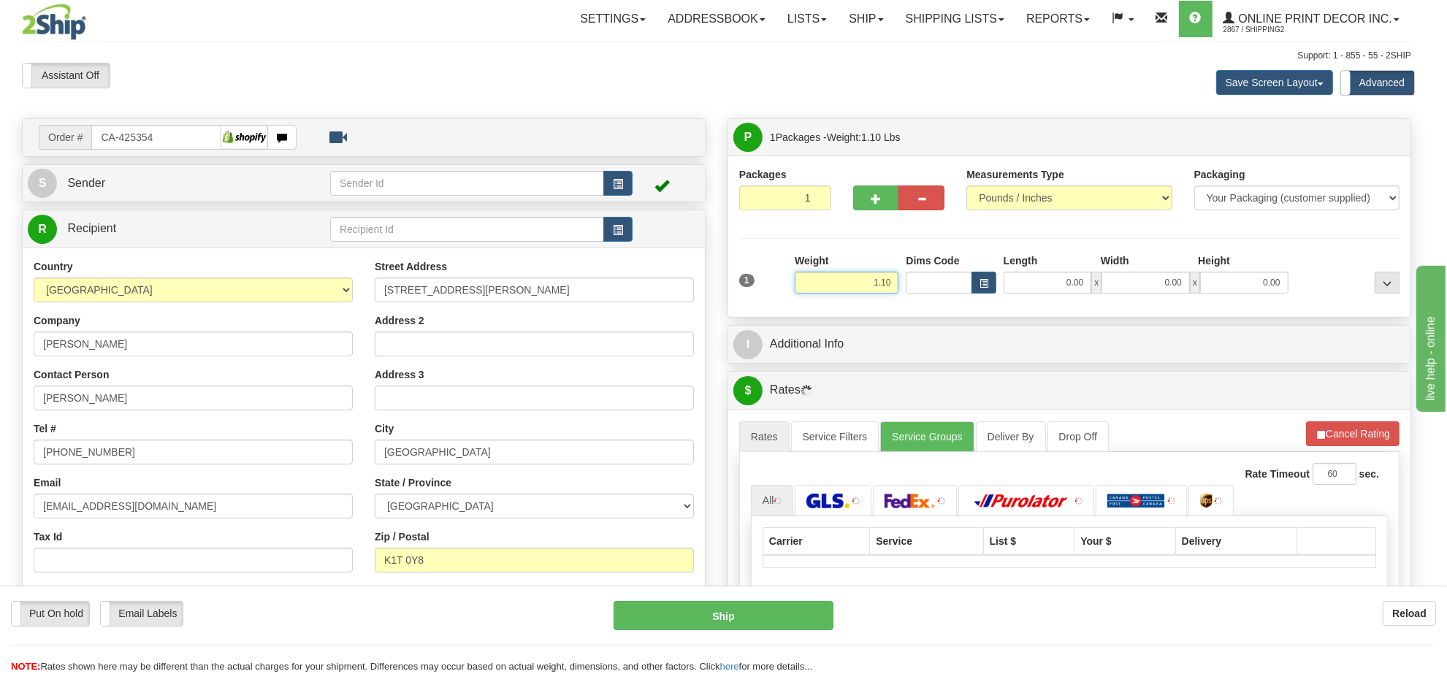
click at [894, 285] on input "1.10" at bounding box center [847, 283] width 104 height 22
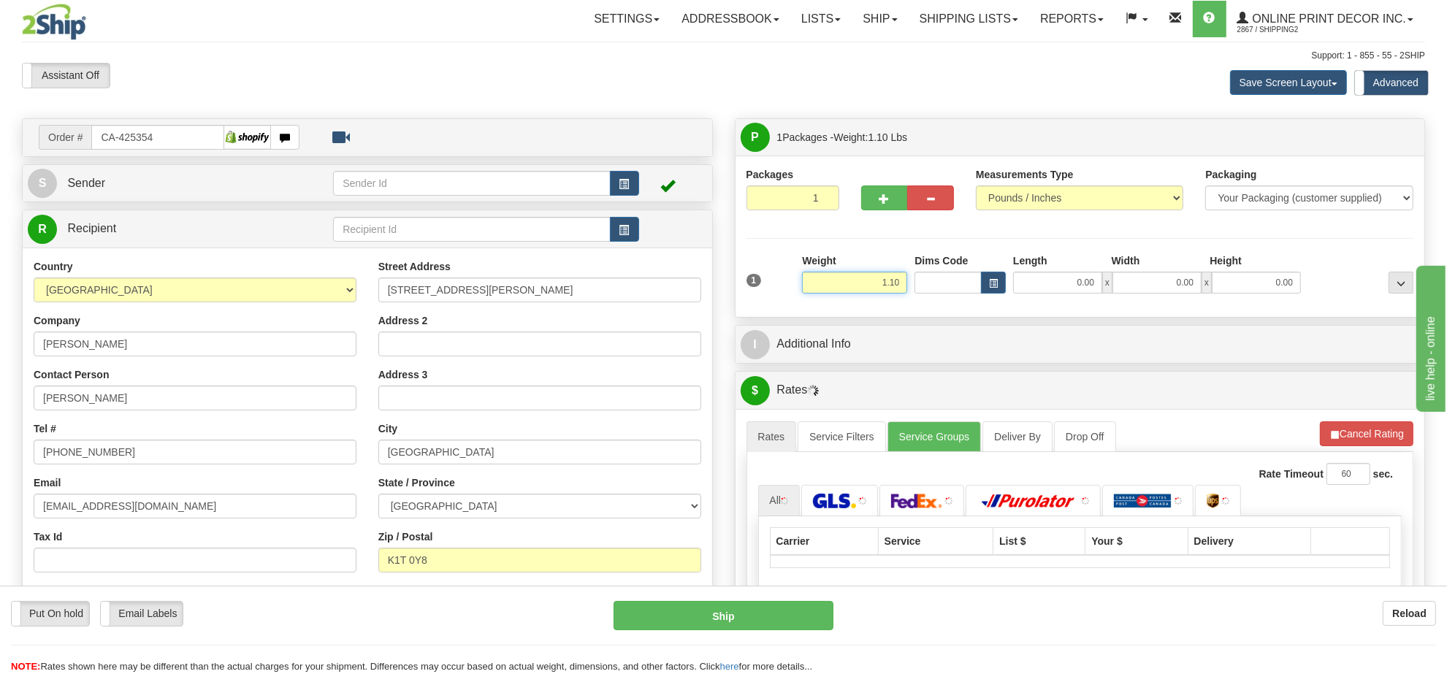
click at [895, 285] on input "1.10" at bounding box center [854, 283] width 105 height 22
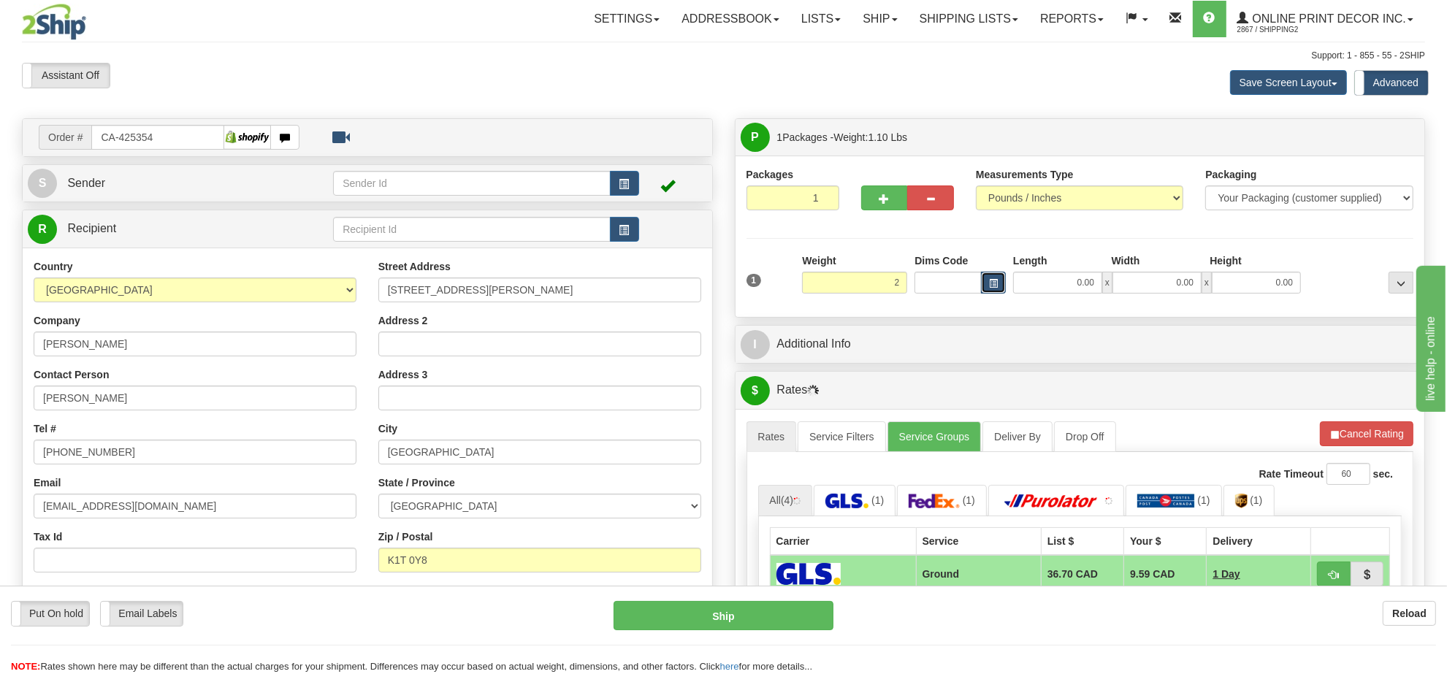
type input "2.00"
click at [987, 285] on button "button" at bounding box center [993, 283] width 25 height 22
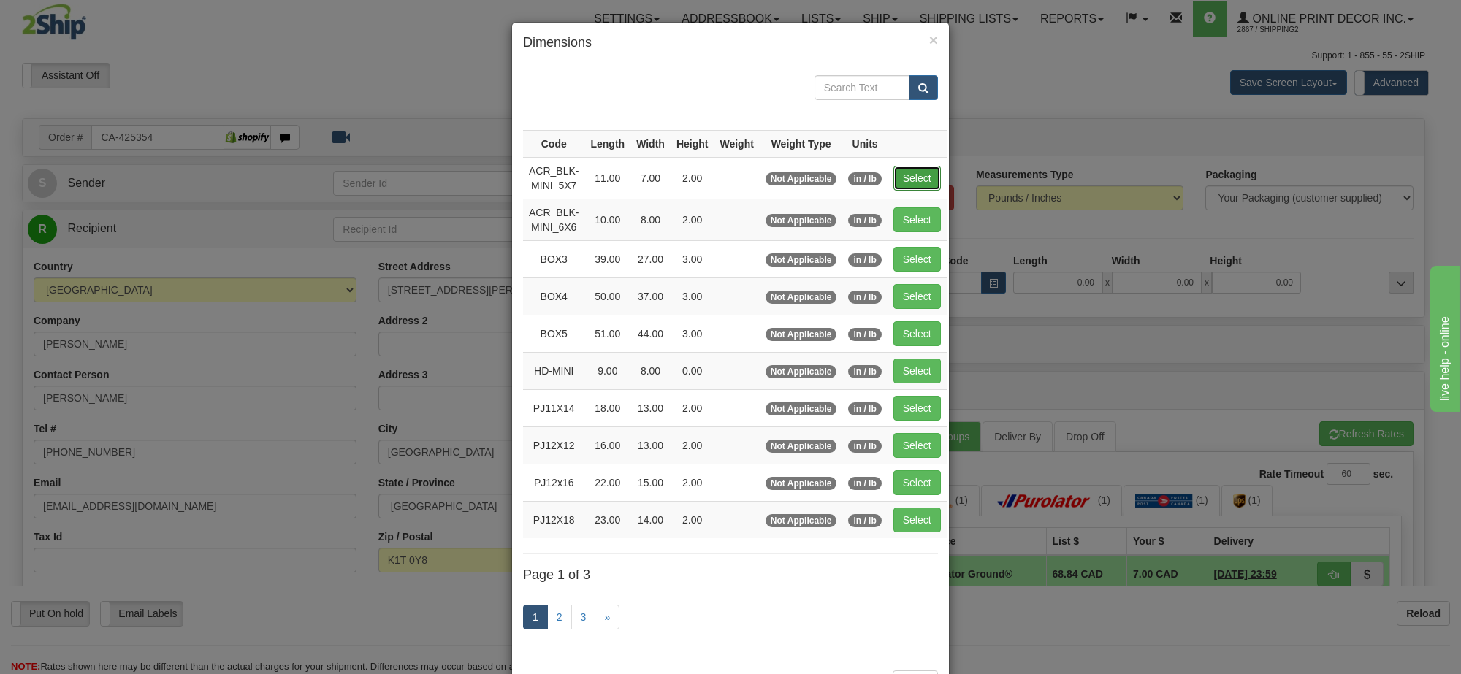
click at [921, 174] on button "Select" at bounding box center [917, 178] width 47 height 25
type input "ACR_BLK-MINI_5X7"
type input "11.00"
type input "7.00"
type input "2.00"
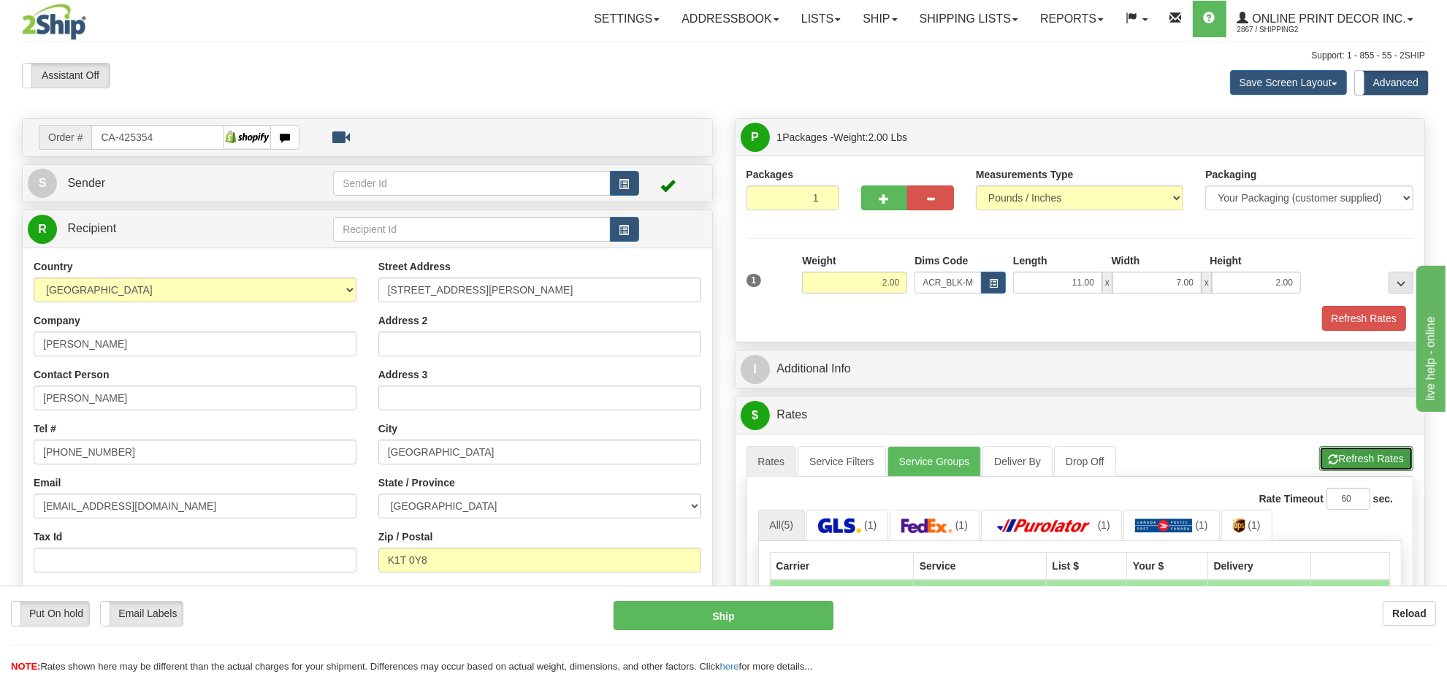
click at [1356, 465] on button "Refresh Rates" at bounding box center [1367, 458] width 94 height 25
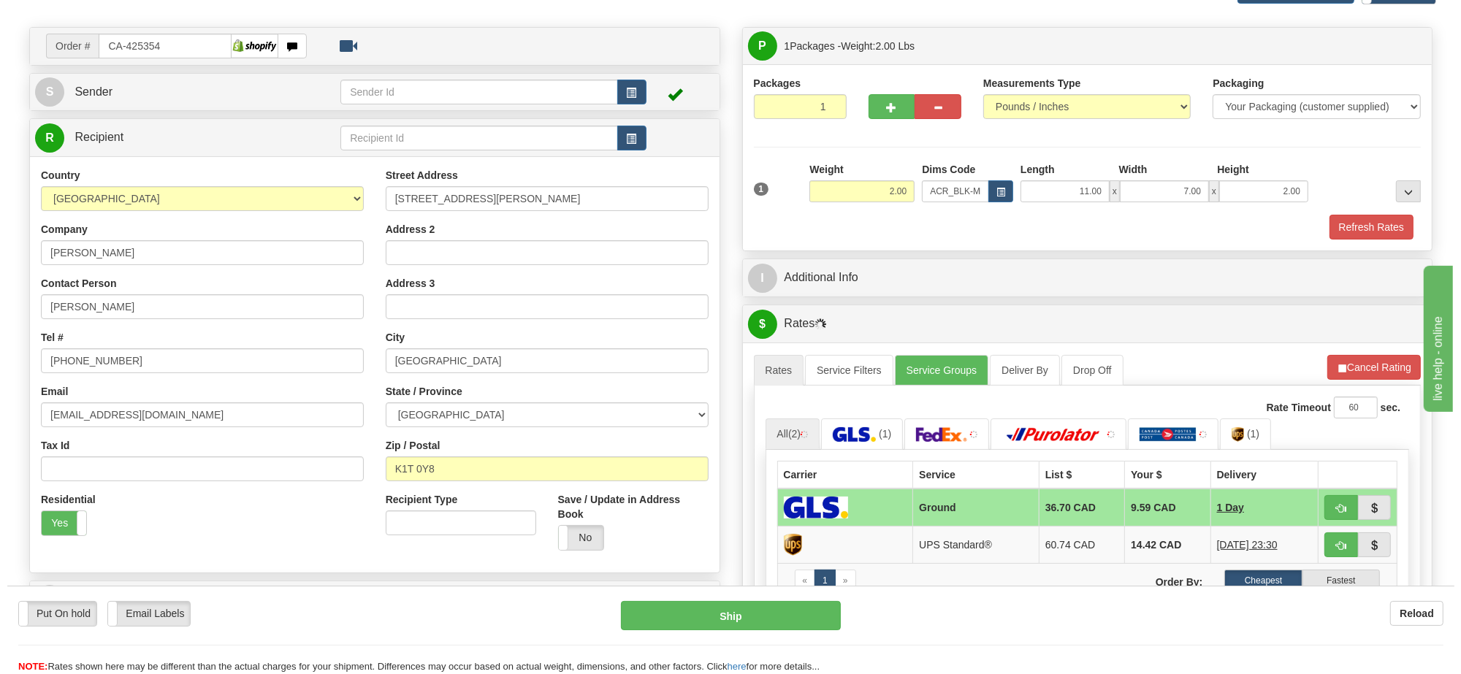
scroll to position [183, 0]
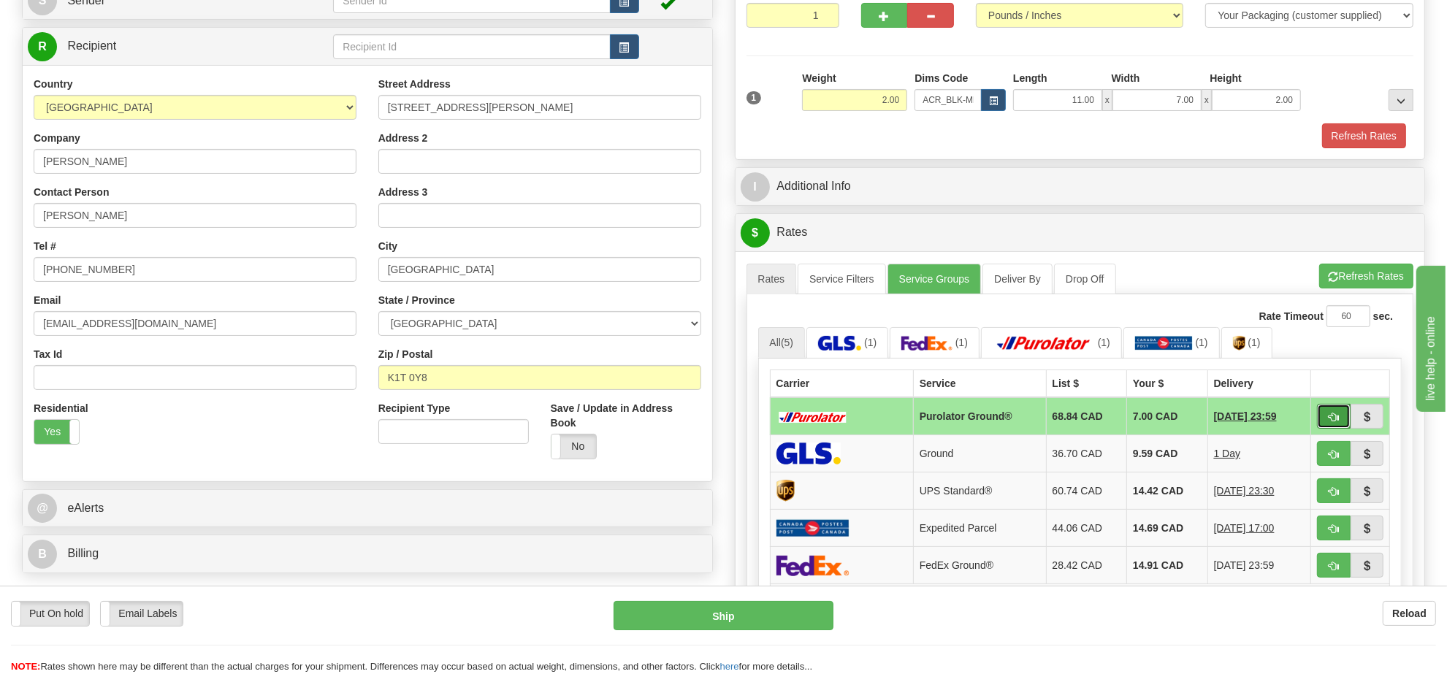
click at [1327, 418] on button "button" at bounding box center [1334, 416] width 34 height 25
type input "260"
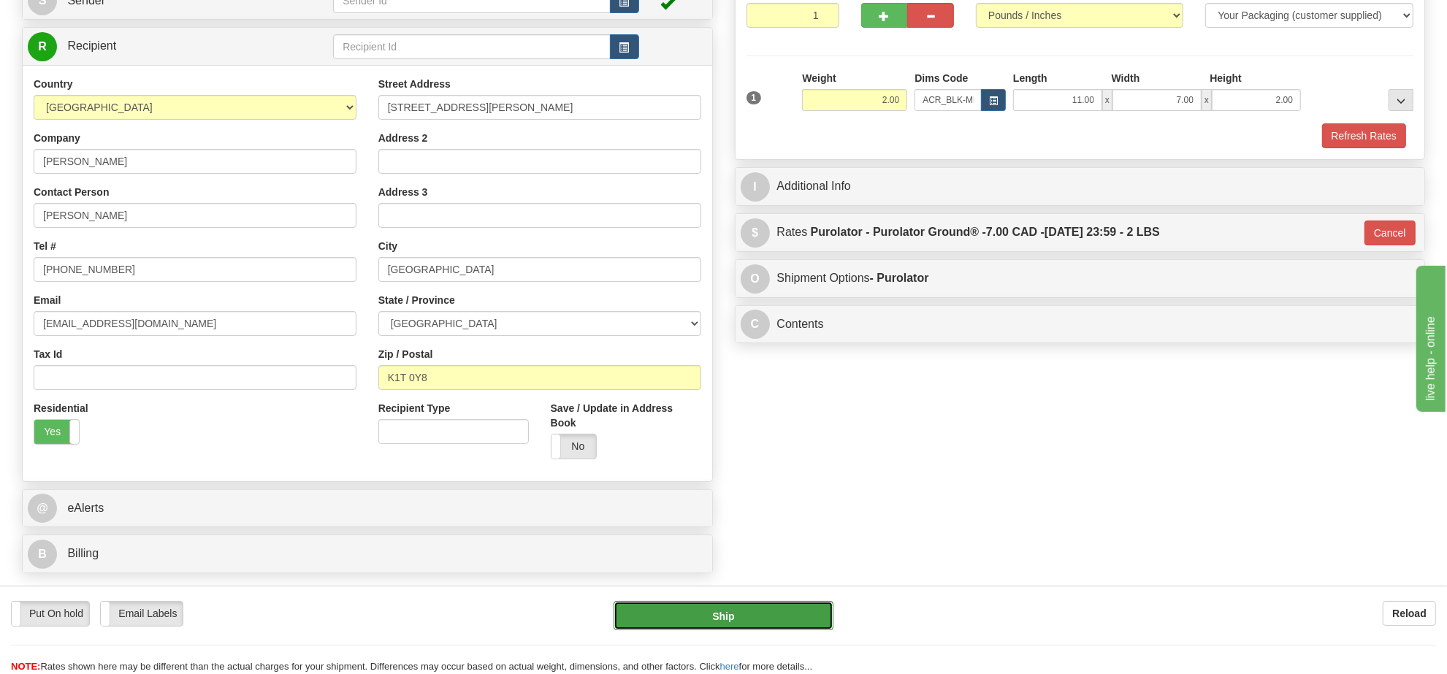
click at [811, 617] on button "Ship" at bounding box center [723, 615] width 219 height 29
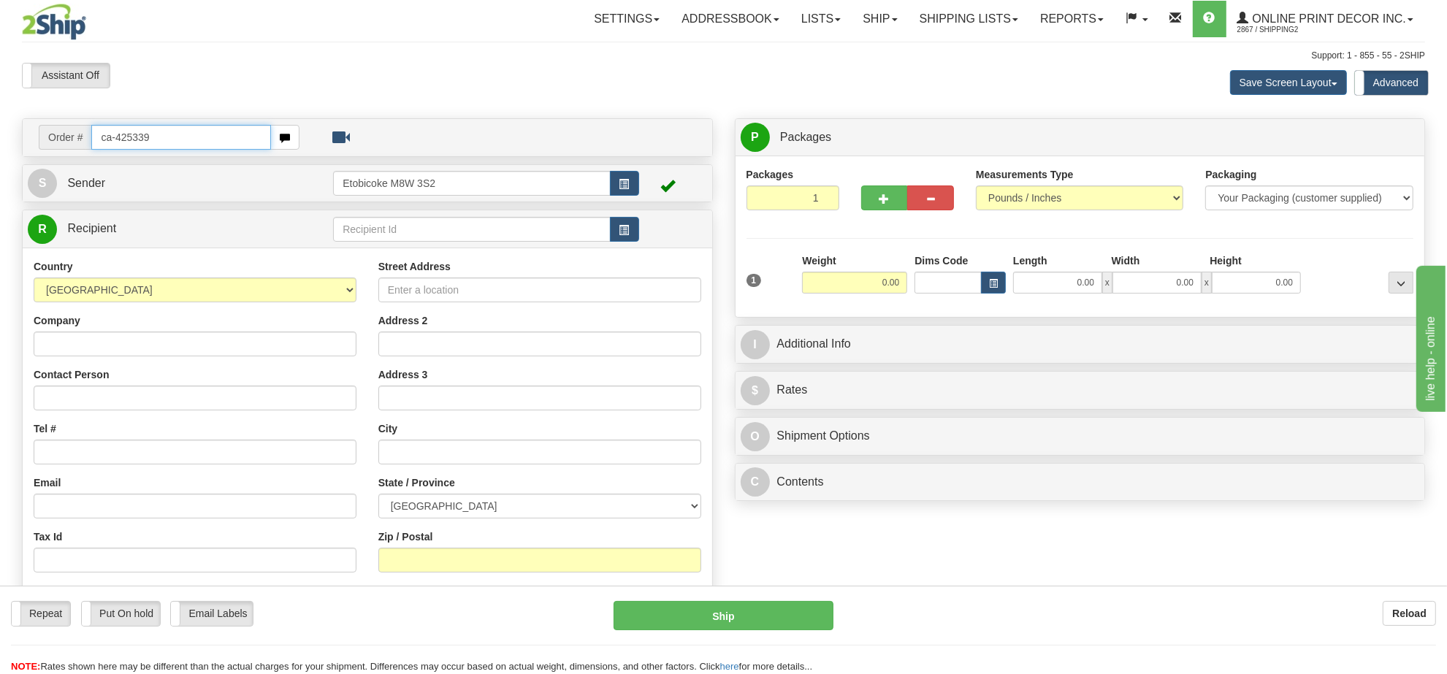
type input "ca-425339"
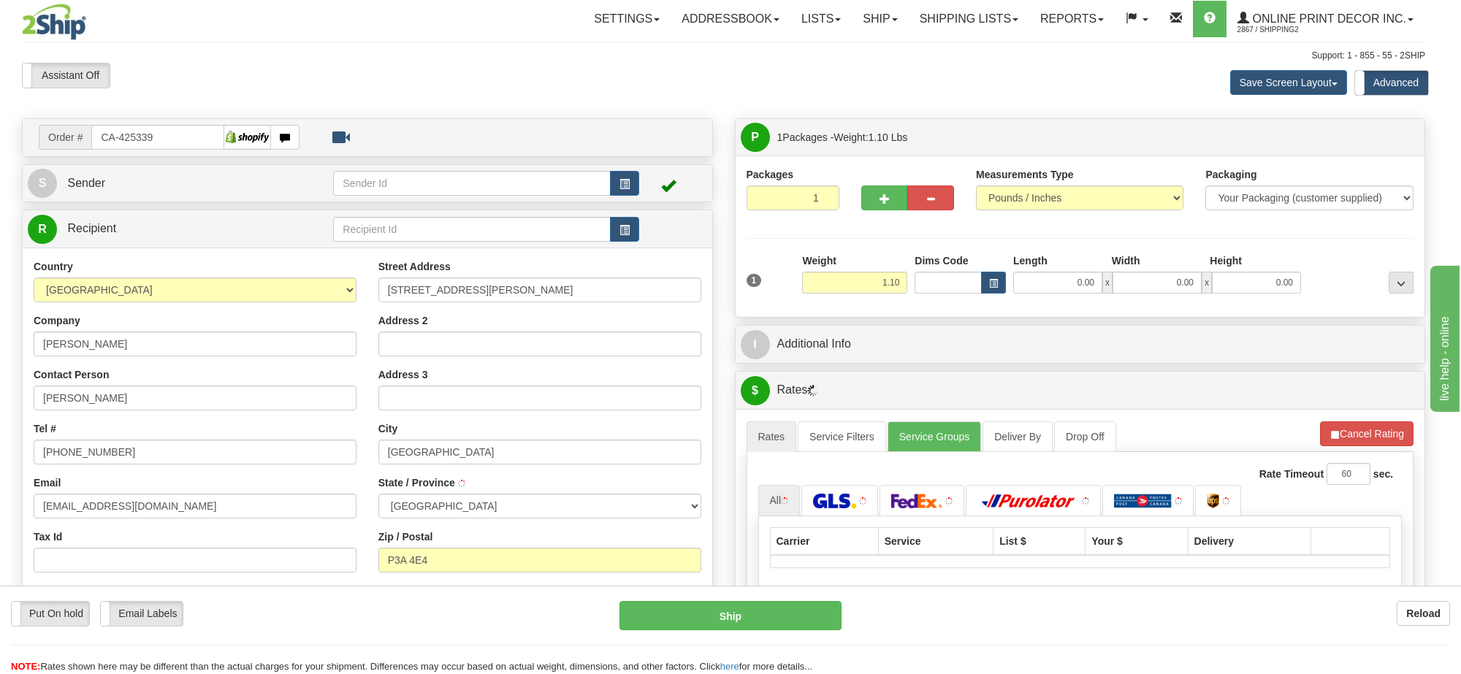
type input "[GEOGRAPHIC_DATA]"
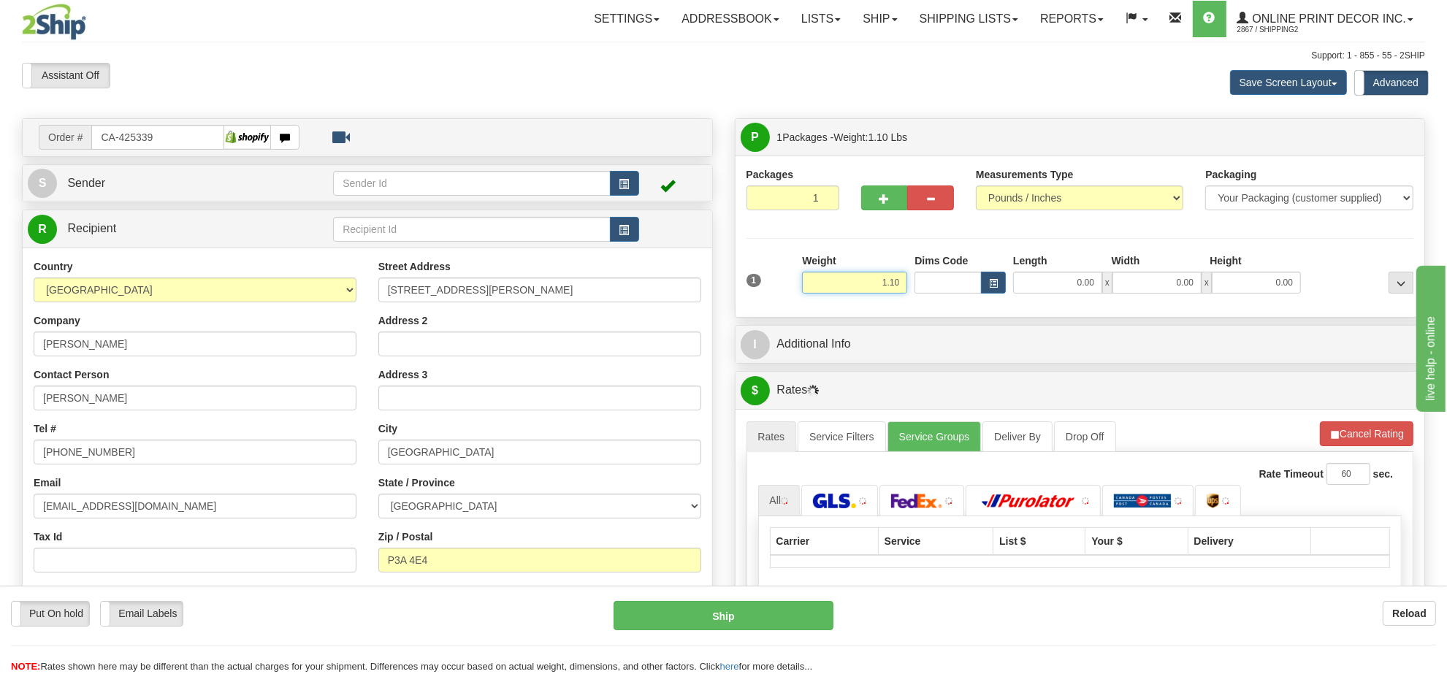
click at [875, 289] on input "1.10" at bounding box center [854, 283] width 105 height 22
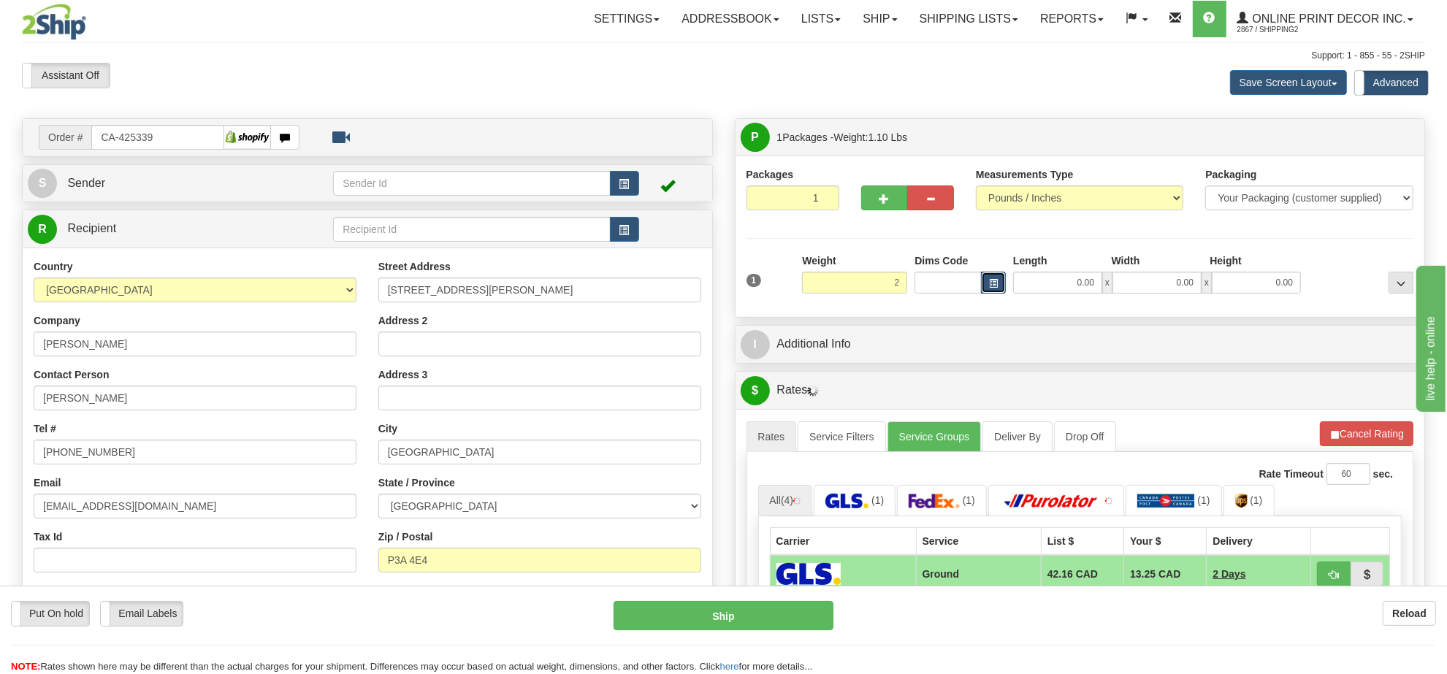
type input "2.00"
click at [1005, 286] on button "button" at bounding box center [993, 283] width 25 height 22
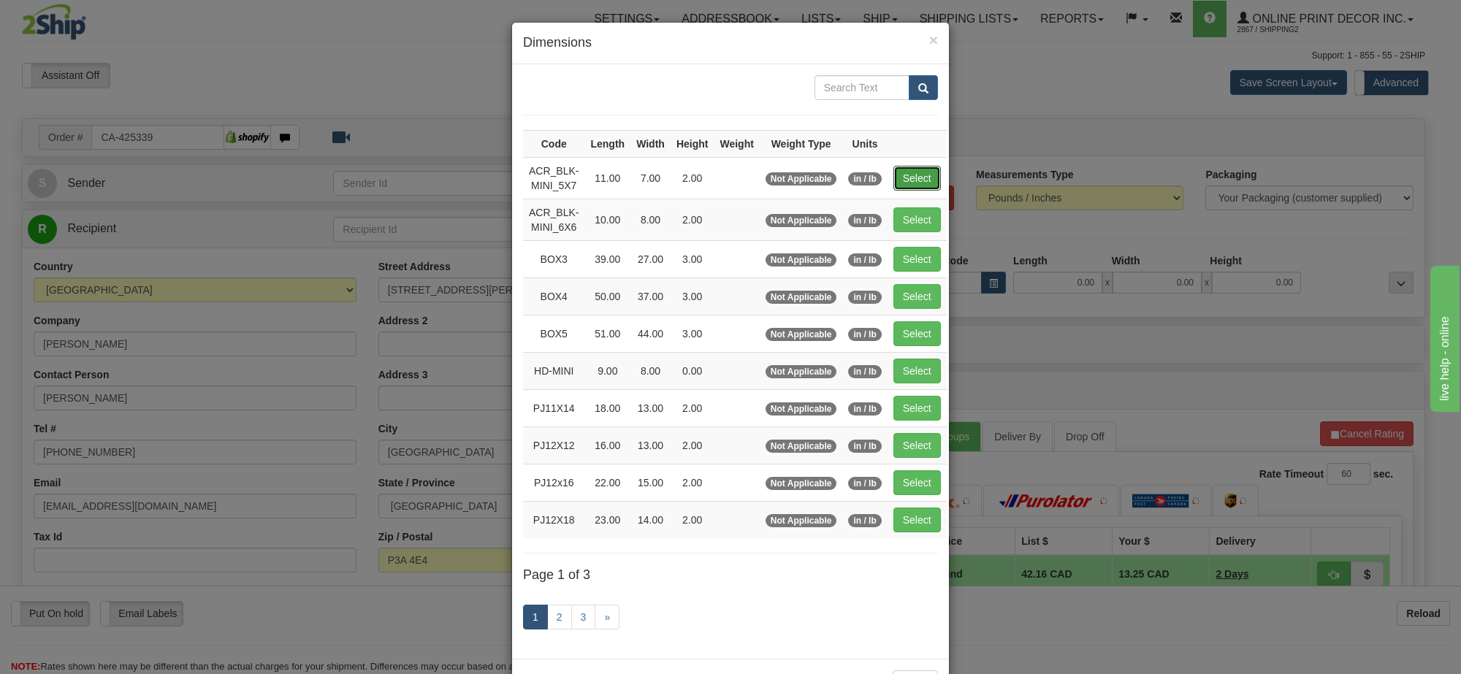
click at [903, 176] on button "Select" at bounding box center [917, 178] width 47 height 25
type input "ACR_BLK-MINI_5X7"
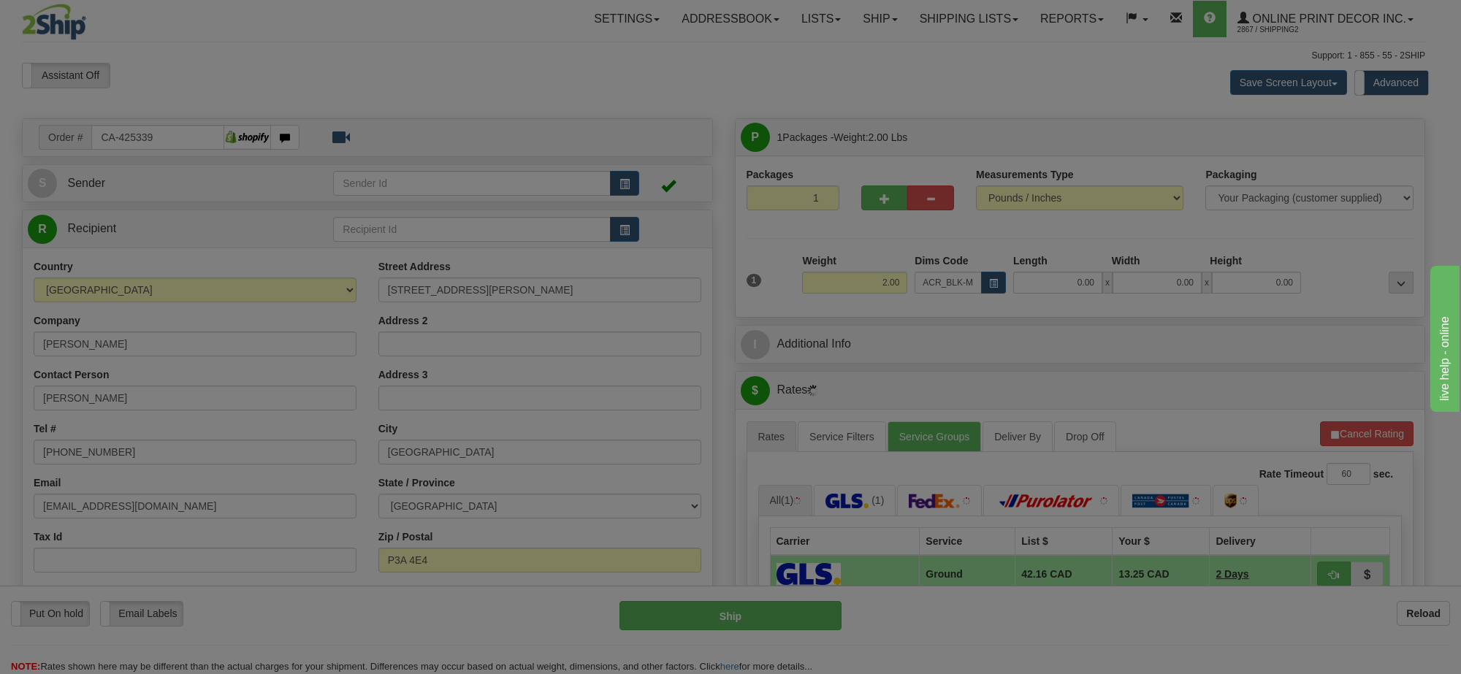
type input "11.00"
type input "7.00"
type input "2.00"
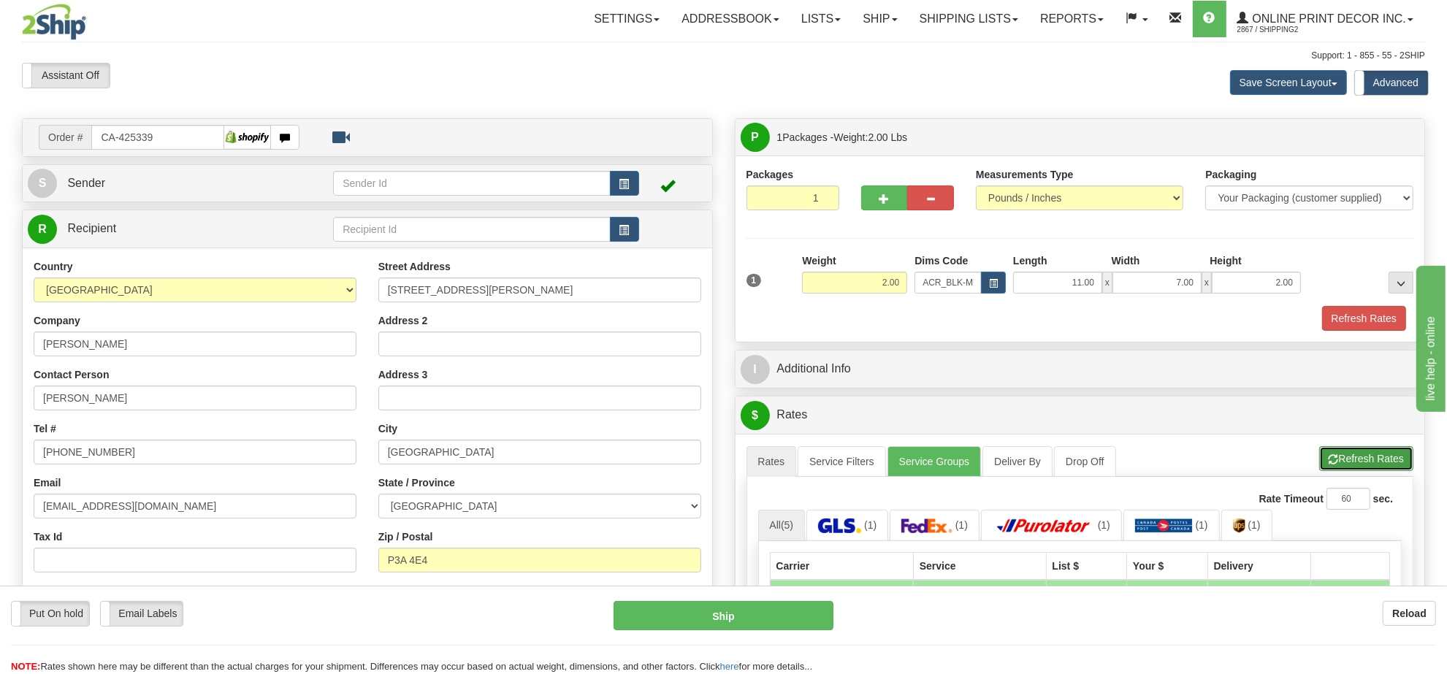
click at [1382, 457] on button "Refresh Rates" at bounding box center [1367, 458] width 94 height 25
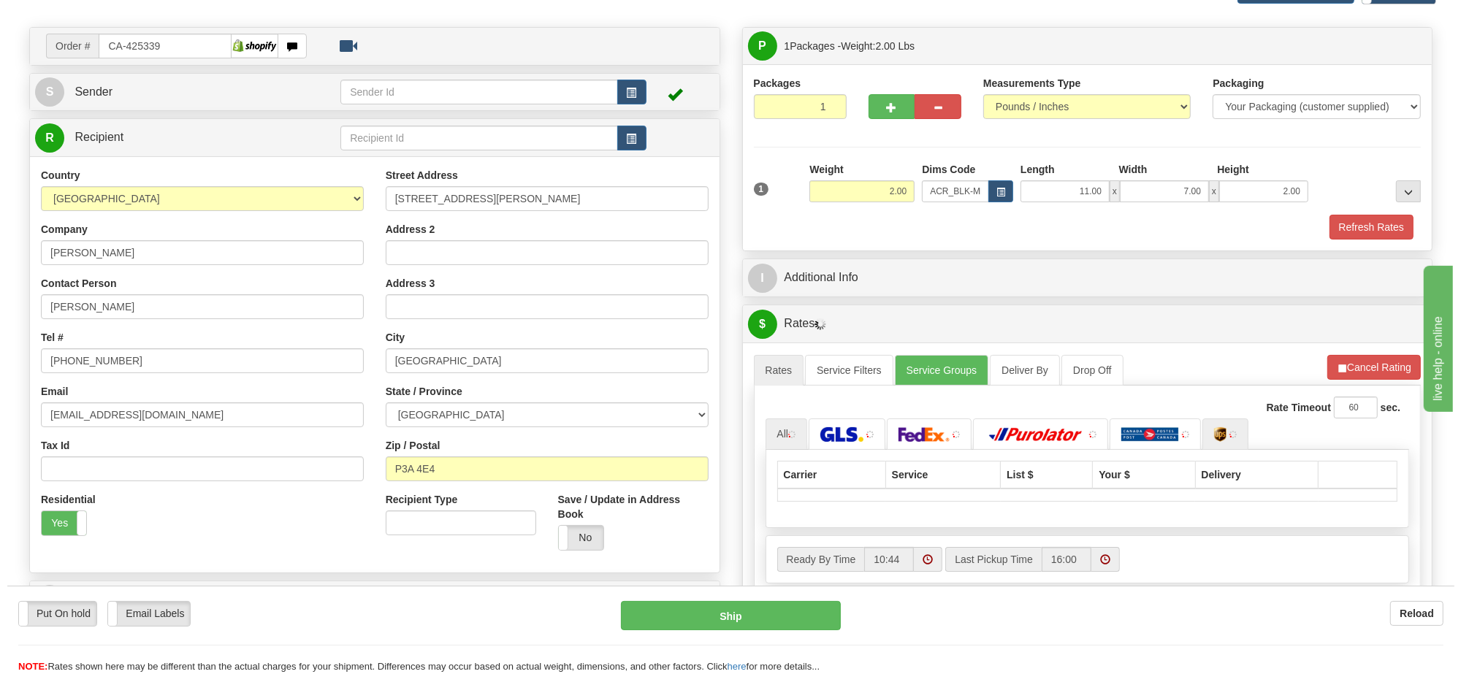
scroll to position [183, 0]
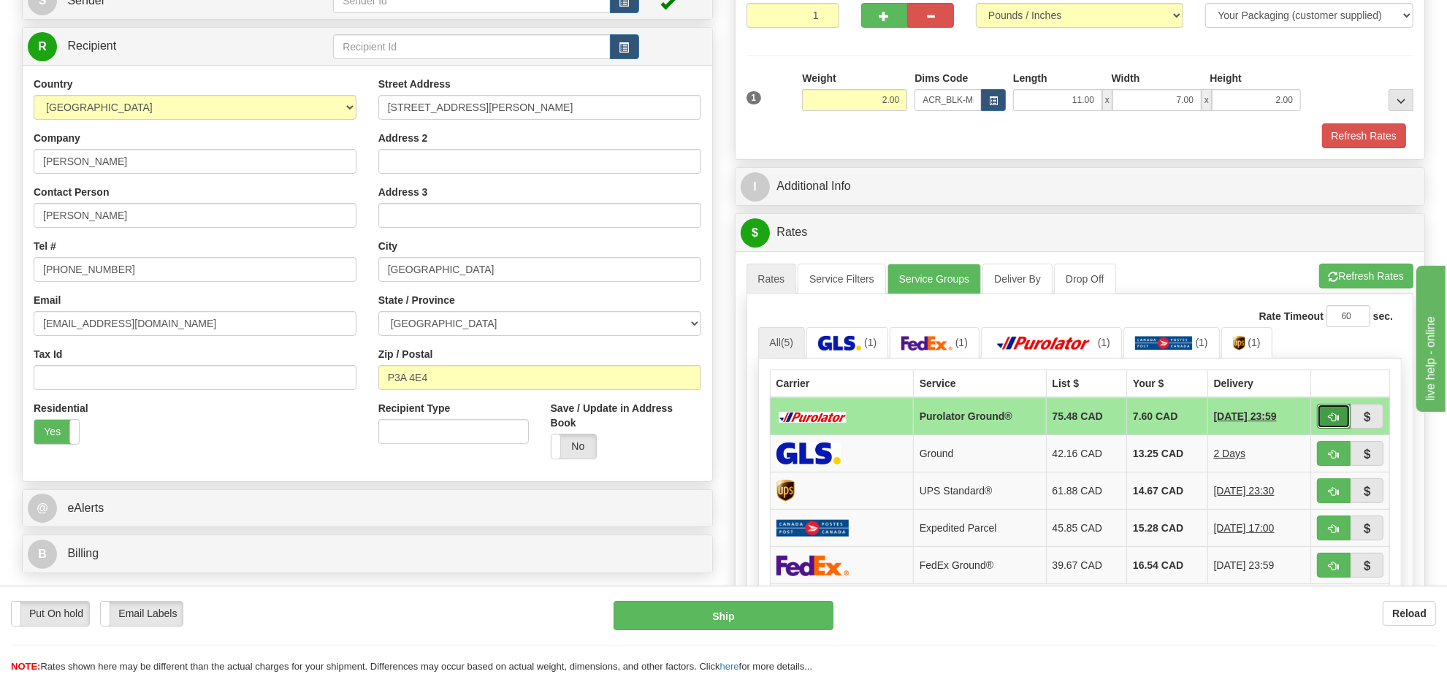
click at [1335, 420] on span "button" at bounding box center [1334, 417] width 10 height 9
type input "260"
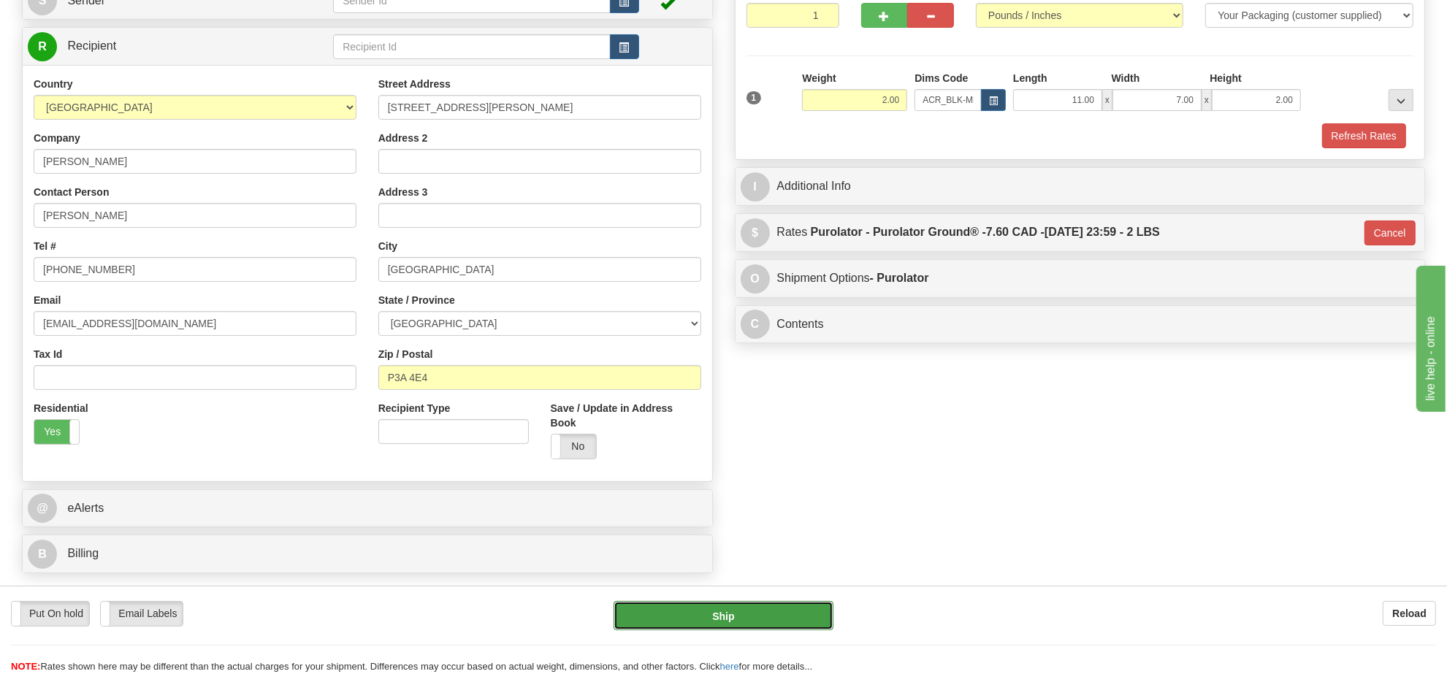
click at [742, 621] on button "Ship" at bounding box center [723, 615] width 219 height 29
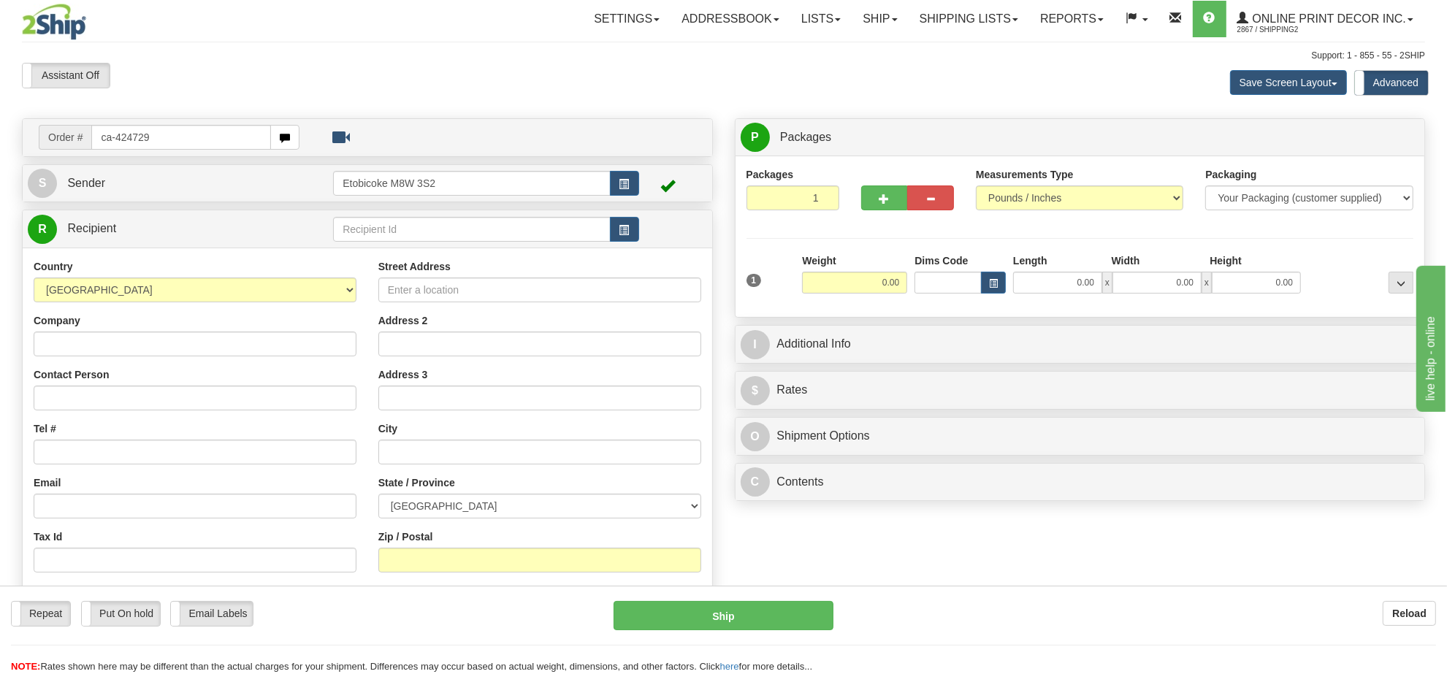
type input "ca-424729"
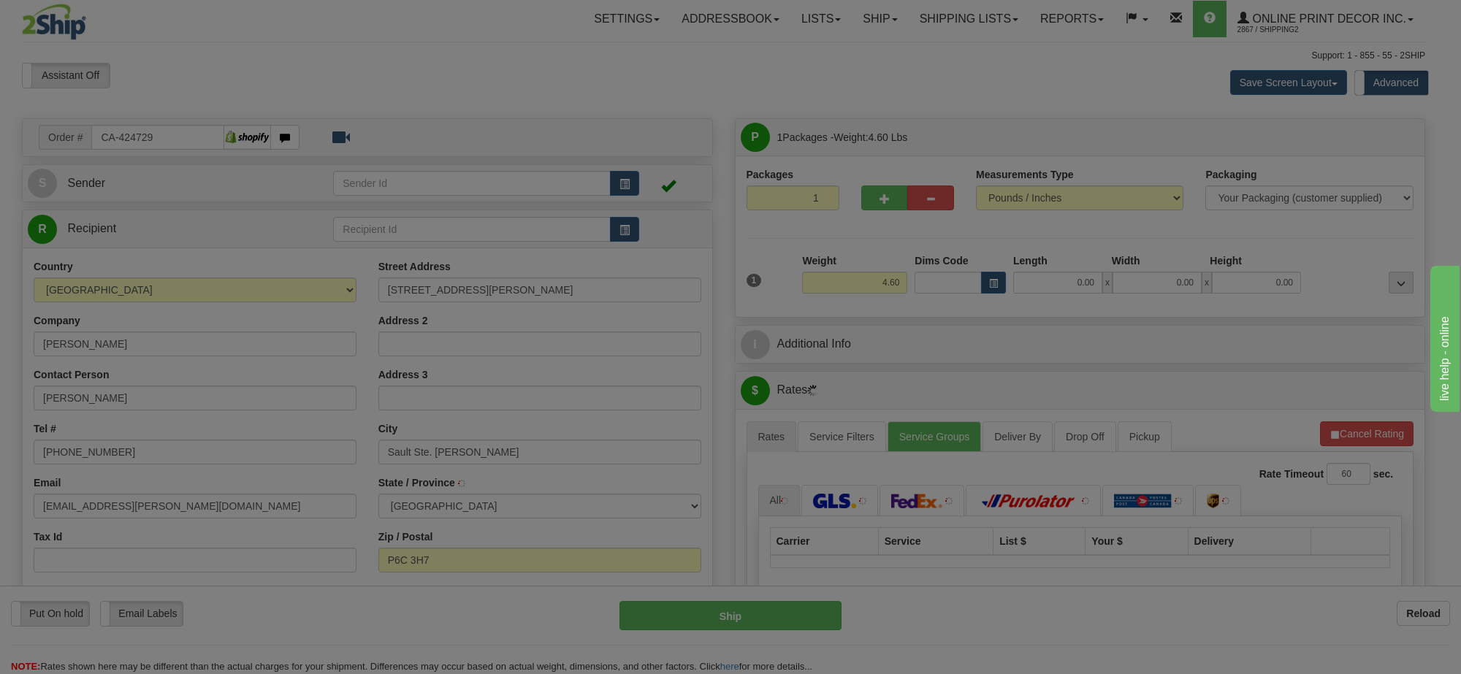
type input "SAULT STE. [PERSON_NAME]"
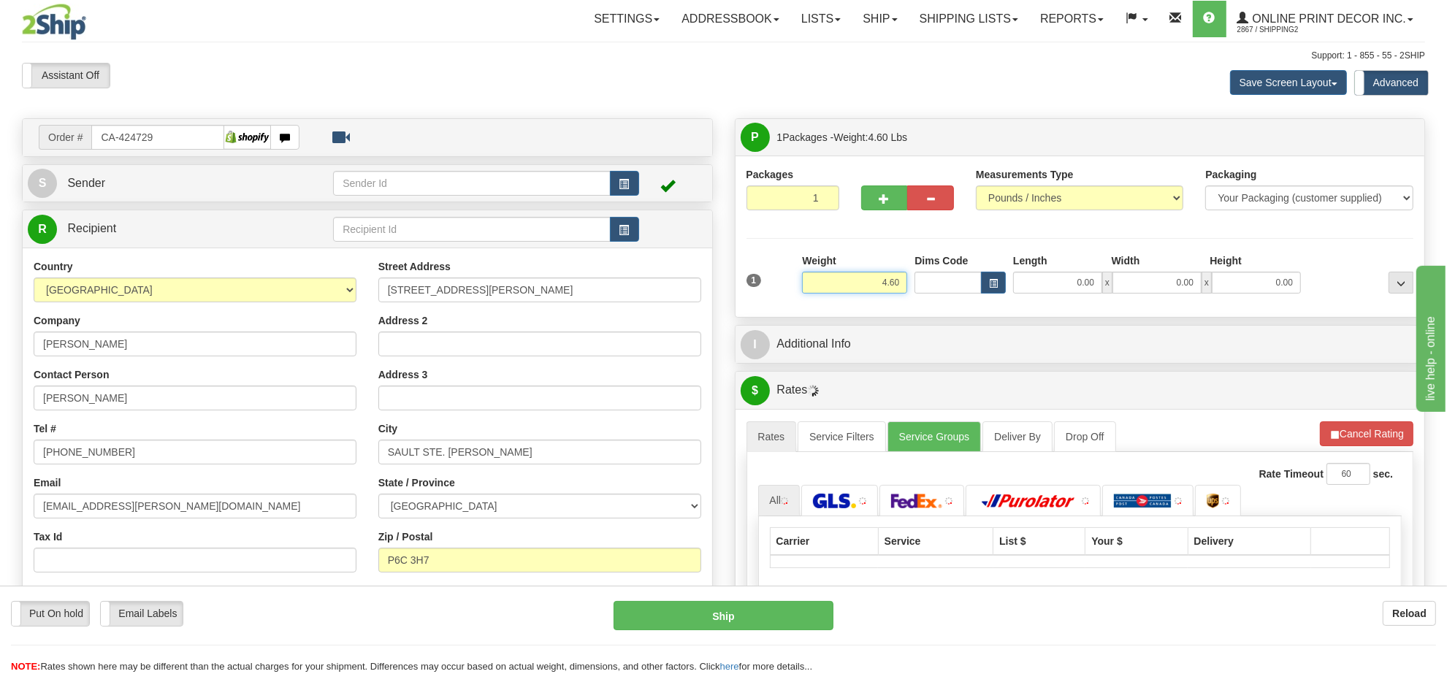
click at [868, 289] on input "4.60" at bounding box center [854, 283] width 105 height 22
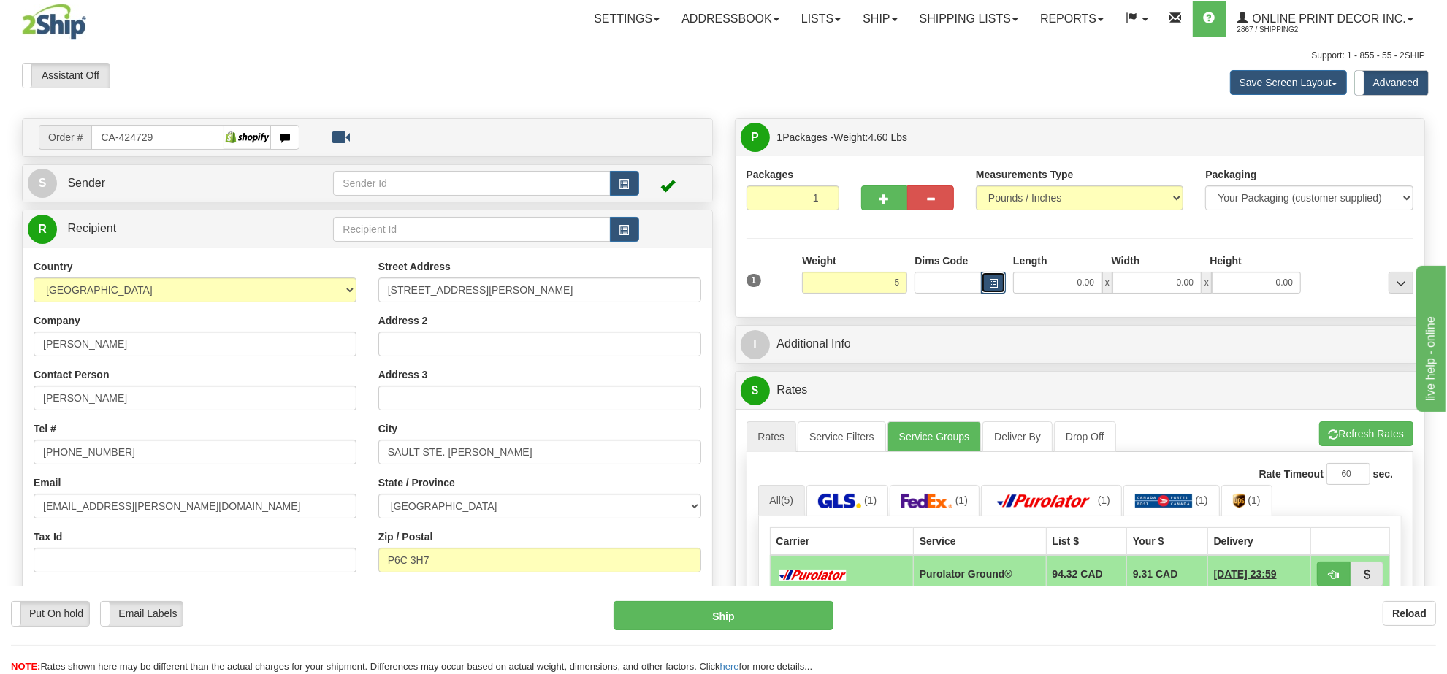
type input "5.00"
click at [994, 288] on span "button" at bounding box center [993, 284] width 9 height 8
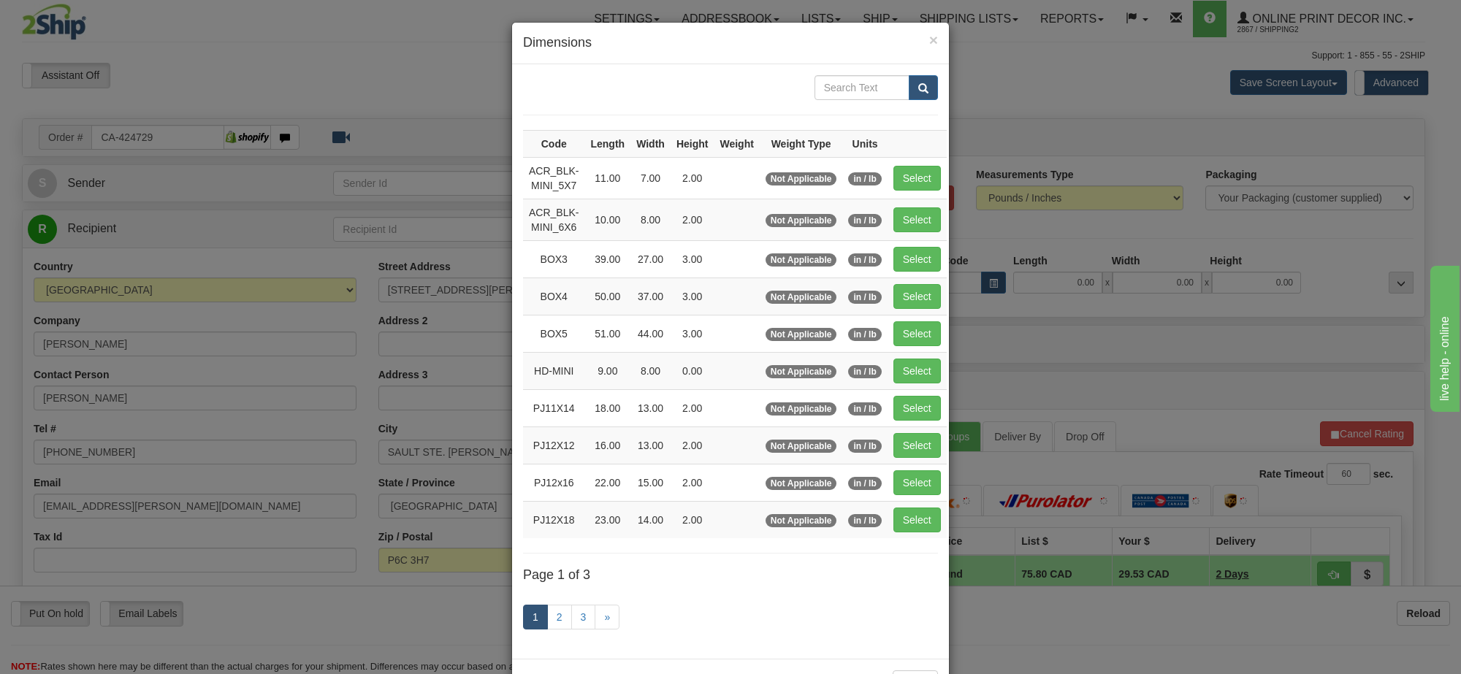
click at [922, 509] on td "Select" at bounding box center [917, 519] width 59 height 37
drag, startPoint x: 919, startPoint y: 520, endPoint x: 952, endPoint y: 516, distance: 33.2
click at [921, 517] on button "Select" at bounding box center [917, 520] width 47 height 25
type input "PJ12X18"
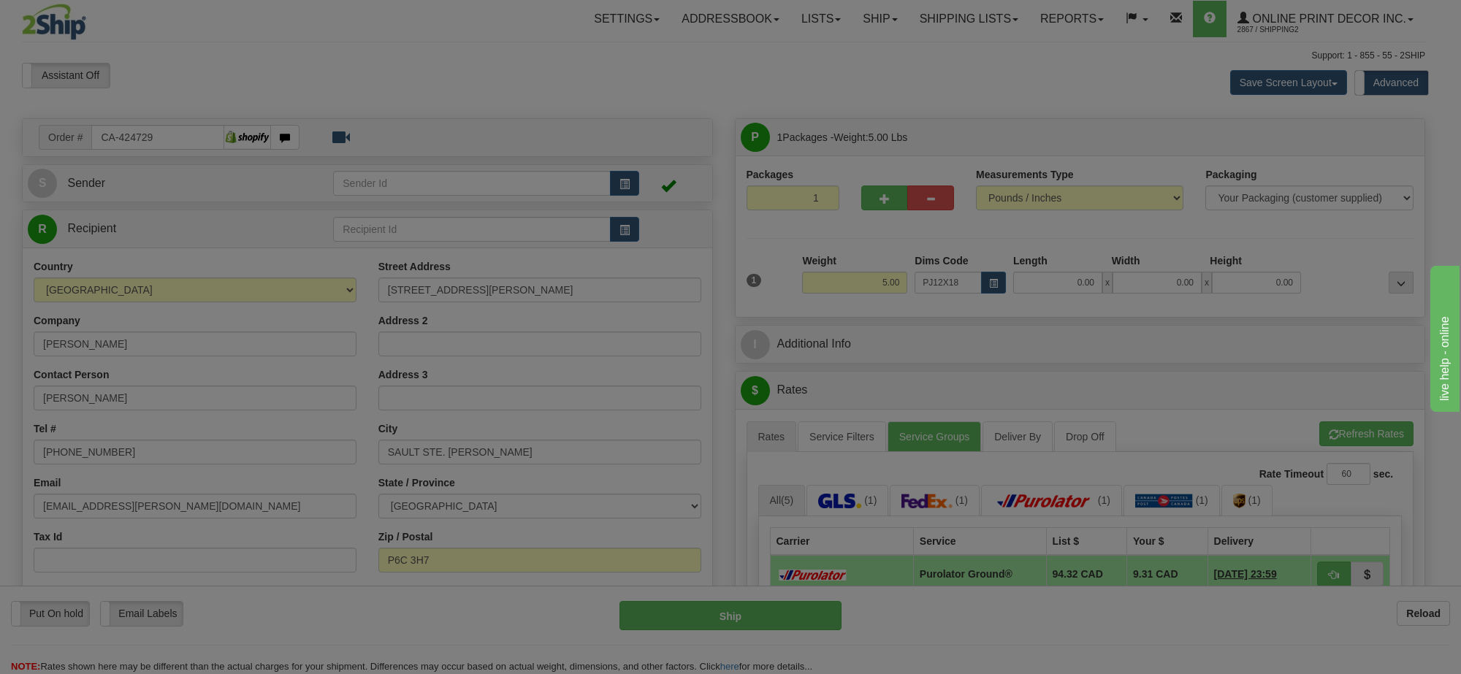
type input "23.00"
type input "14.00"
type input "2.00"
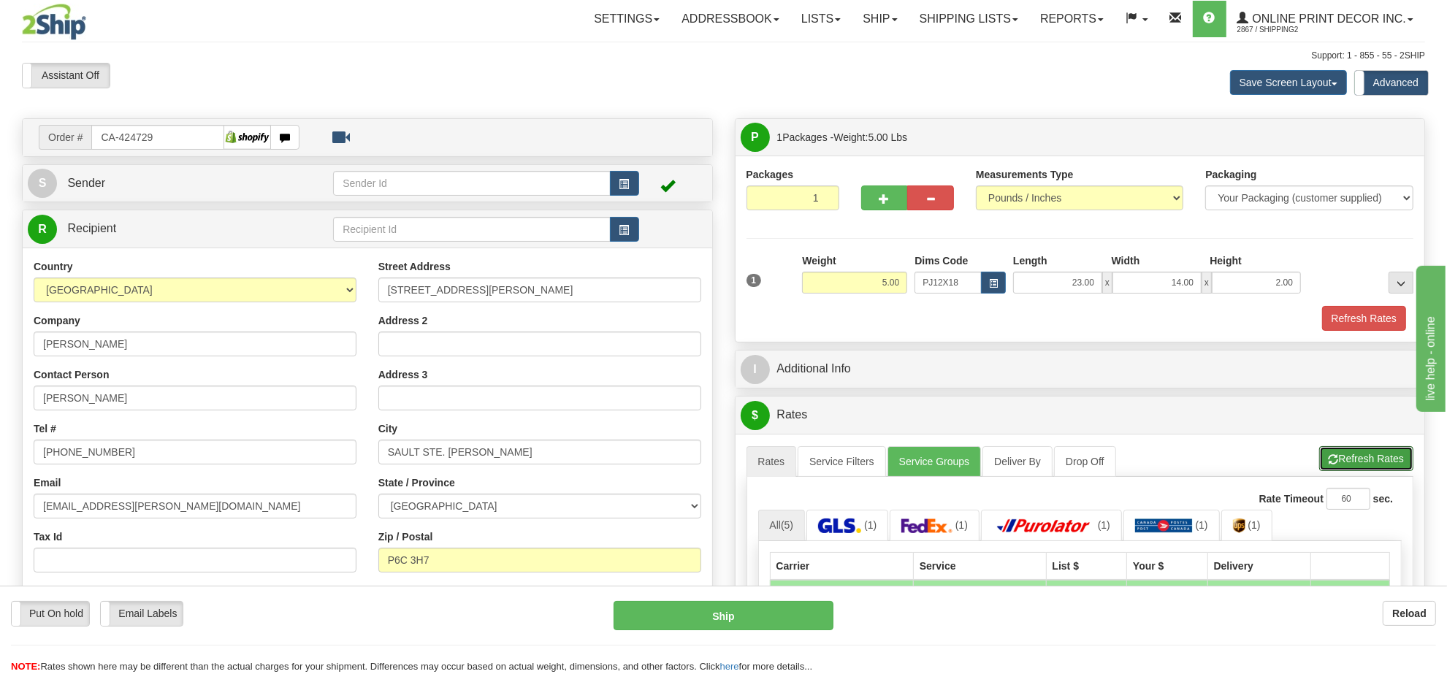
click at [1348, 454] on button "Refresh Rates" at bounding box center [1367, 458] width 94 height 25
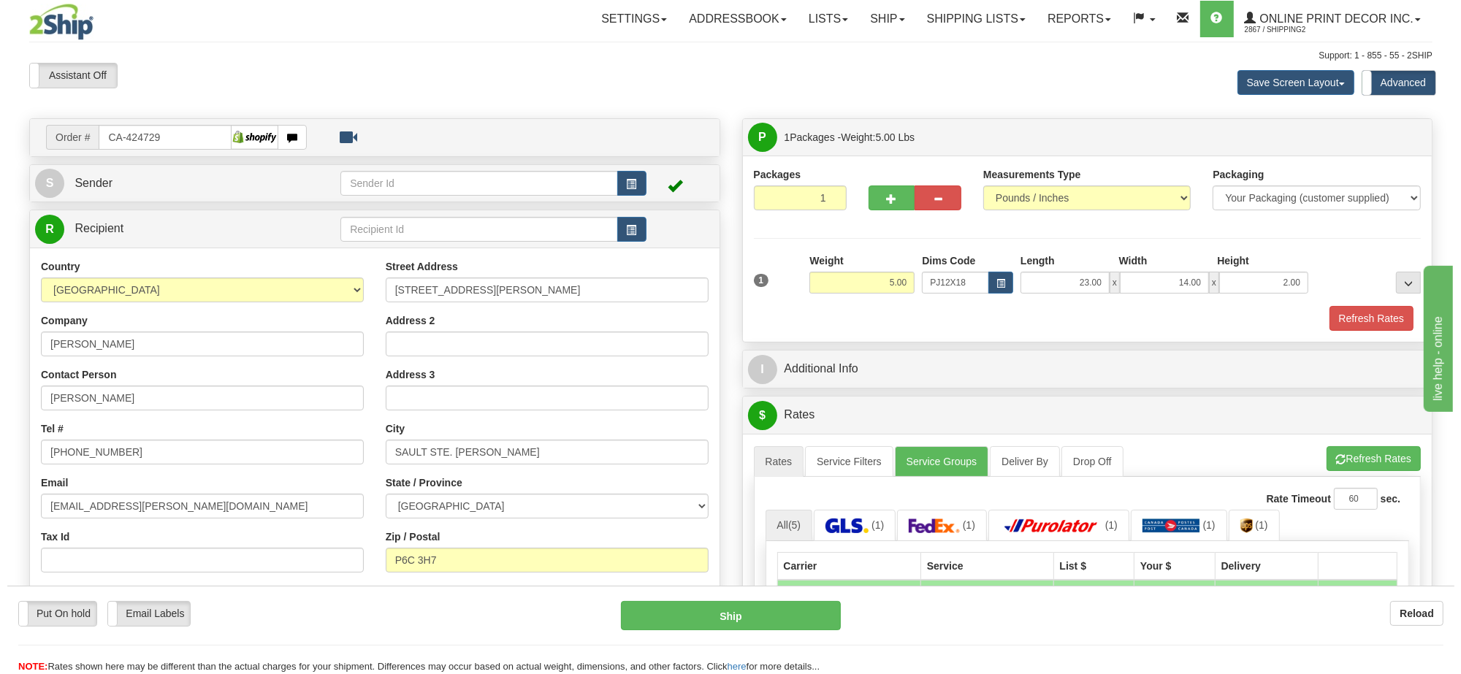
scroll to position [274, 0]
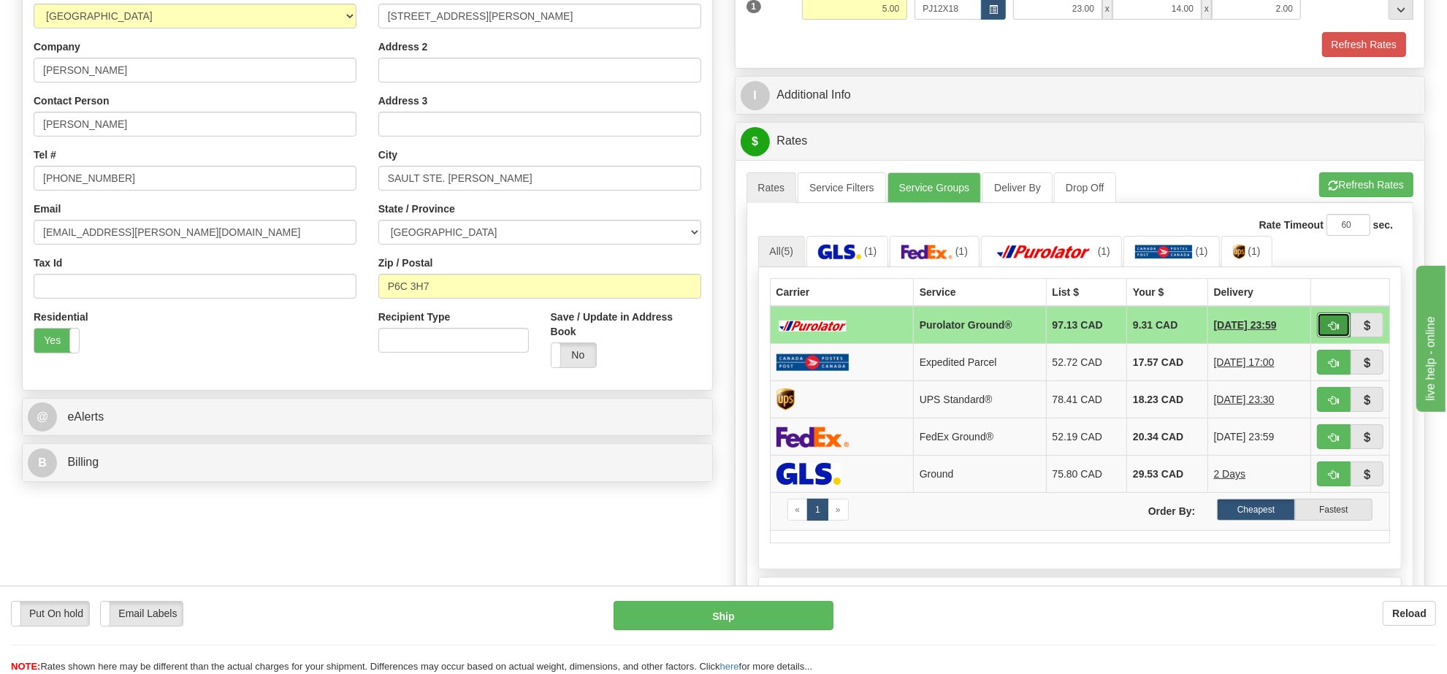
click at [1344, 335] on button "button" at bounding box center [1334, 325] width 34 height 25
type input "260"
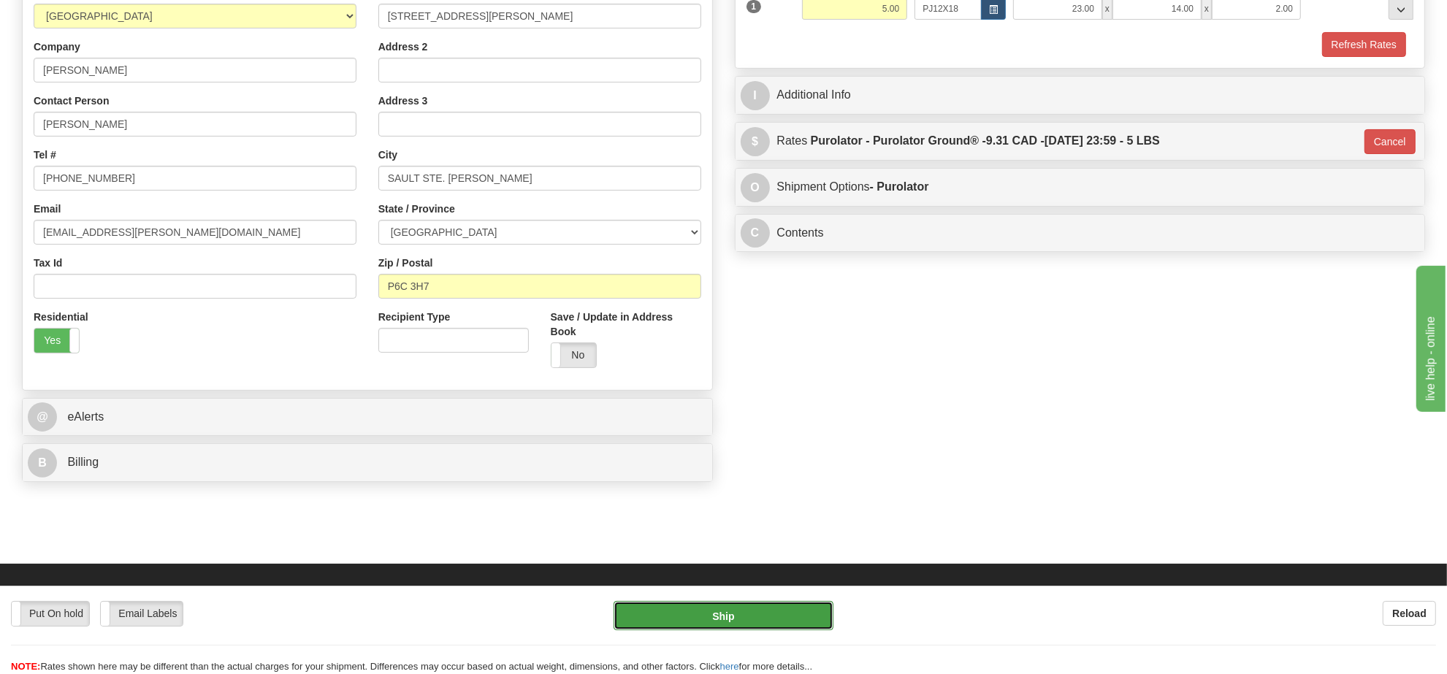
drag, startPoint x: 713, startPoint y: 614, endPoint x: 720, endPoint y: 612, distance: 7.6
click at [720, 612] on button "Ship" at bounding box center [723, 615] width 219 height 29
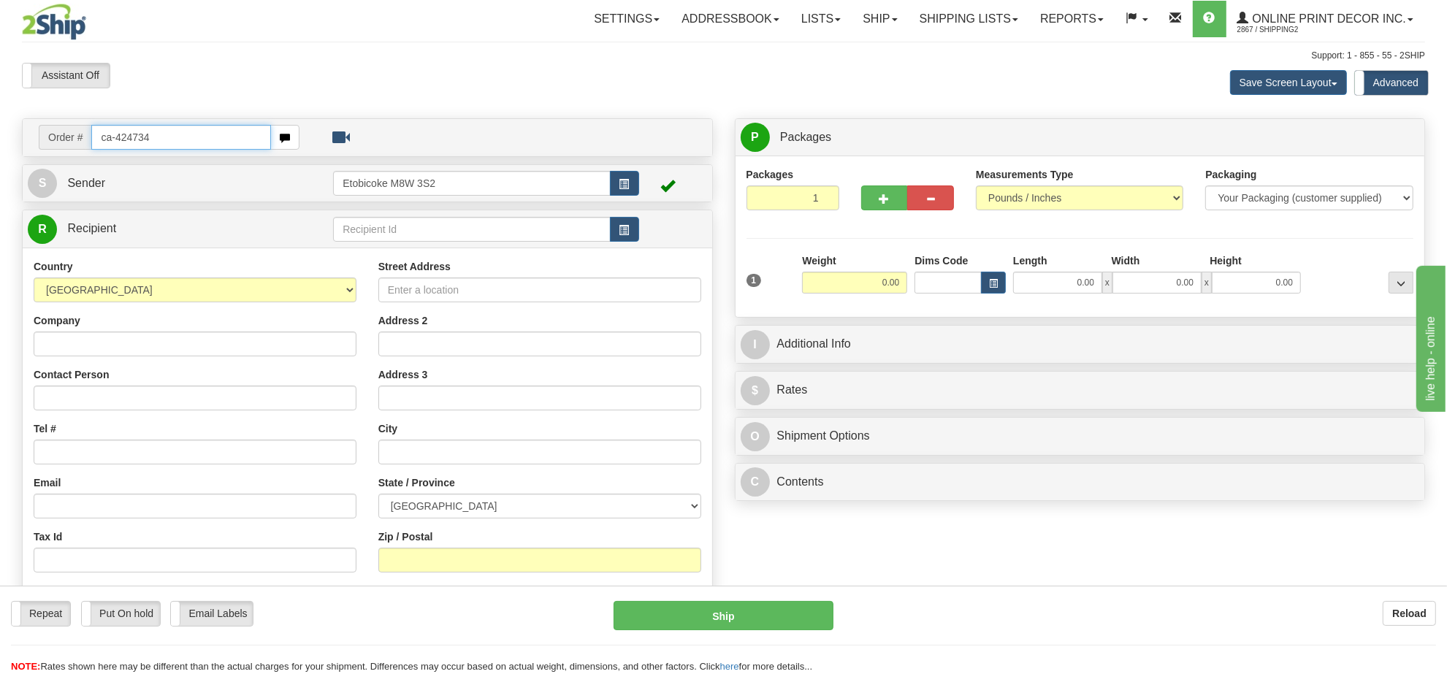
type input "ca-424734"
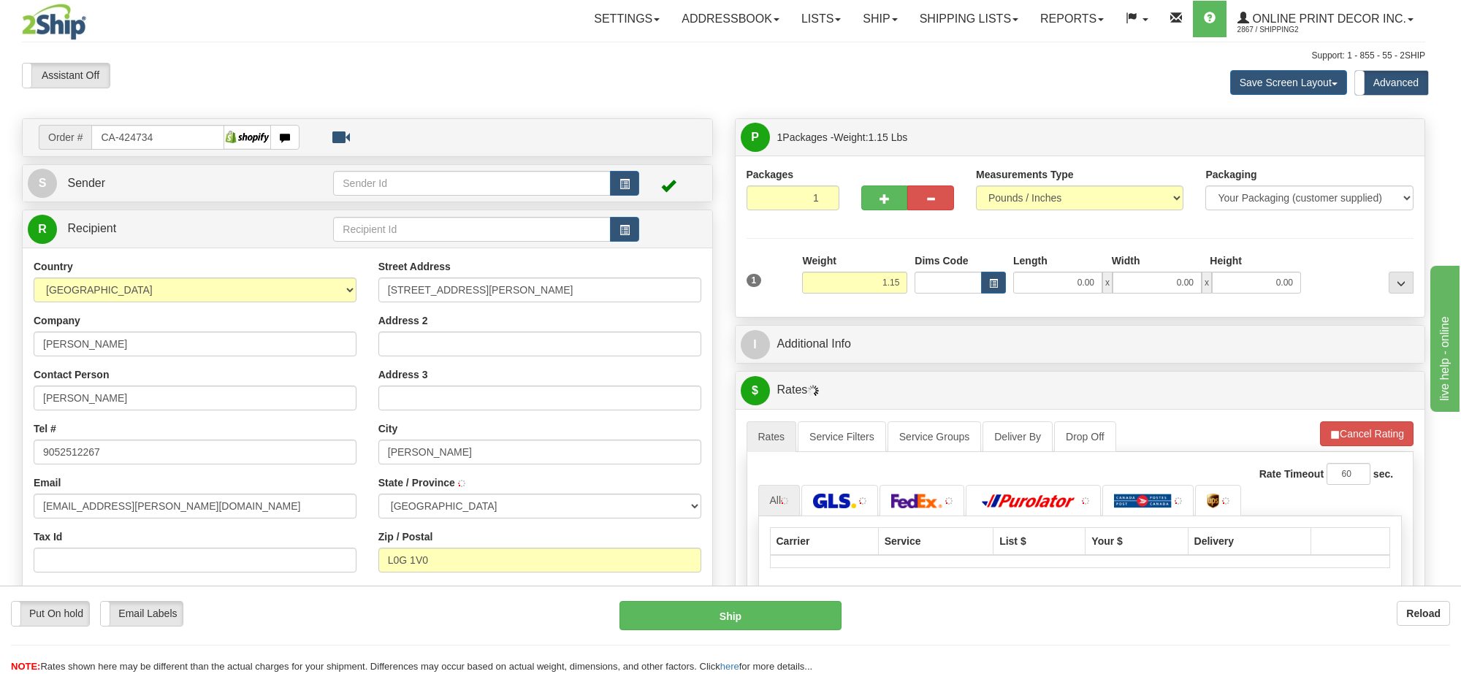
type input "SHARON"
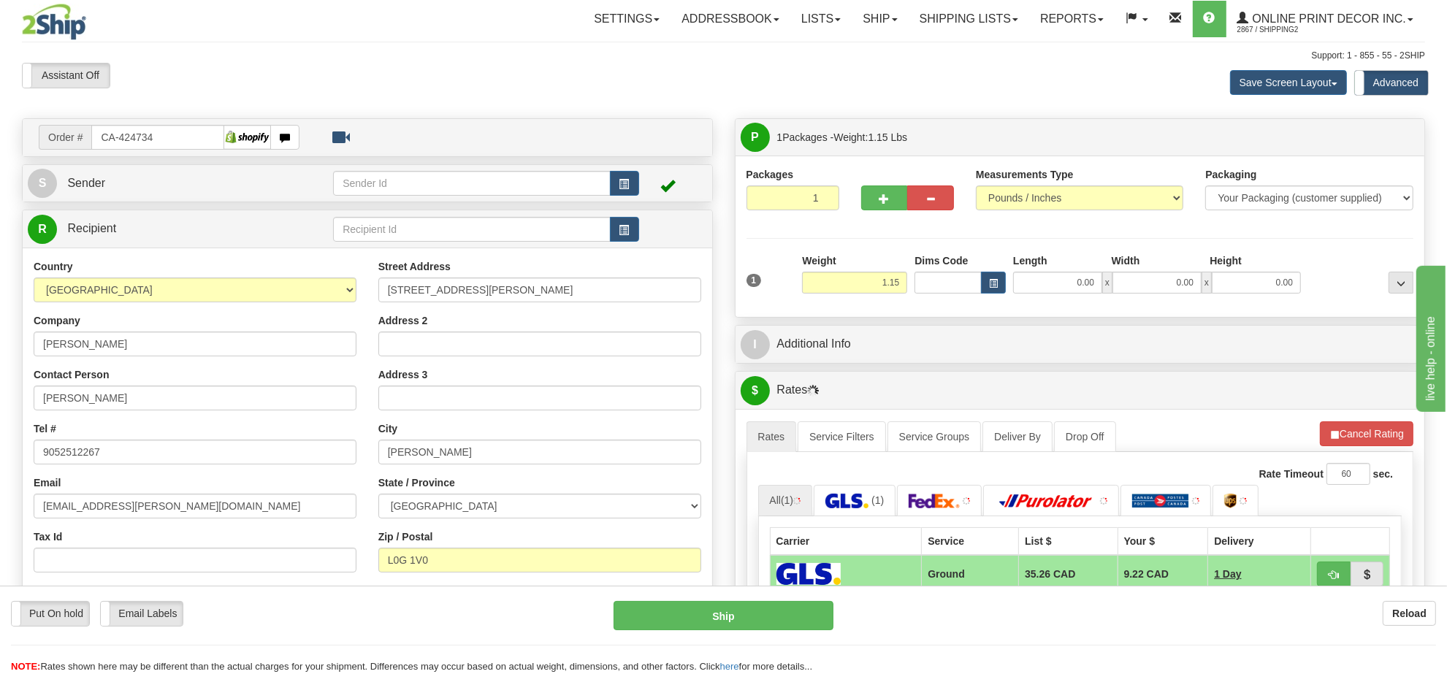
drag, startPoint x: 875, startPoint y: 297, endPoint x: 873, endPoint y: 287, distance: 9.7
click at [873, 291] on div "Weight 1.15" at bounding box center [855, 279] width 113 height 51
click at [872, 286] on input "1.15" at bounding box center [854, 283] width 105 height 22
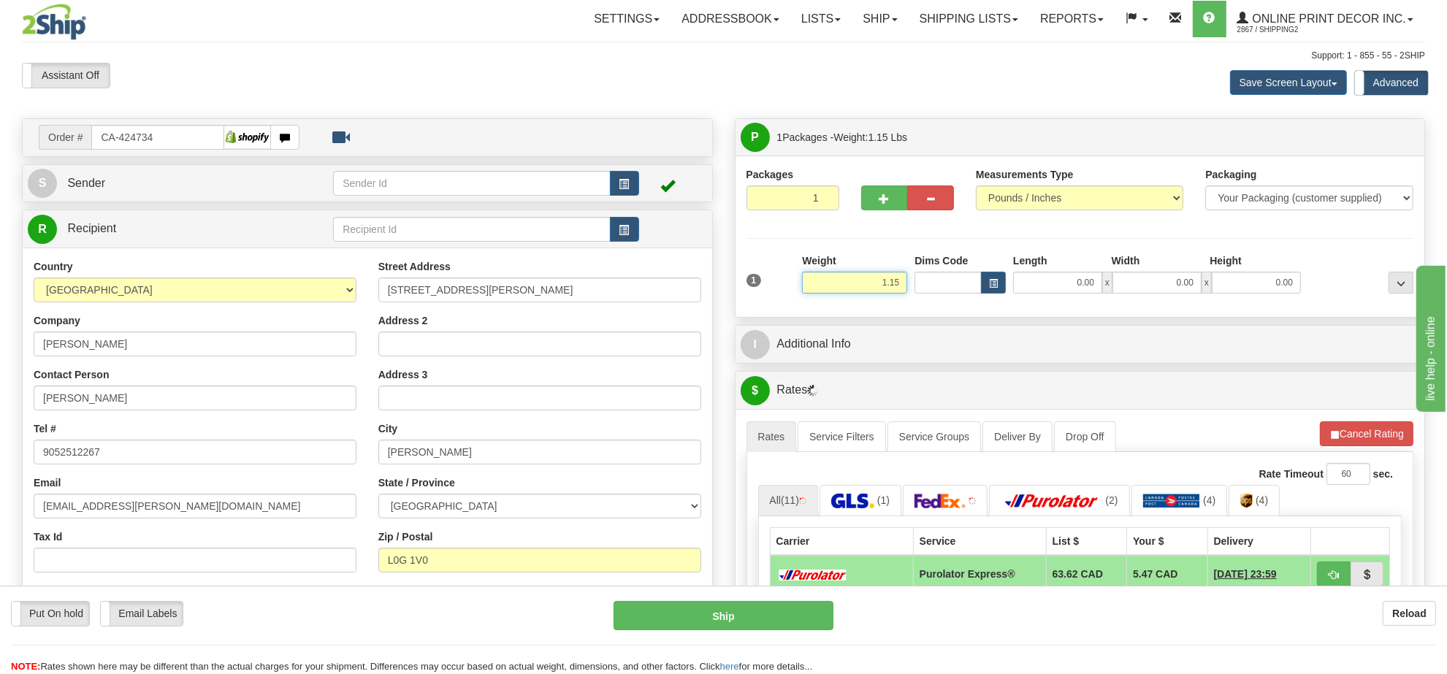
click at [872, 286] on input "1.15" at bounding box center [854, 283] width 105 height 22
type input "2.00"
click at [1003, 274] on button "button" at bounding box center [993, 283] width 25 height 22
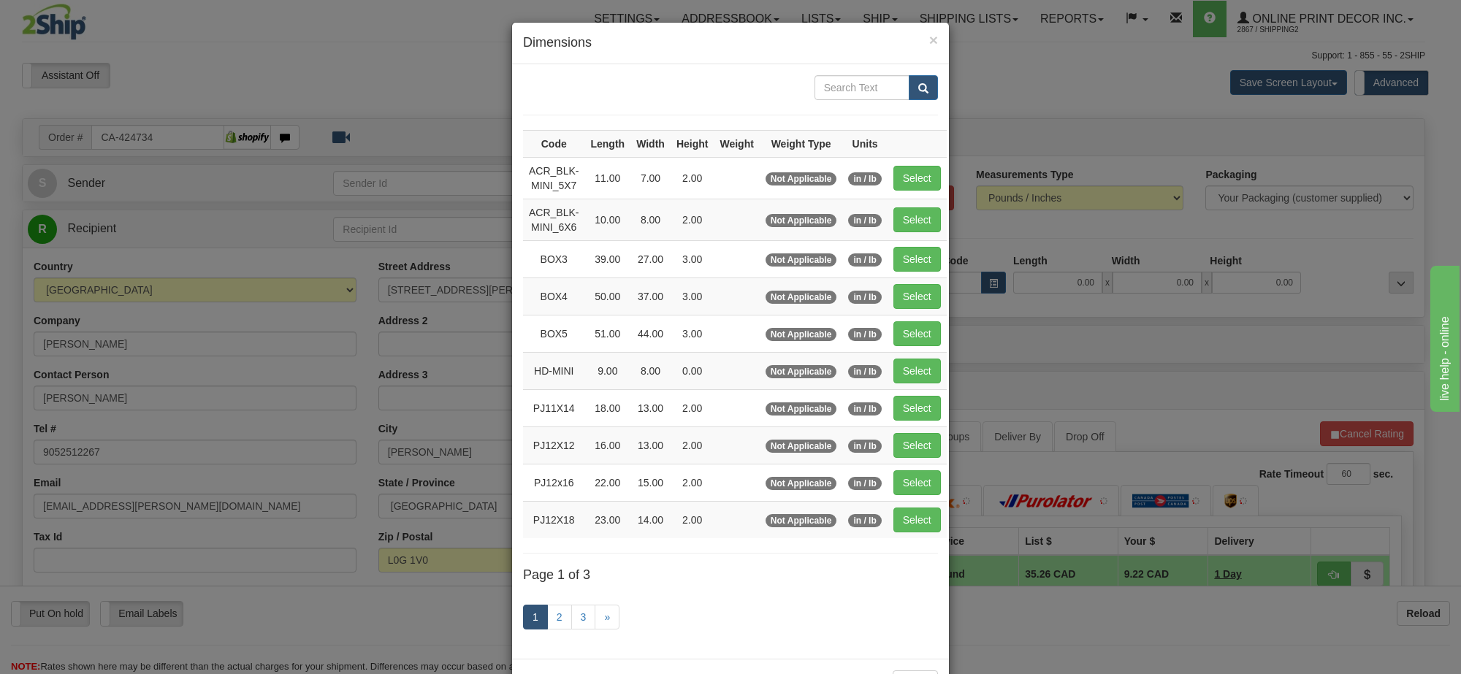
click at [541, 630] on link "1" at bounding box center [535, 617] width 25 height 25
click at [549, 626] on link "2" at bounding box center [559, 617] width 25 height 25
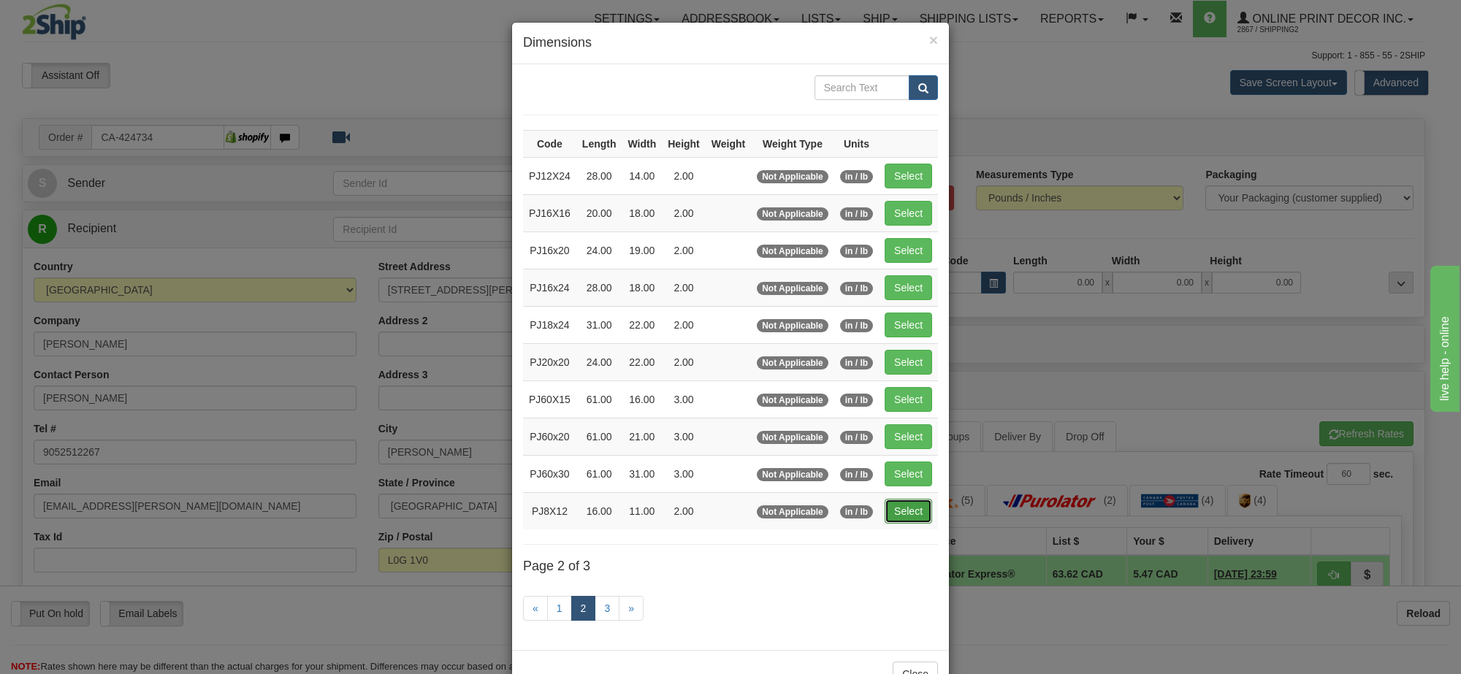
click at [885, 515] on button "Select" at bounding box center [908, 511] width 47 height 25
type input "PJ8X12"
type input "16.00"
type input "11.00"
type input "2.00"
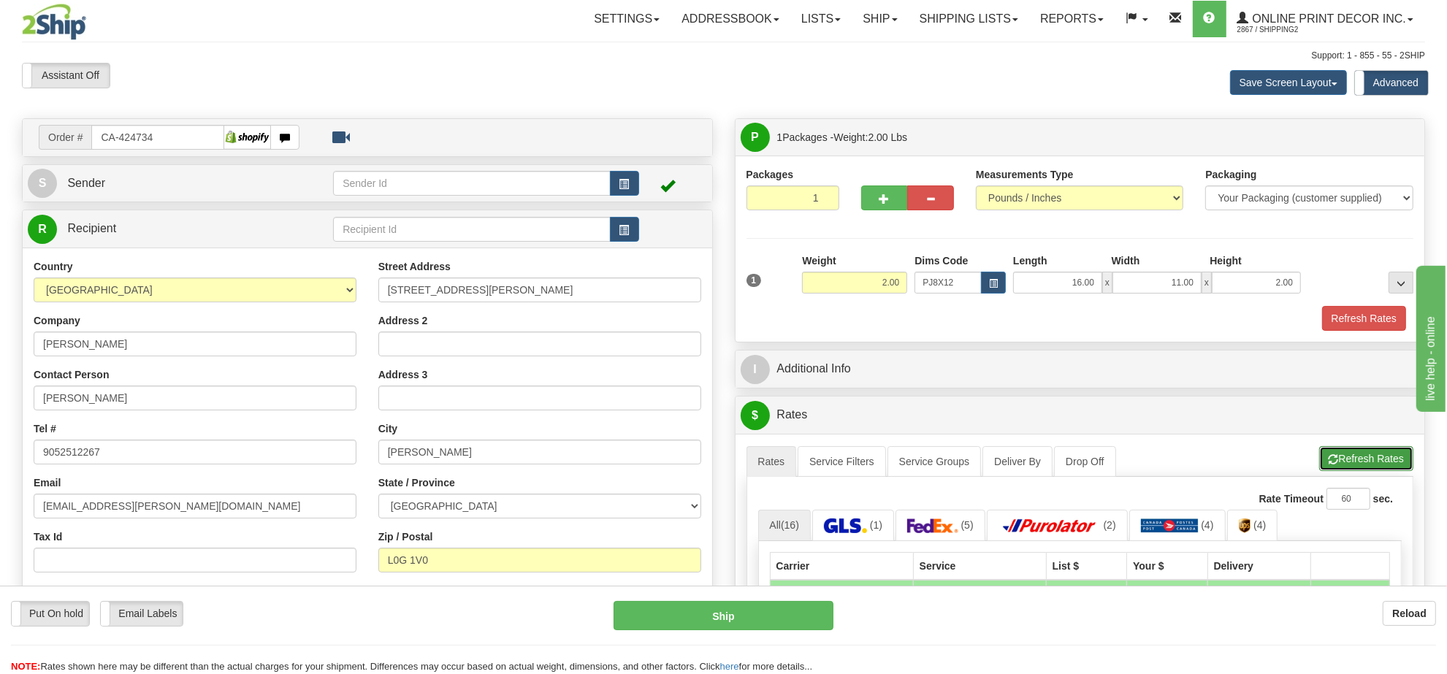
click at [1352, 452] on button "Refresh Rates" at bounding box center [1367, 458] width 94 height 25
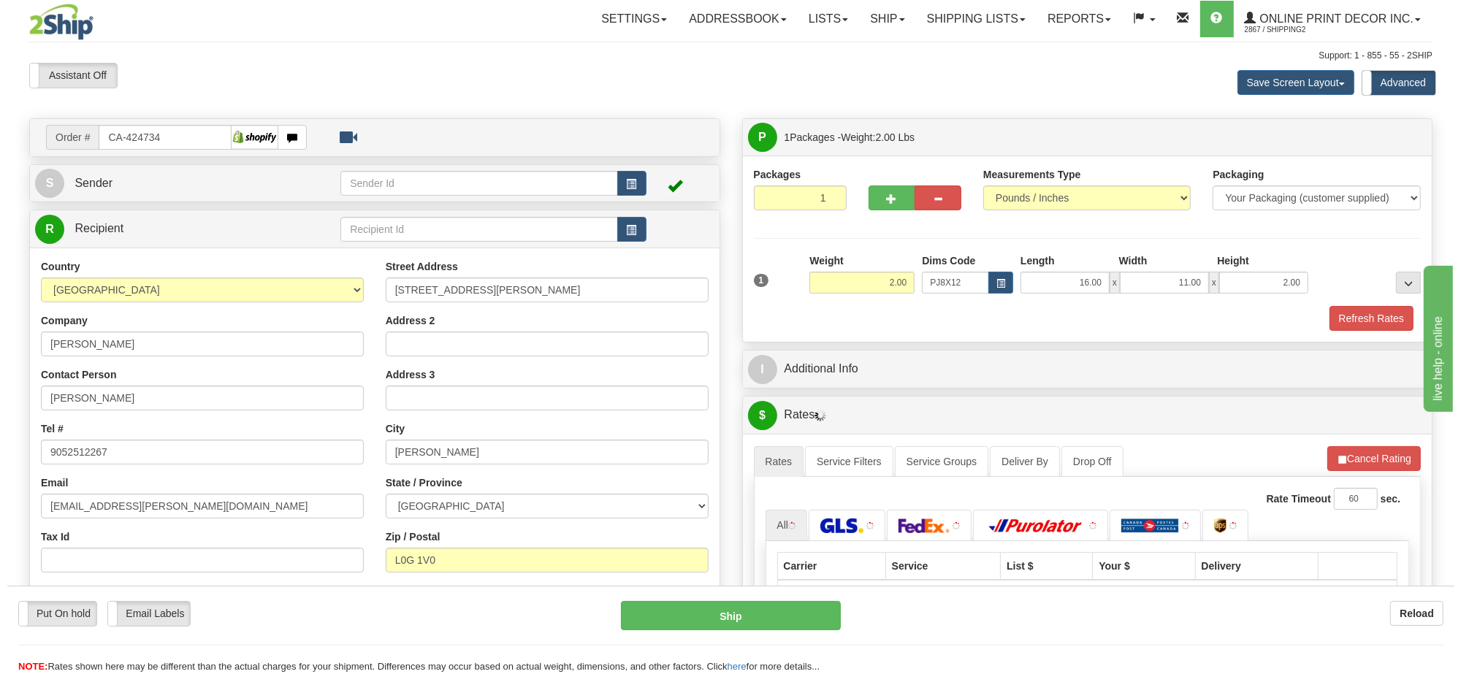
scroll to position [183, 0]
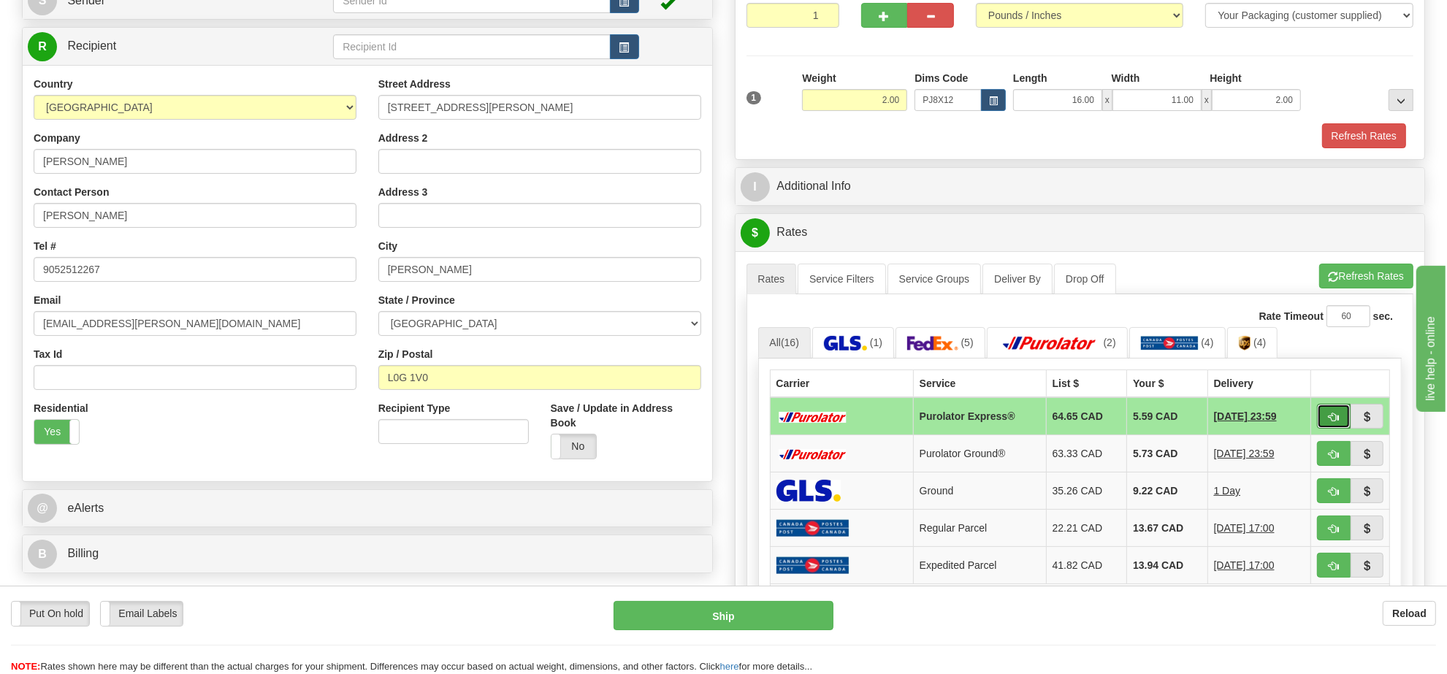
click at [1332, 422] on span "button" at bounding box center [1334, 417] width 10 height 9
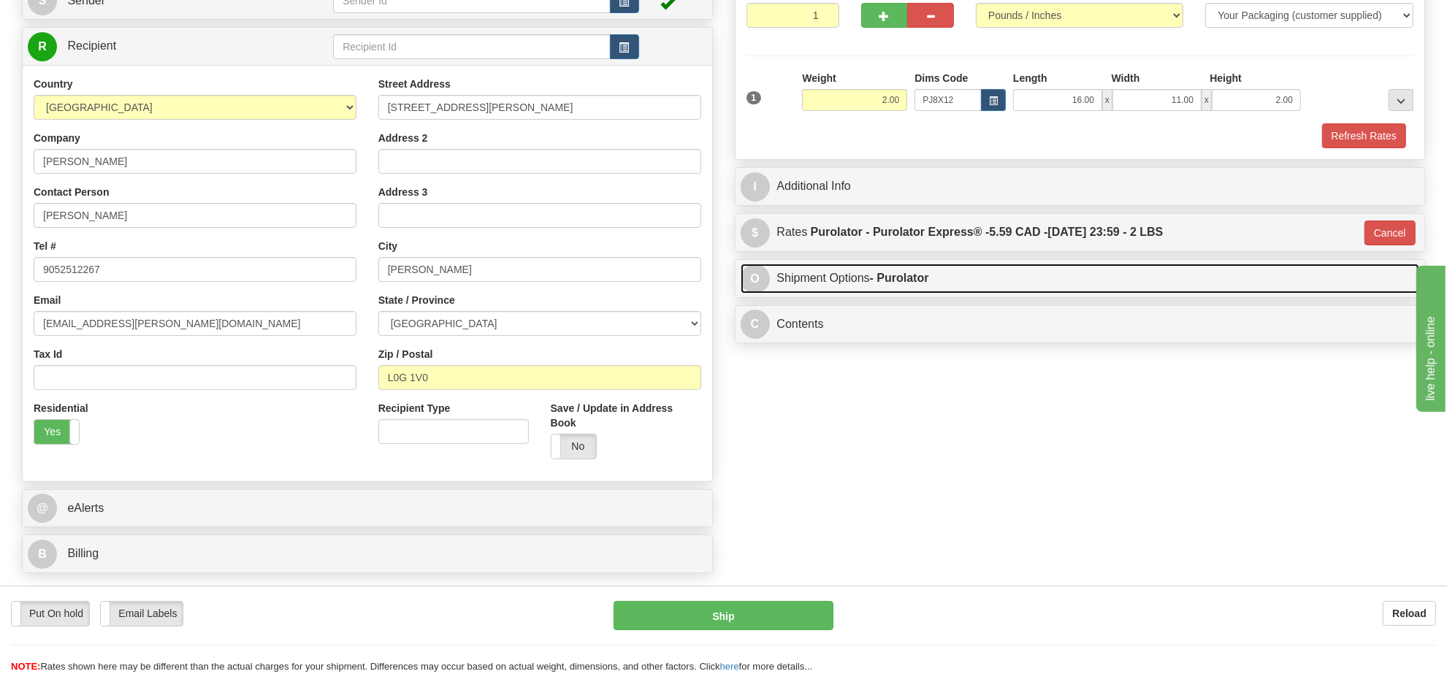
click at [1024, 276] on link "O Shipment Options - Purolator" at bounding box center [1080, 279] width 679 height 30
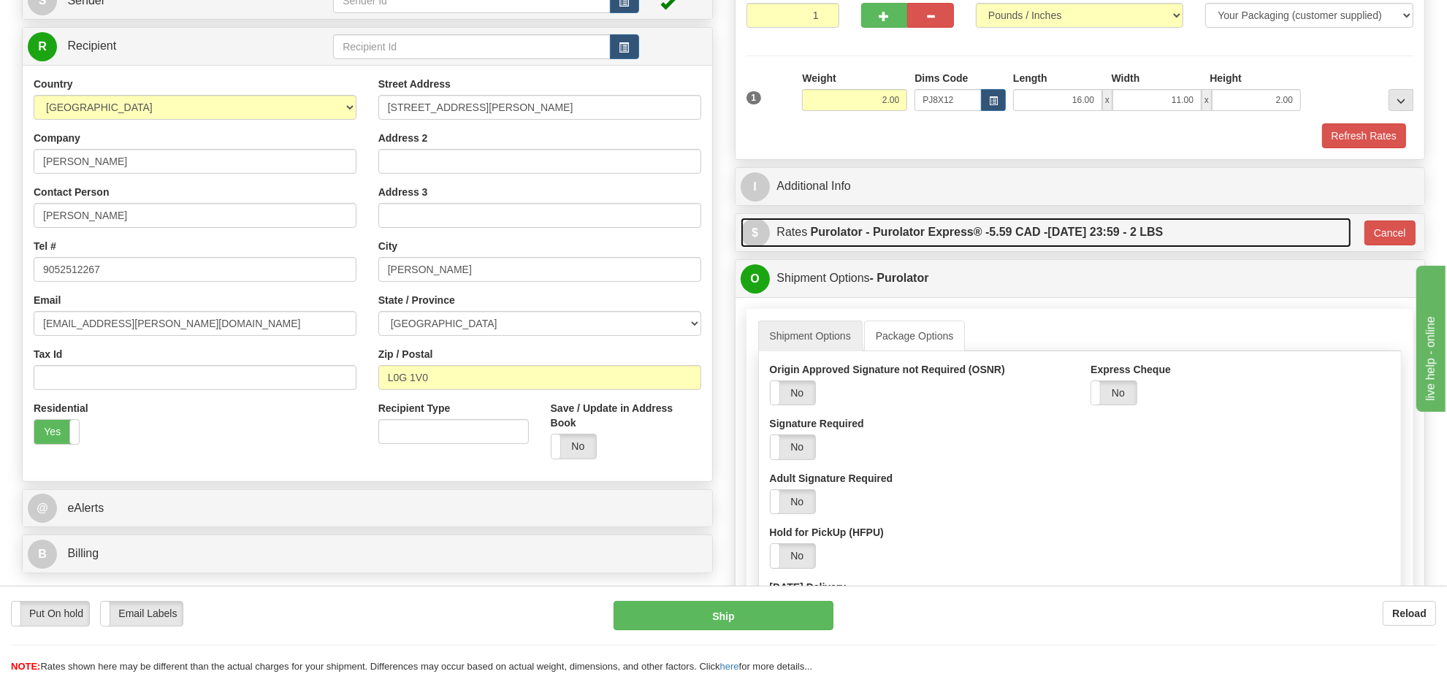
click at [1017, 232] on span "5.59 CAD -" at bounding box center [1018, 232] width 58 height 12
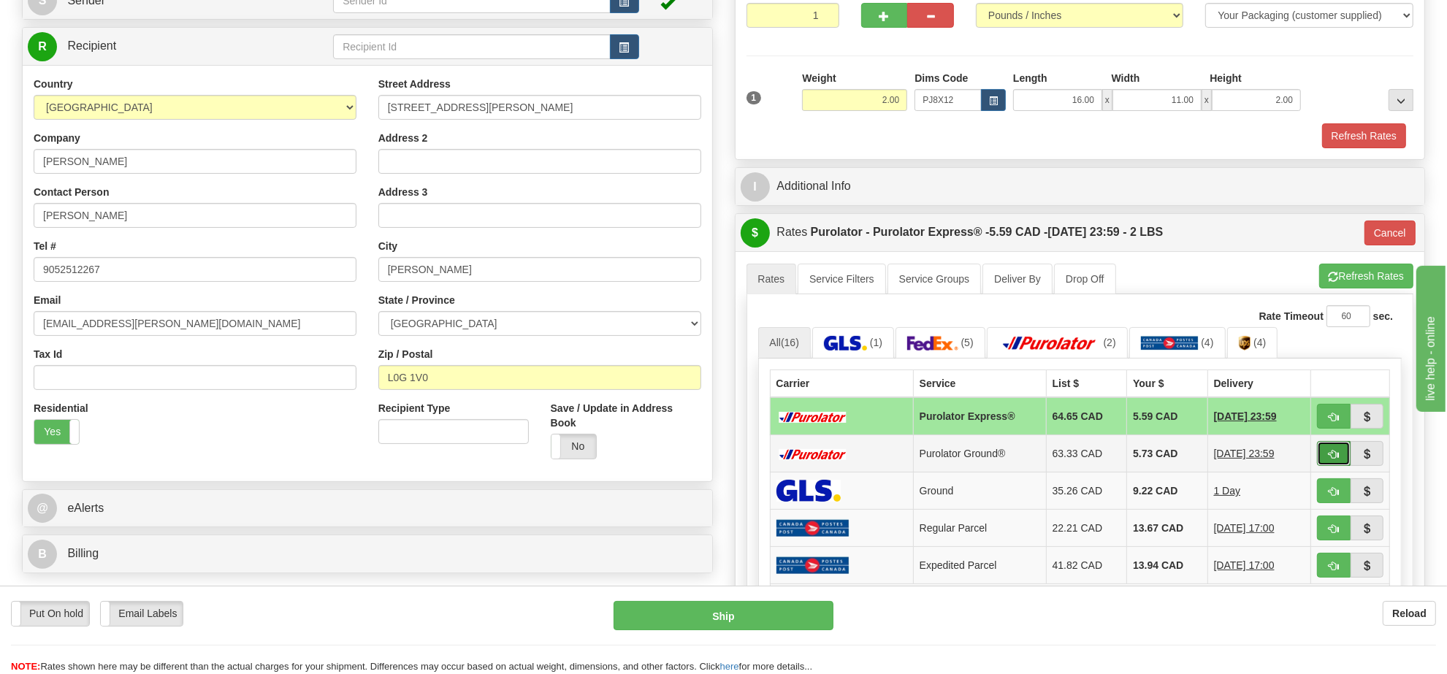
click at [1331, 460] on span "button" at bounding box center [1334, 454] width 10 height 9
type input "260"
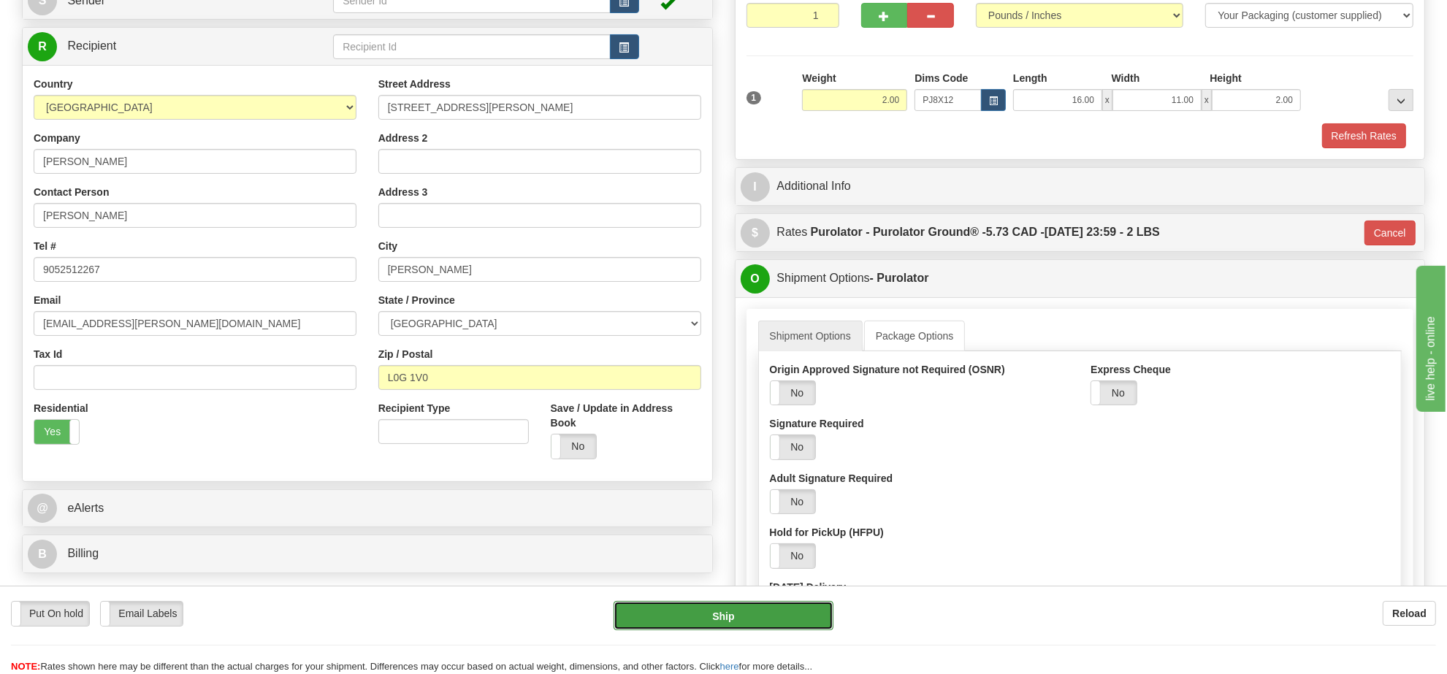
click at [736, 609] on button "Ship" at bounding box center [723, 615] width 219 height 29
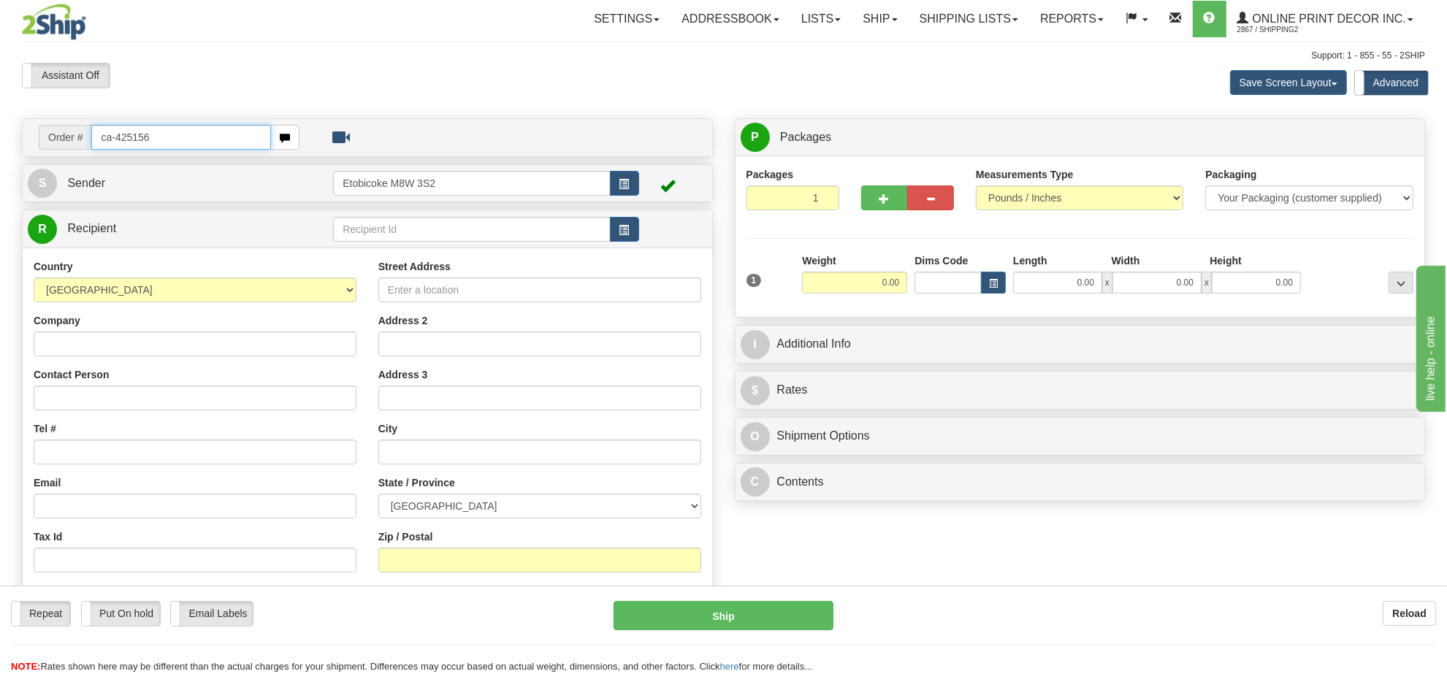
type input "ca-425156"
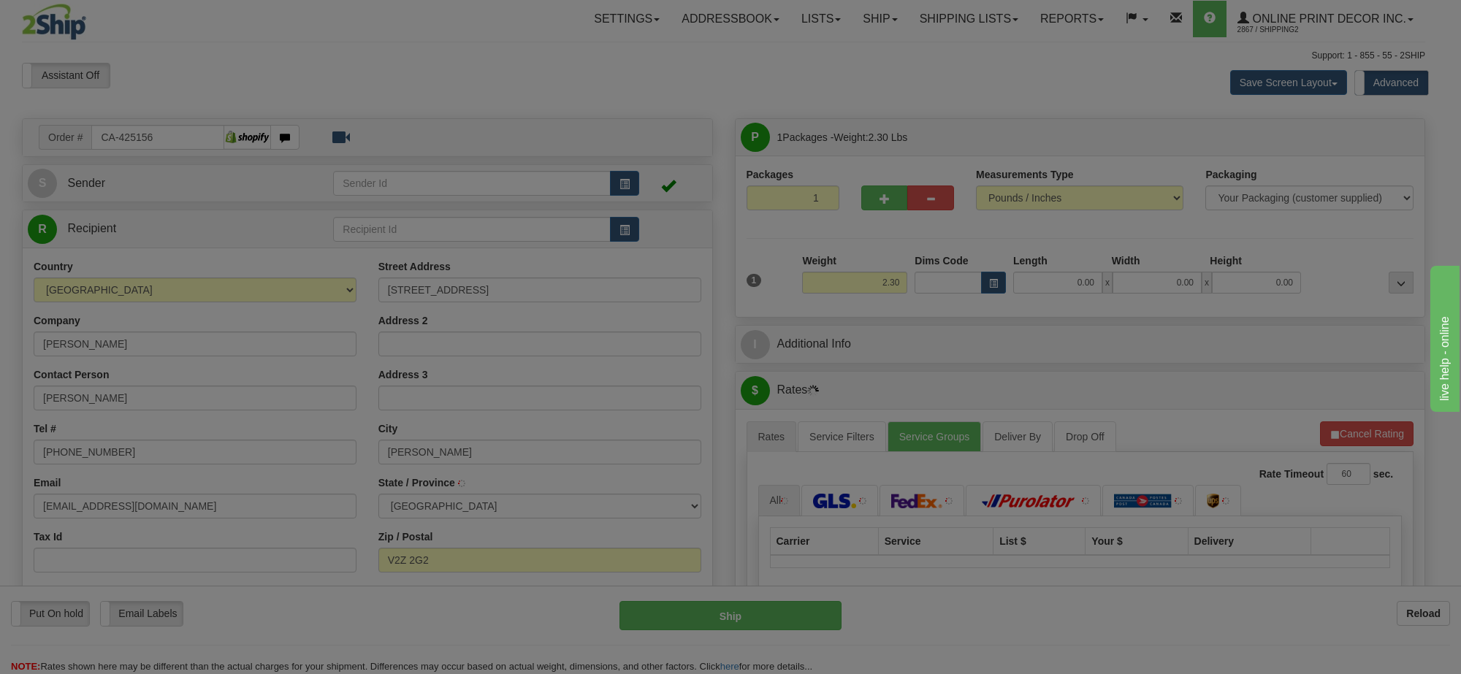
type input "[PERSON_NAME]"
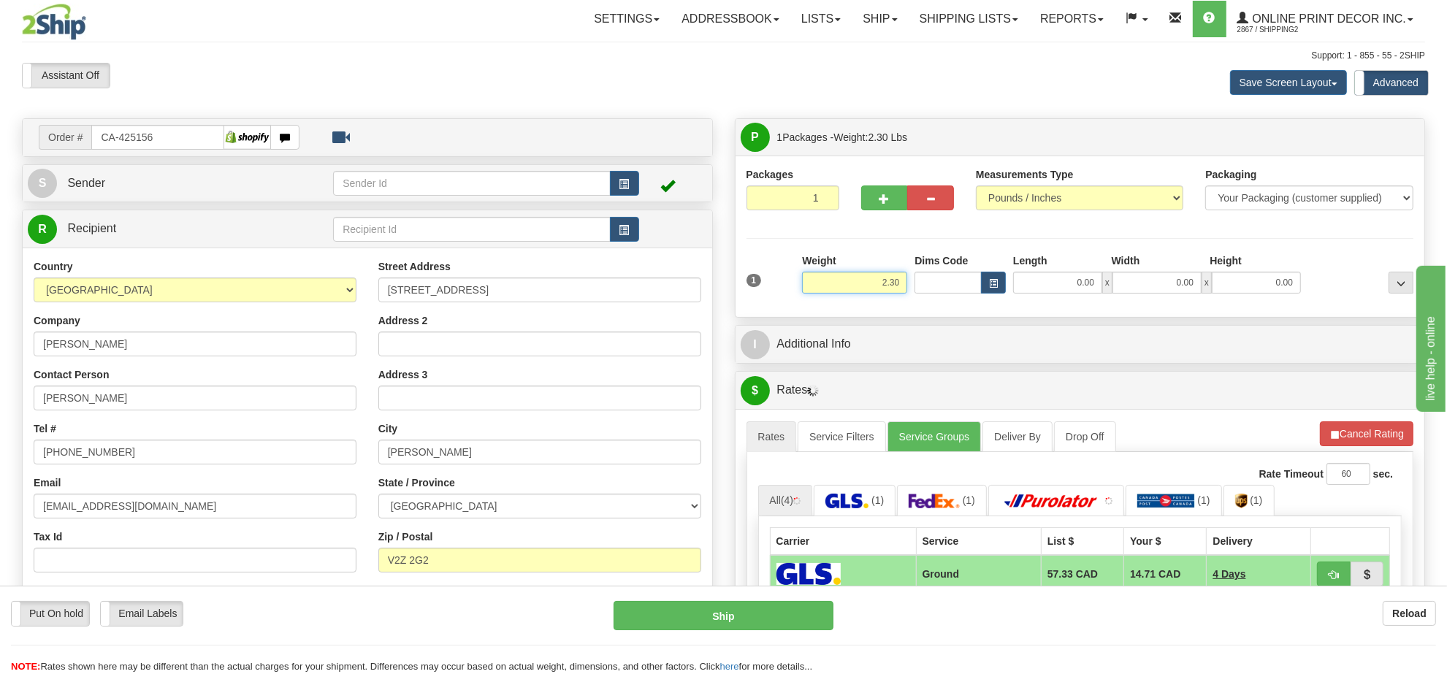
click at [888, 278] on input "2.30" at bounding box center [854, 283] width 105 height 22
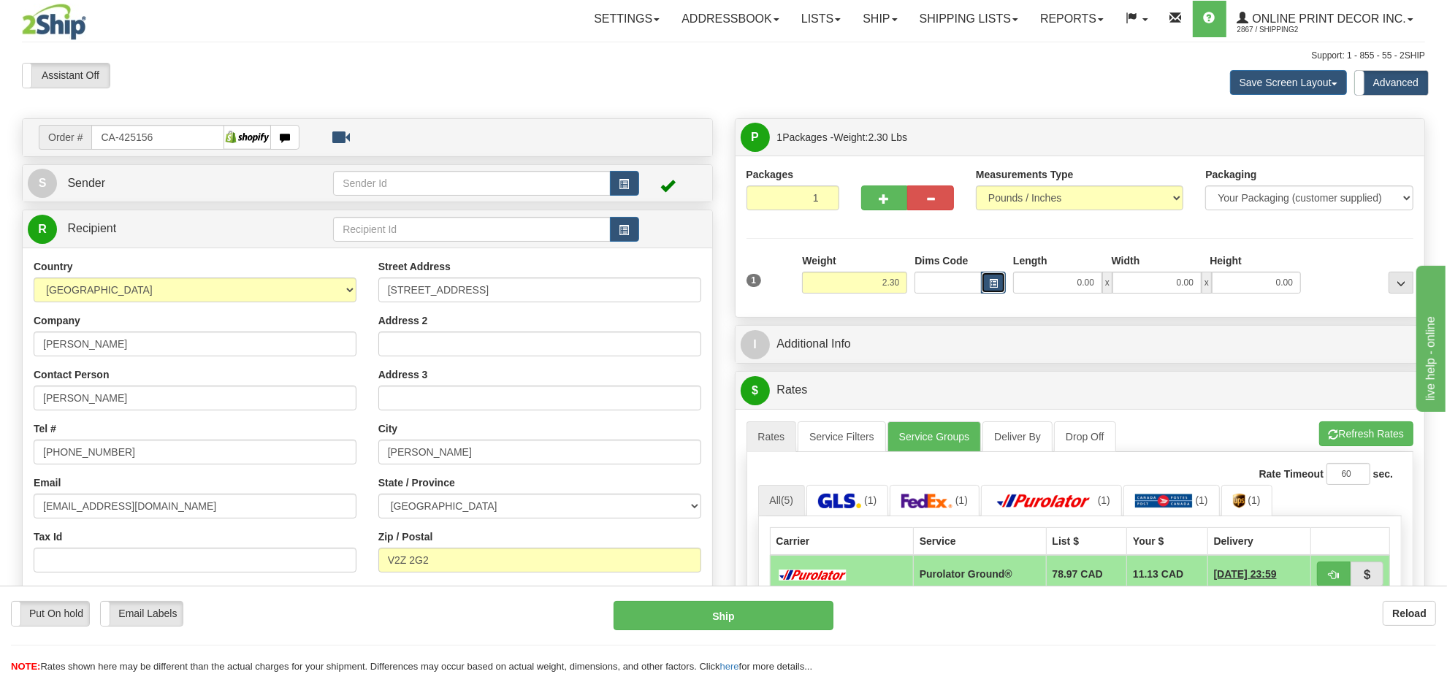
click at [992, 291] on button "button" at bounding box center [993, 283] width 25 height 22
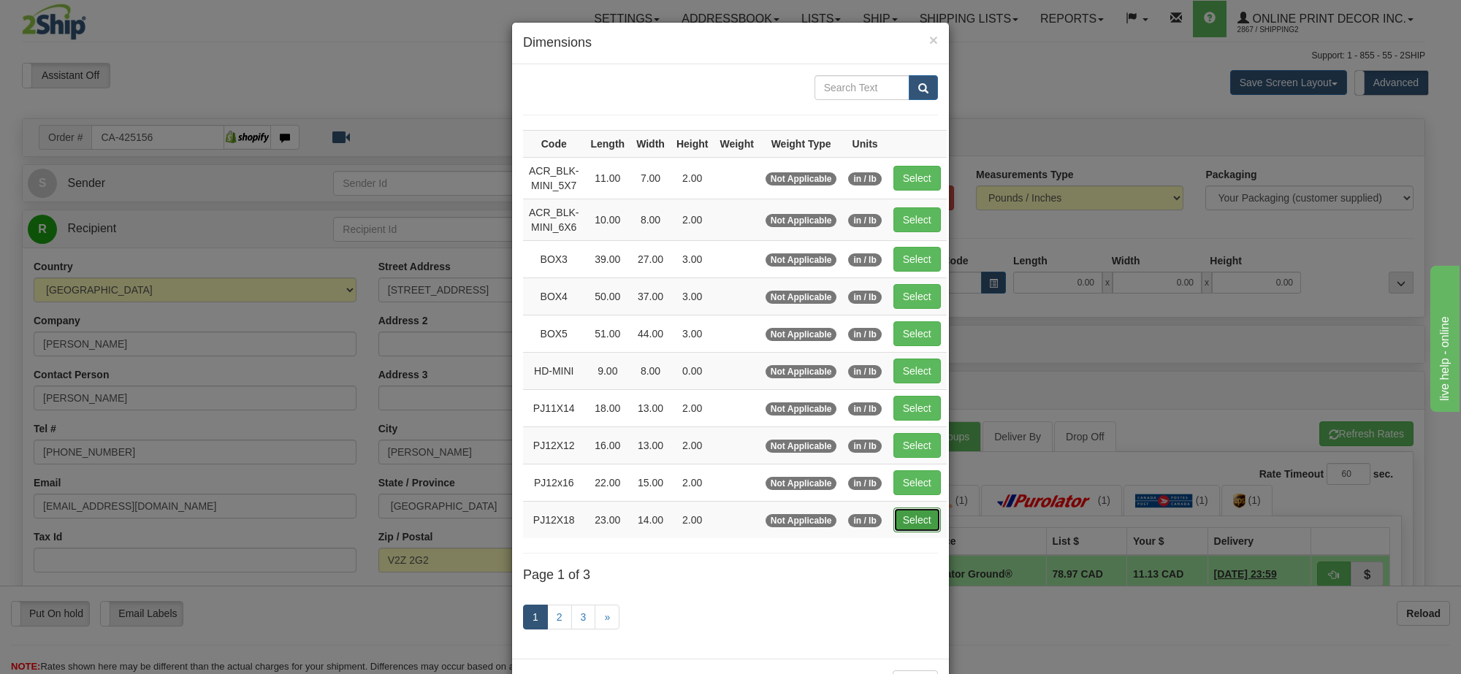
click at [922, 525] on button "Select" at bounding box center [917, 520] width 47 height 25
type input "PJ12X18"
type input "23.00"
type input "14.00"
type input "2.00"
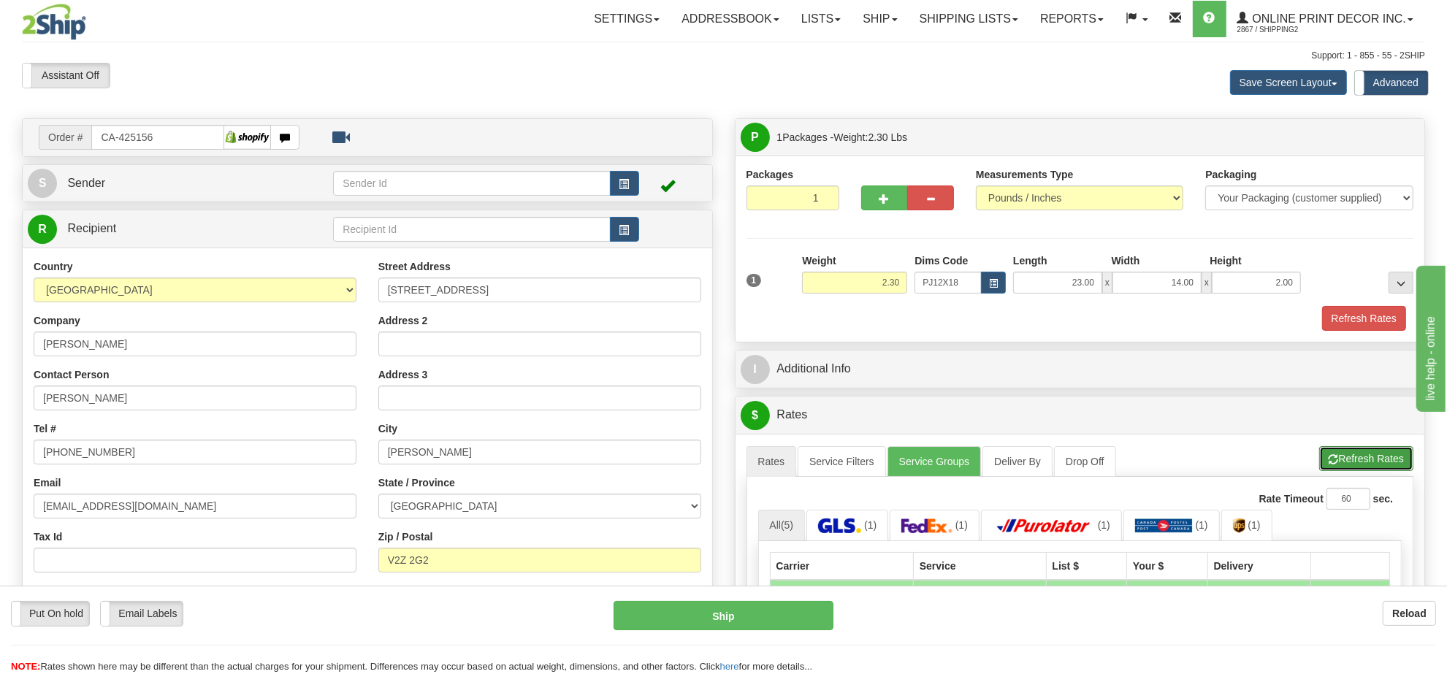
click at [1342, 459] on button "Refresh Rates" at bounding box center [1367, 458] width 94 height 25
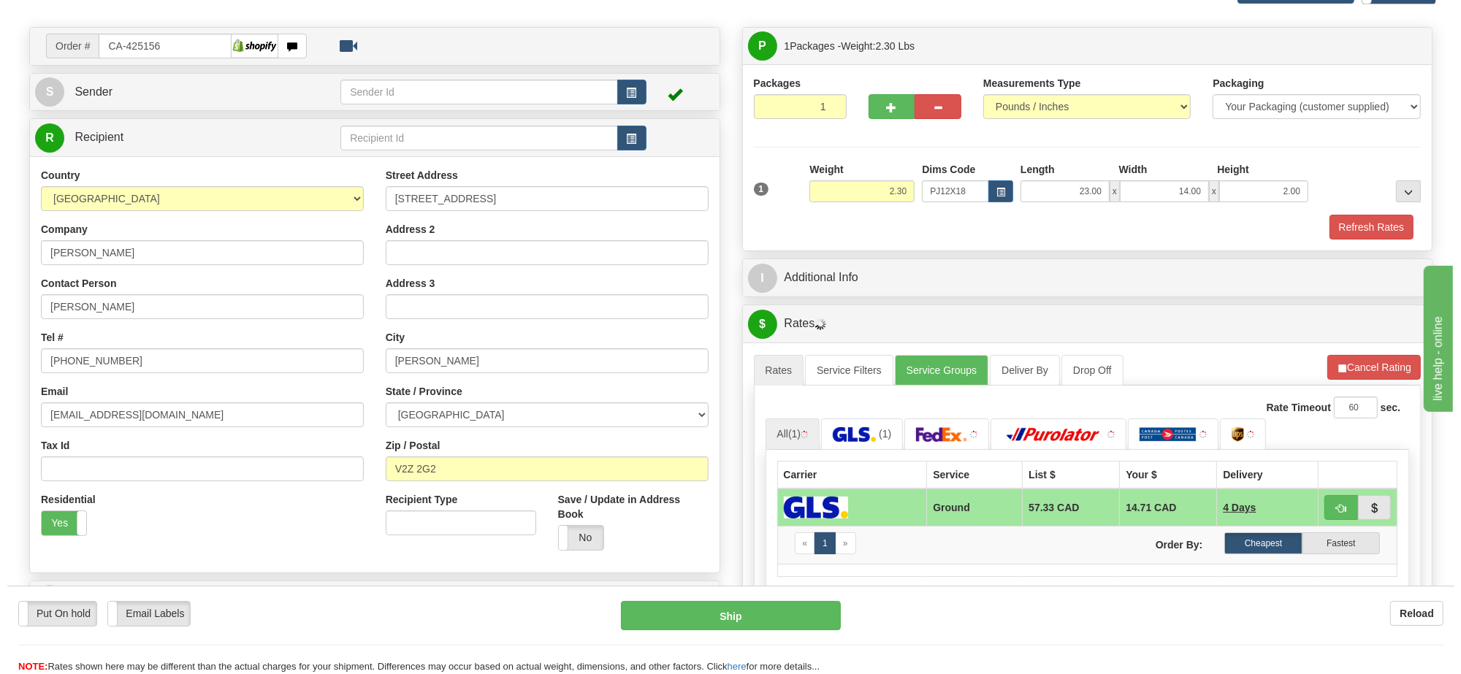
scroll to position [183, 0]
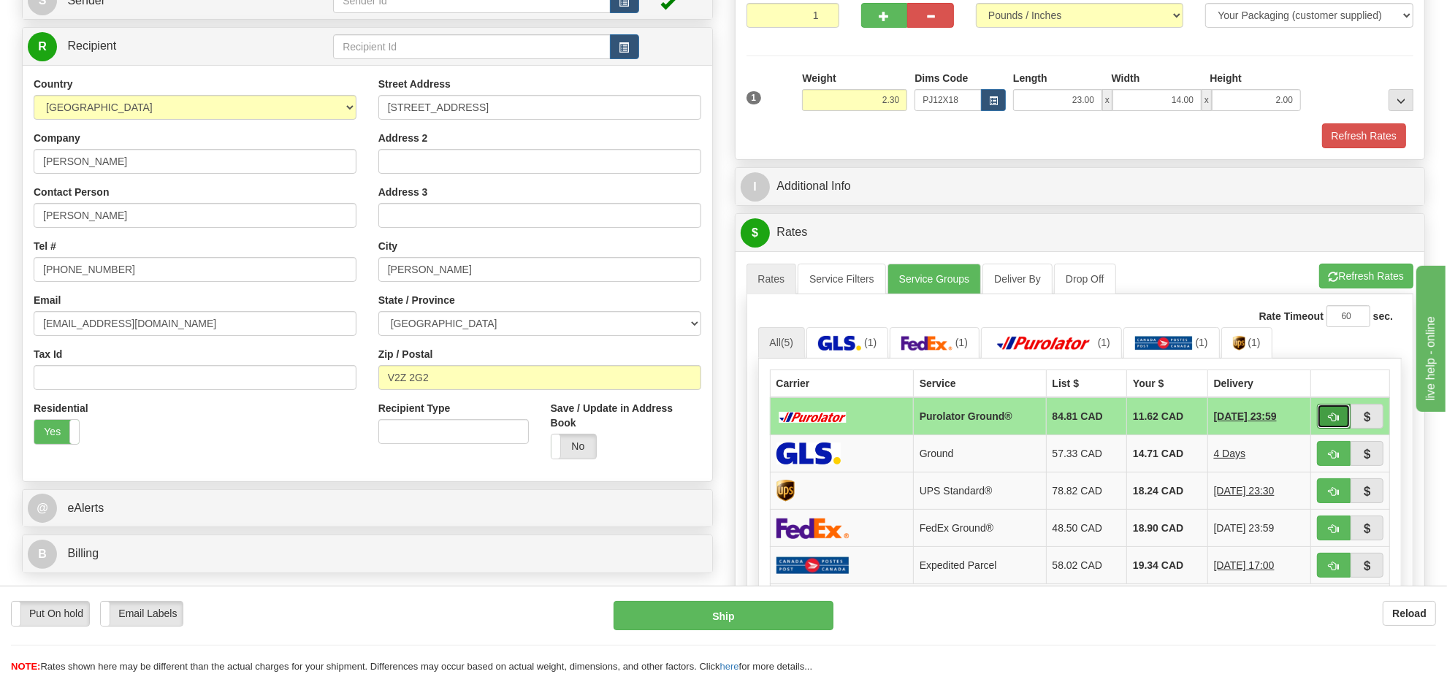
click at [1325, 420] on button "button" at bounding box center [1334, 416] width 34 height 25
type input "260"
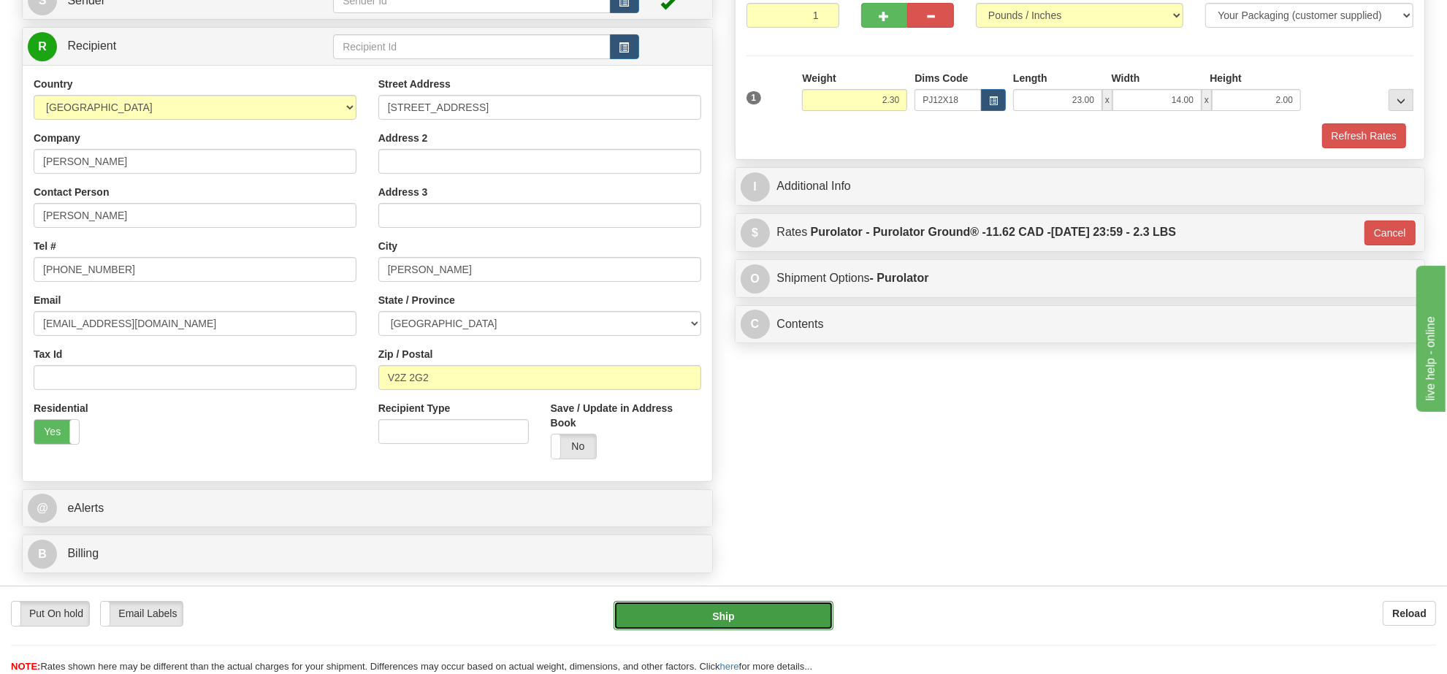
click at [789, 620] on button "Ship" at bounding box center [723, 615] width 219 height 29
